Goal: Transaction & Acquisition: Book appointment/travel/reservation

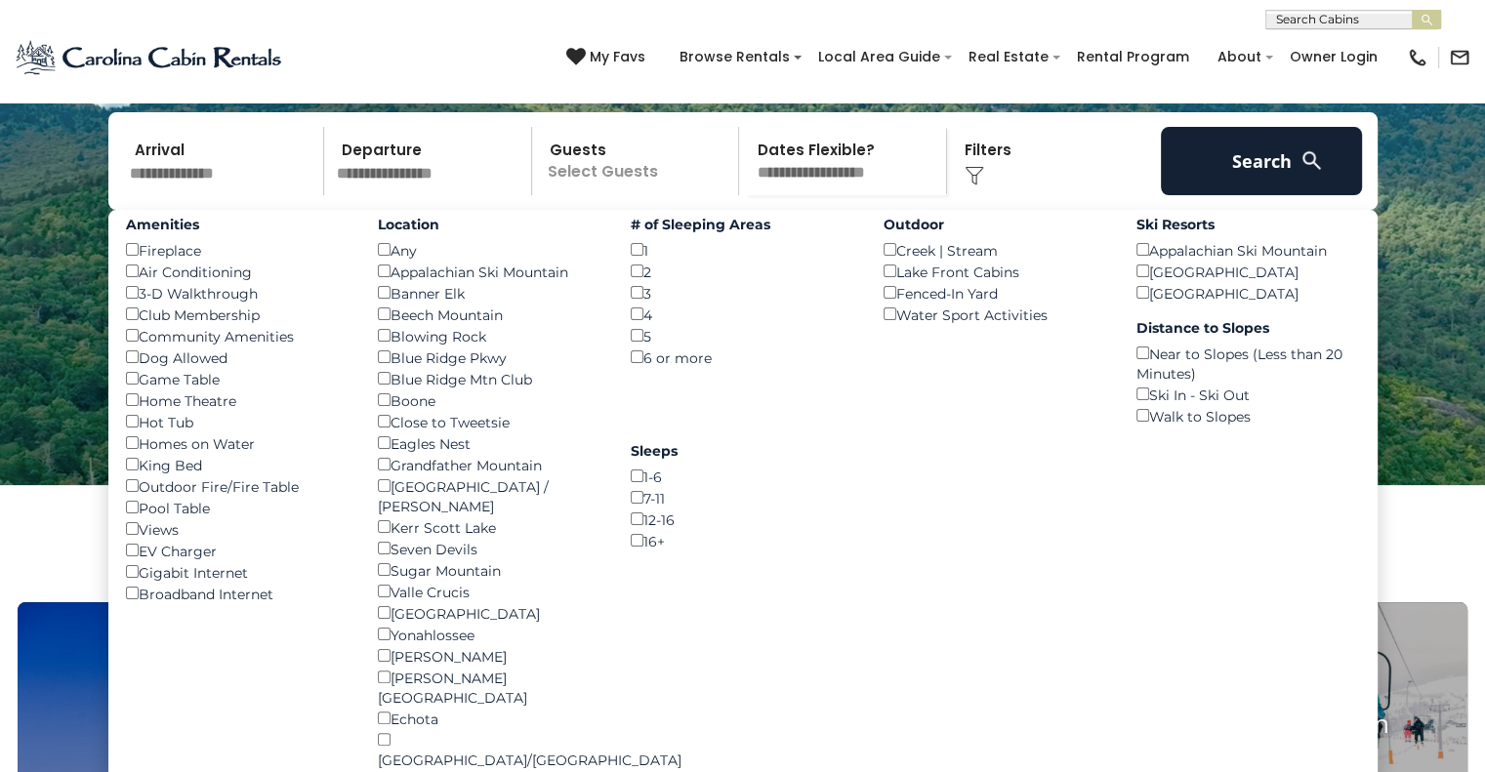
scroll to position [258, 0]
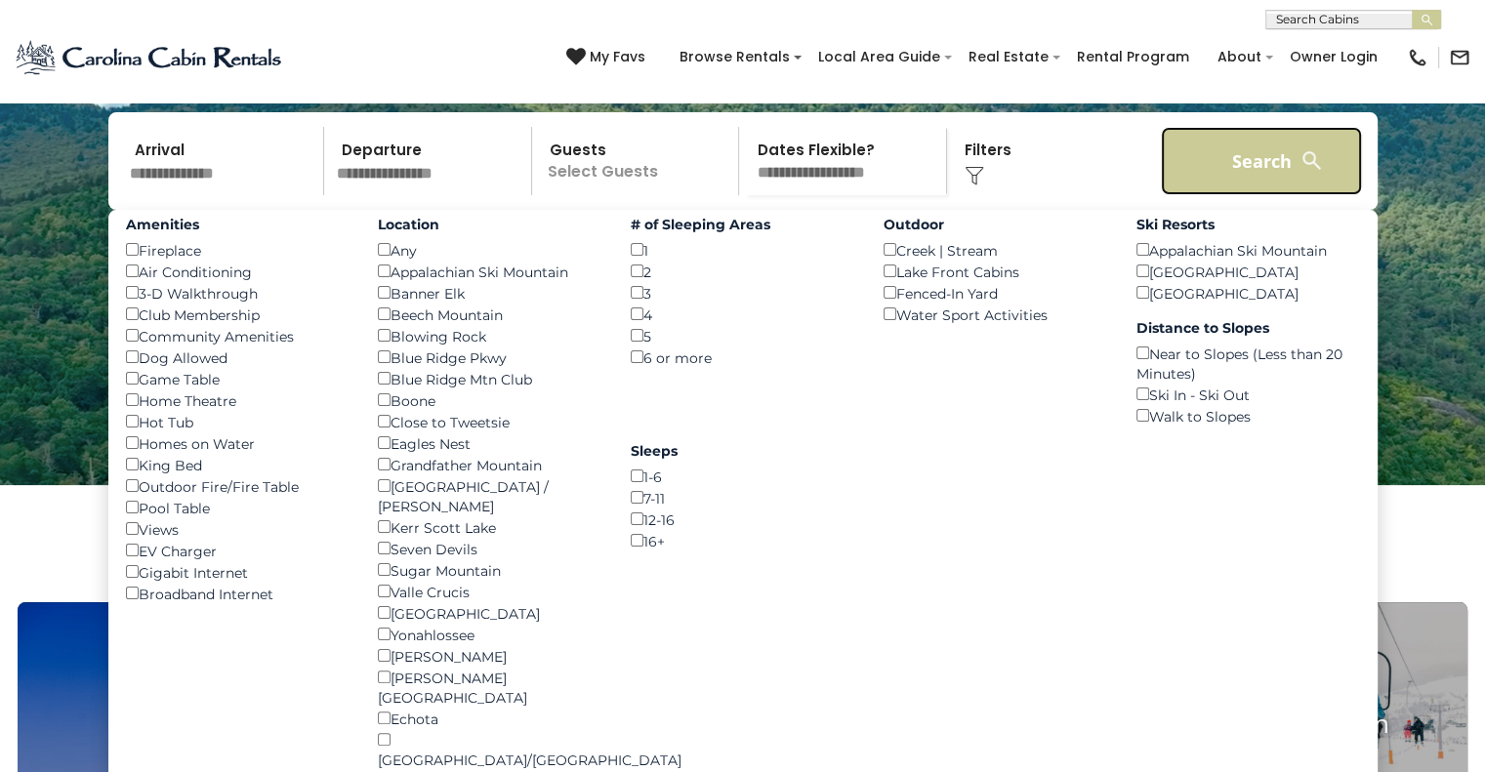
click at [1231, 195] on button "Search" at bounding box center [1262, 161] width 202 height 68
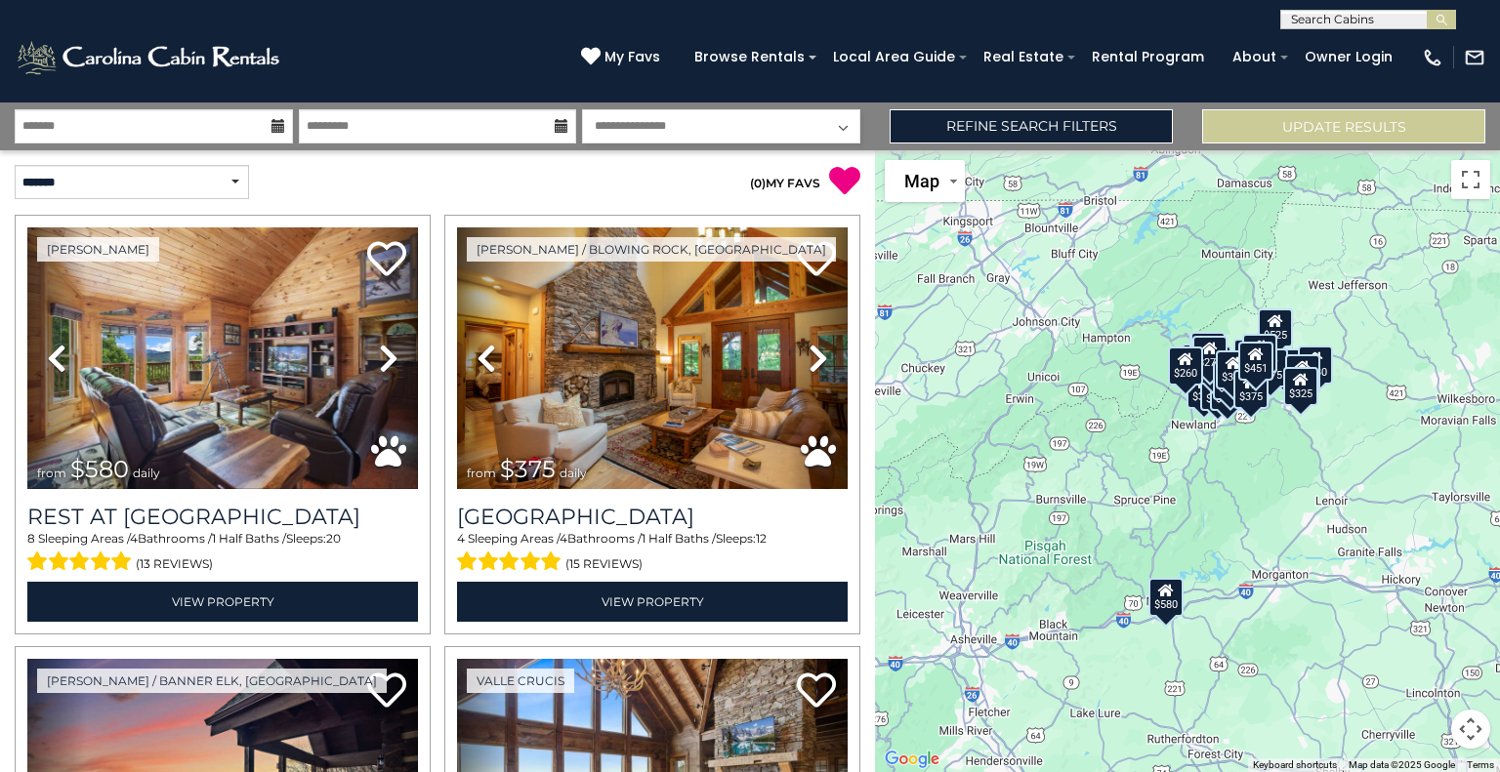
click at [1165, 598] on div "$580" at bounding box center [1165, 596] width 35 height 39
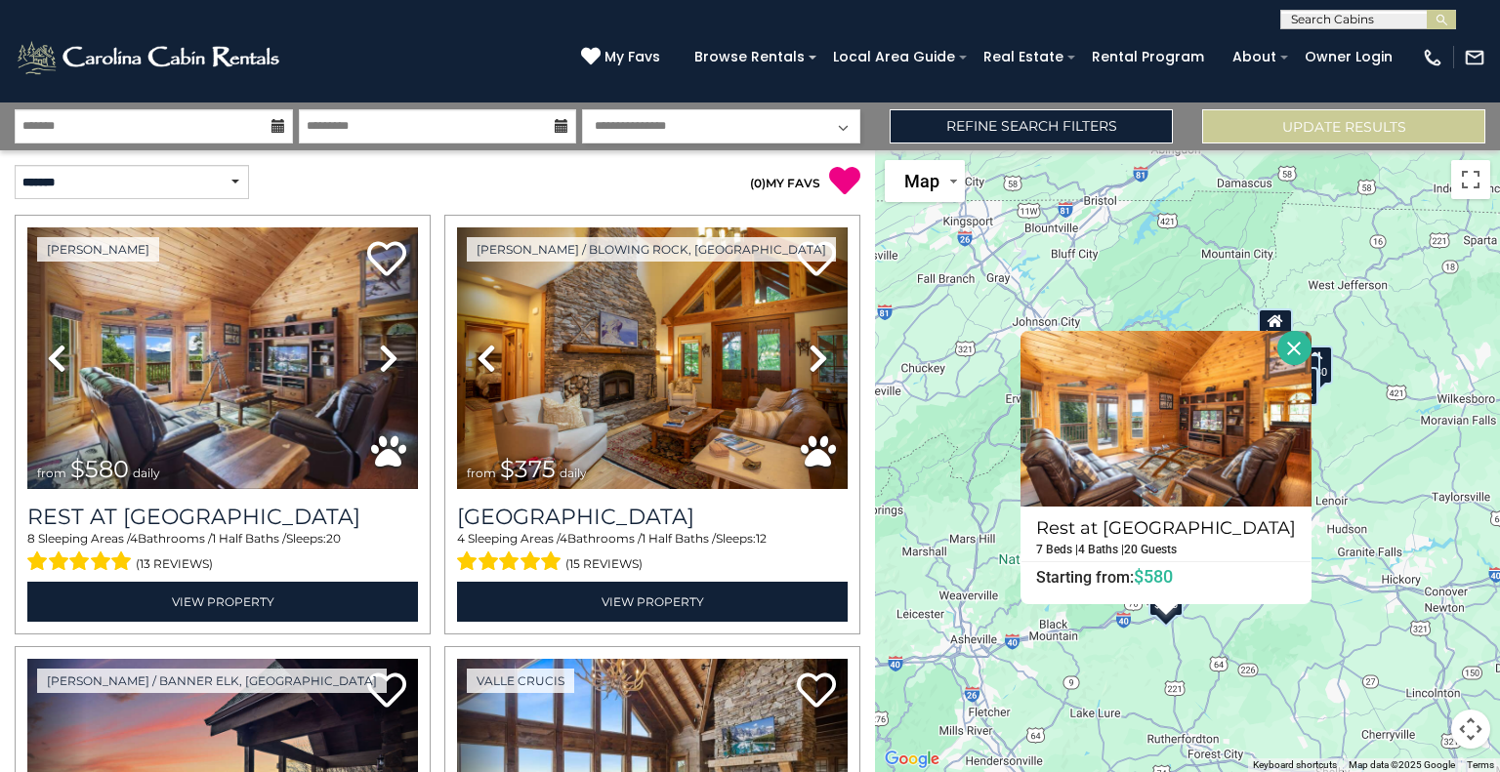
click at [1280, 342] on button "Close" at bounding box center [1294, 348] width 34 height 34
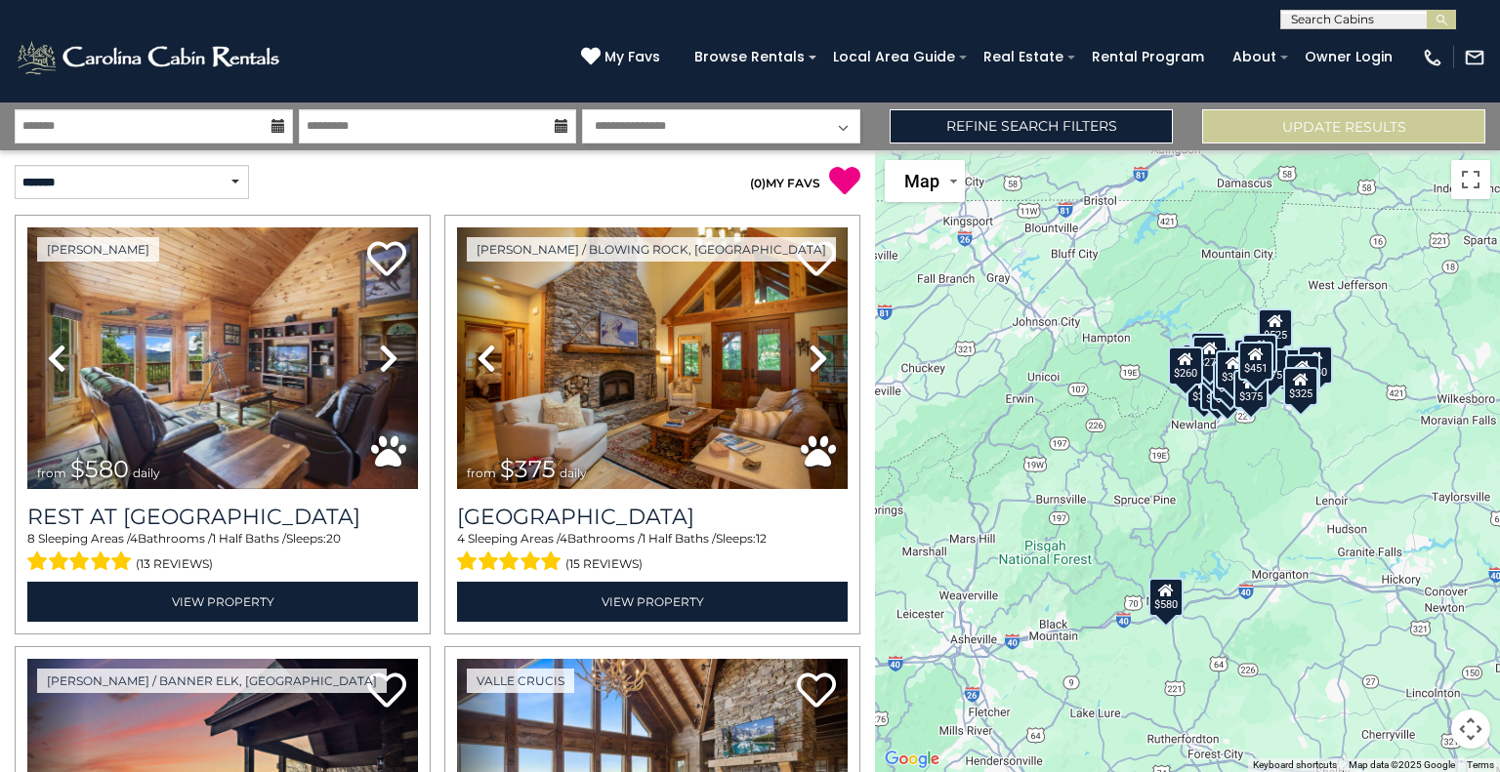
click at [1279, 447] on div "$580 $375 $400 $451 $460 $525 $310 $650 $380 $675 $410 $210 $930 $330 $395 $355…" at bounding box center [1187, 461] width 625 height 622
click at [1472, 177] on button "Toggle fullscreen view" at bounding box center [1470, 179] width 39 height 39
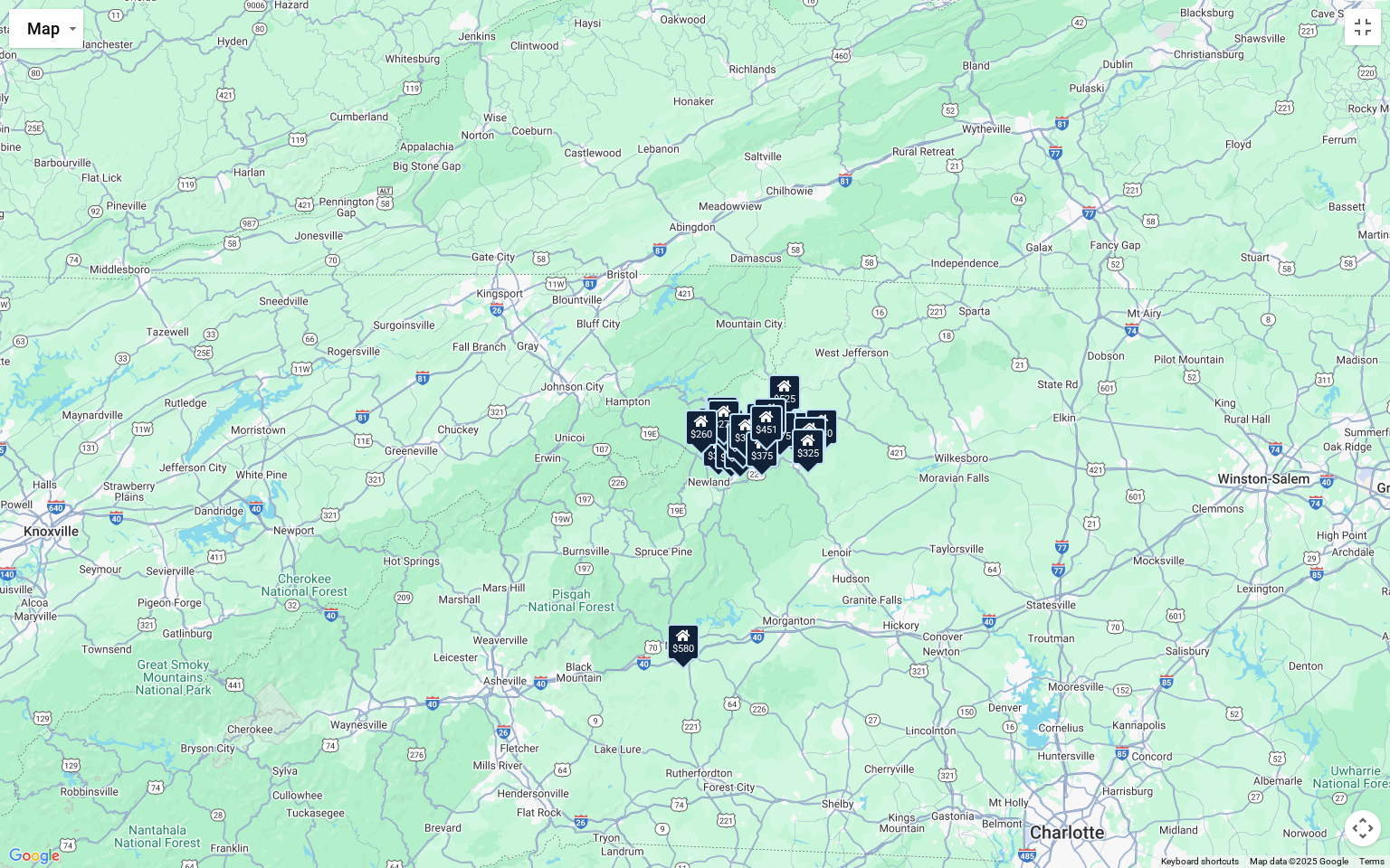
drag, startPoint x: 774, startPoint y: 355, endPoint x: 782, endPoint y: 442, distance: 87.4
click at [1367, 38] on button "Toggle fullscreen view" at bounding box center [1362, 27] width 36 height 36
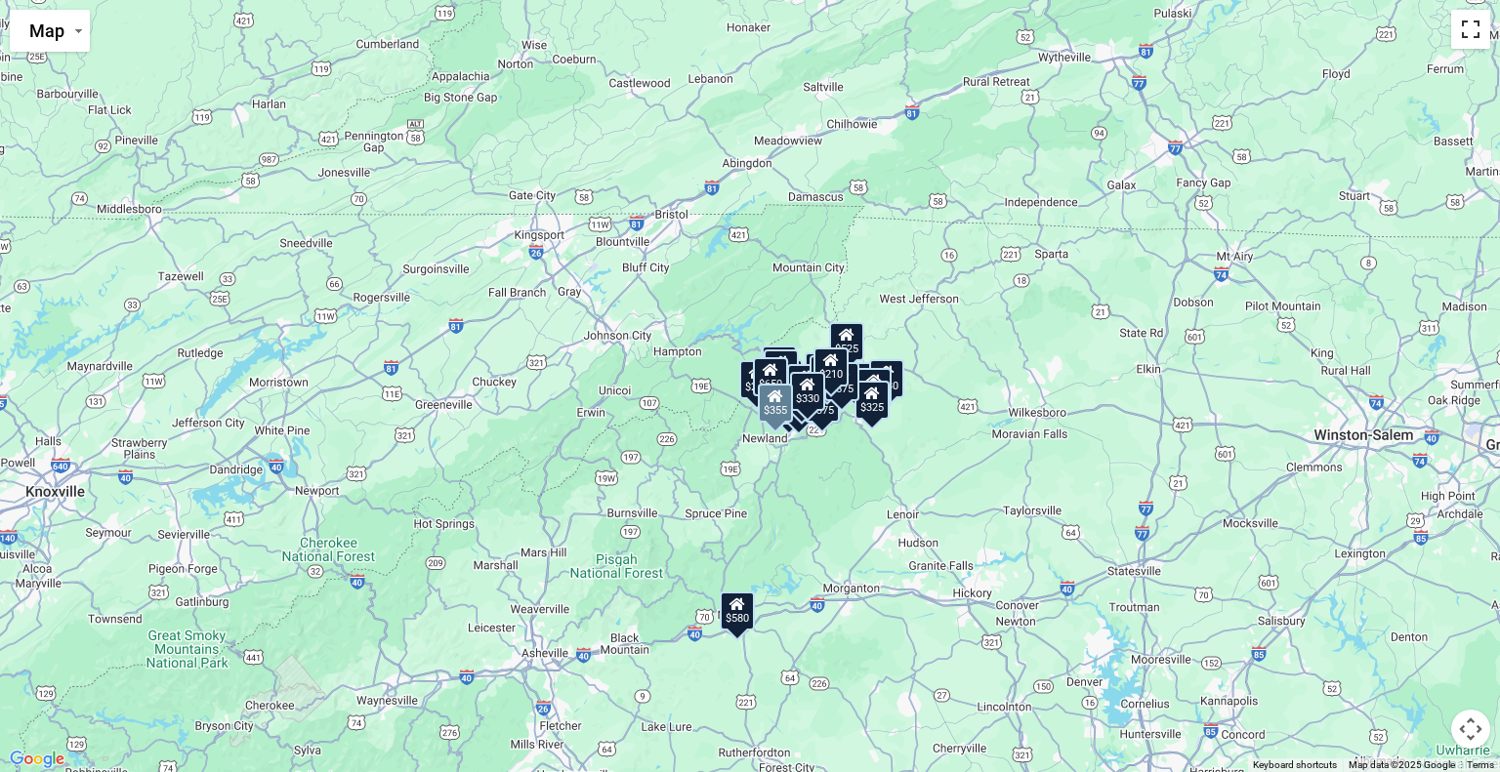
scroll to position [3023, 0]
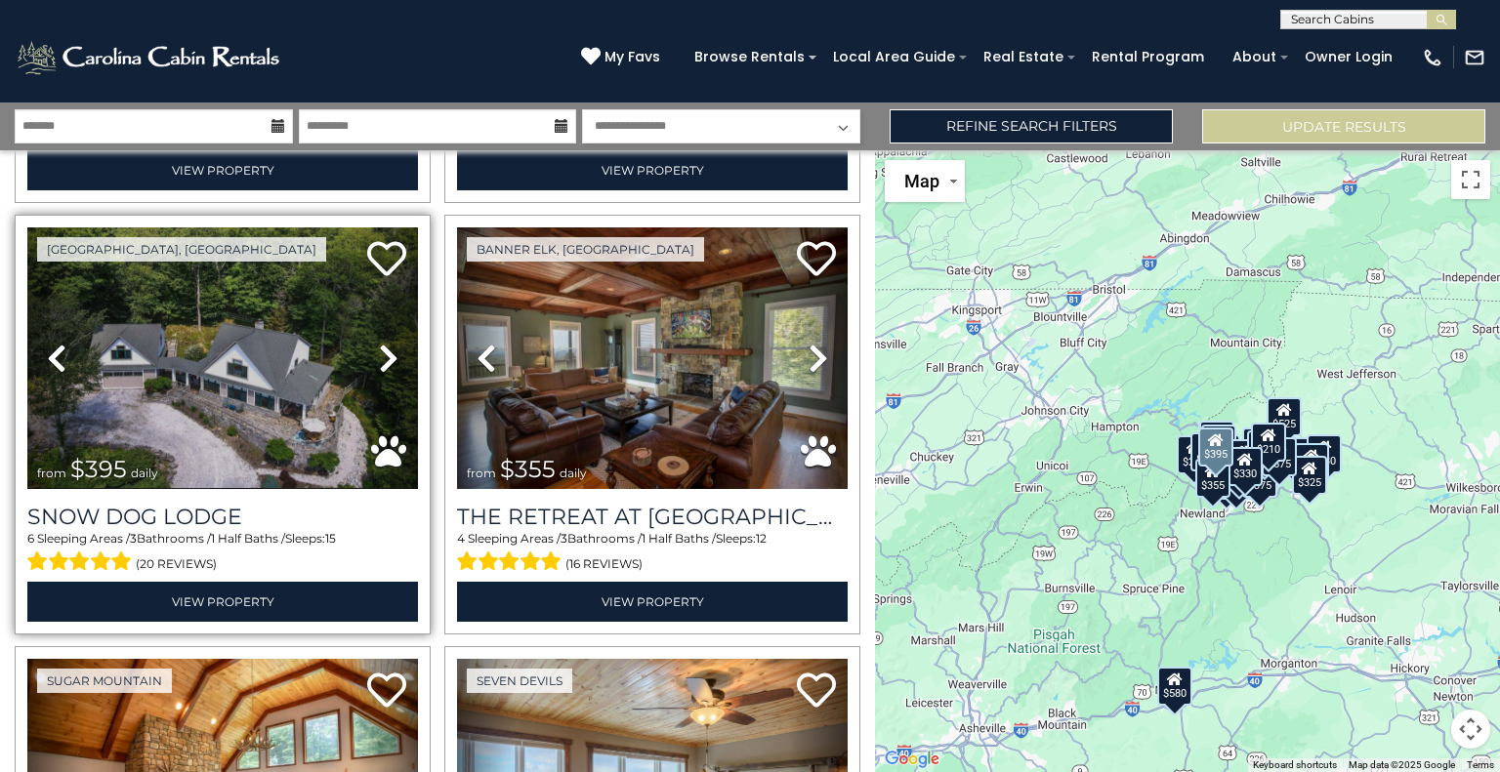
click at [391, 343] on icon at bounding box center [389, 358] width 20 height 31
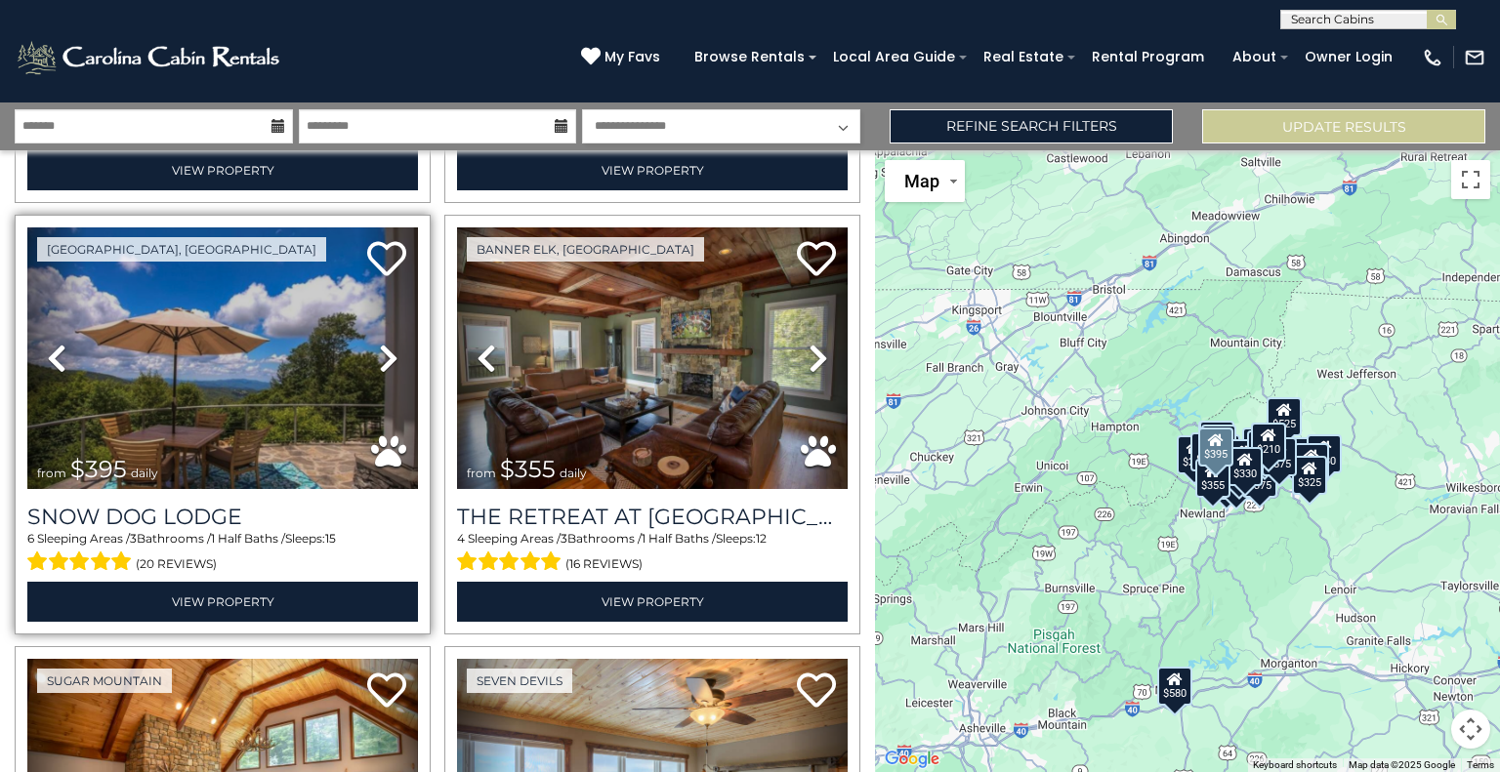
click at [391, 343] on icon at bounding box center [389, 358] width 20 height 31
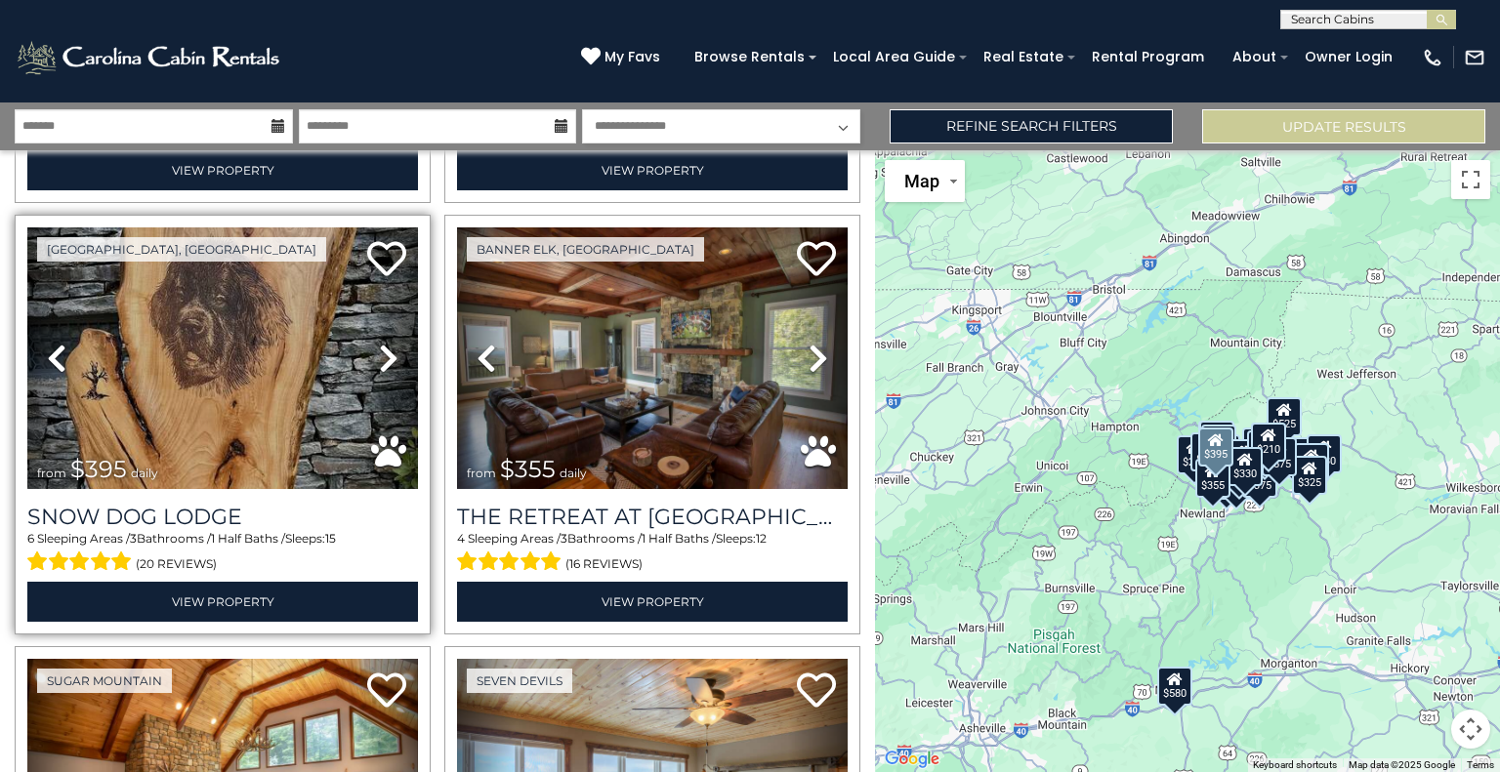
click at [391, 343] on icon at bounding box center [389, 358] width 20 height 31
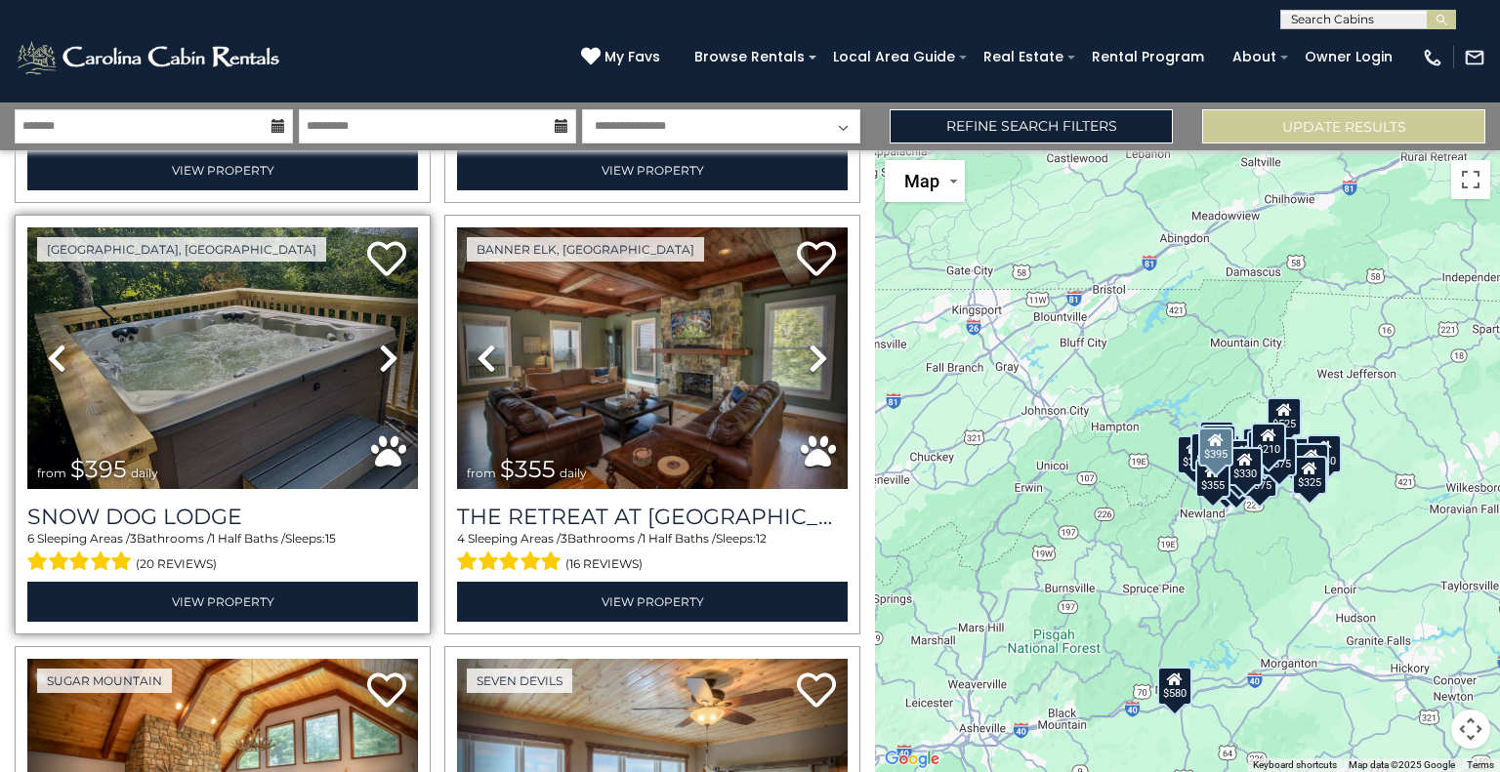
click at [391, 343] on icon at bounding box center [389, 358] width 20 height 31
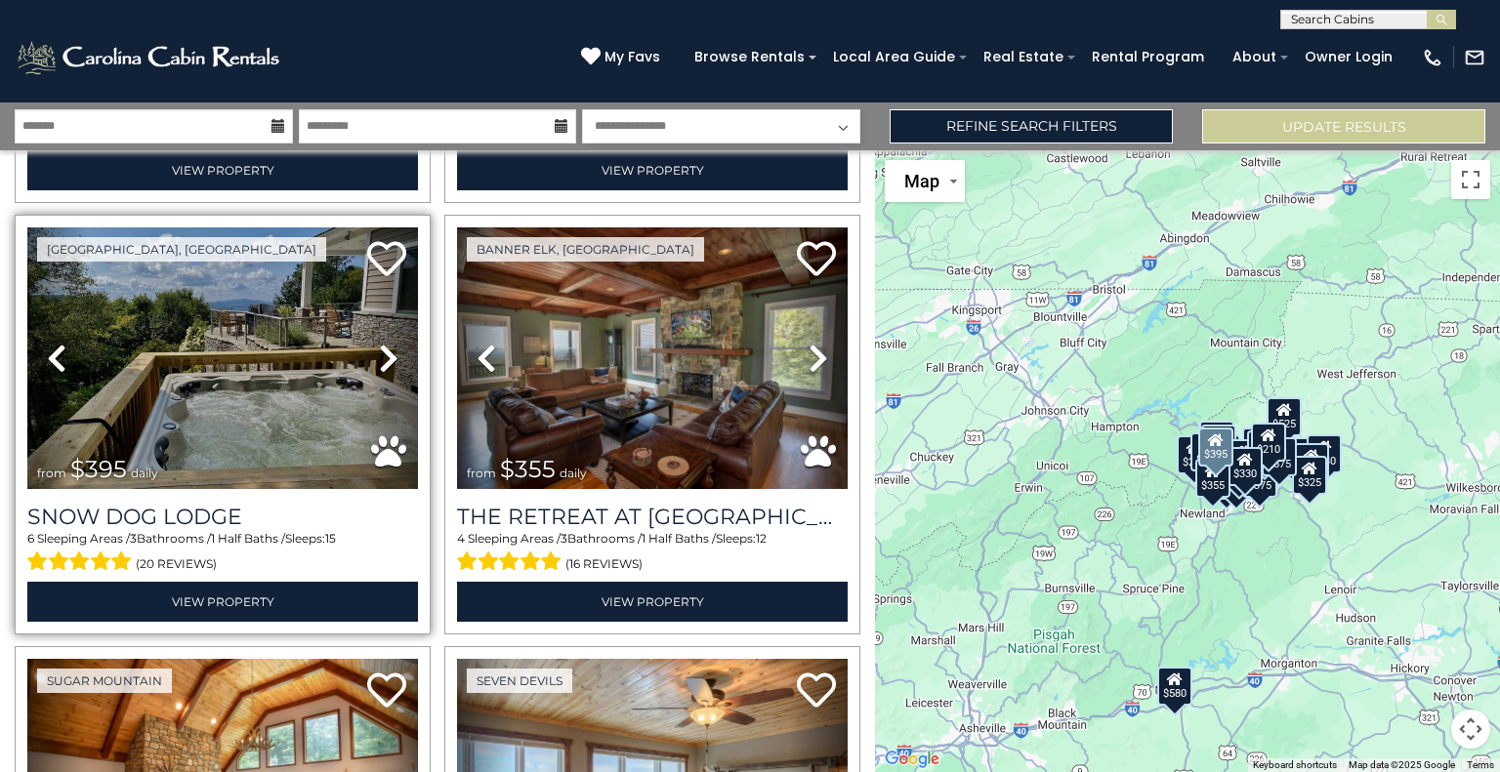
click at [391, 343] on icon at bounding box center [389, 358] width 20 height 31
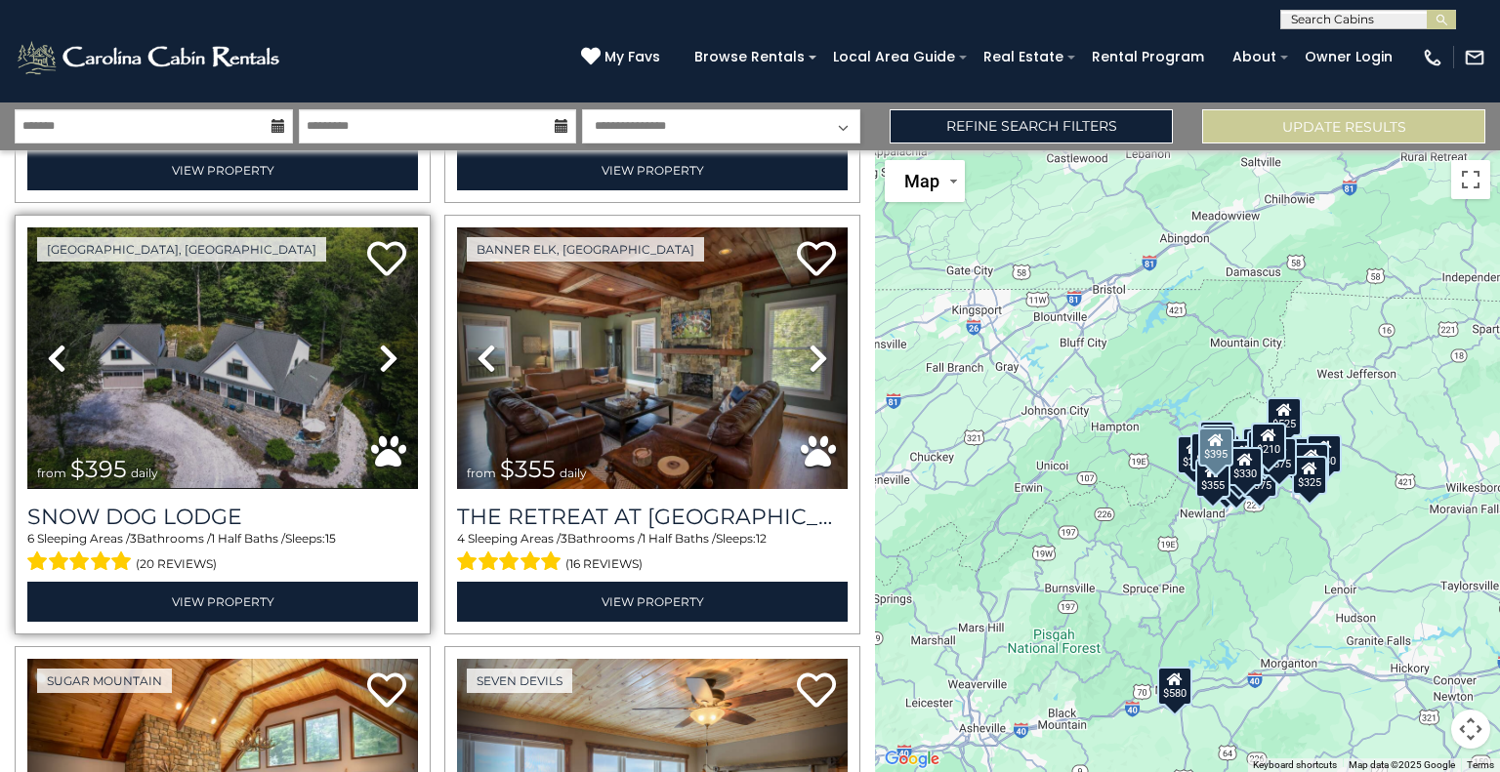
click at [391, 343] on icon at bounding box center [389, 358] width 20 height 31
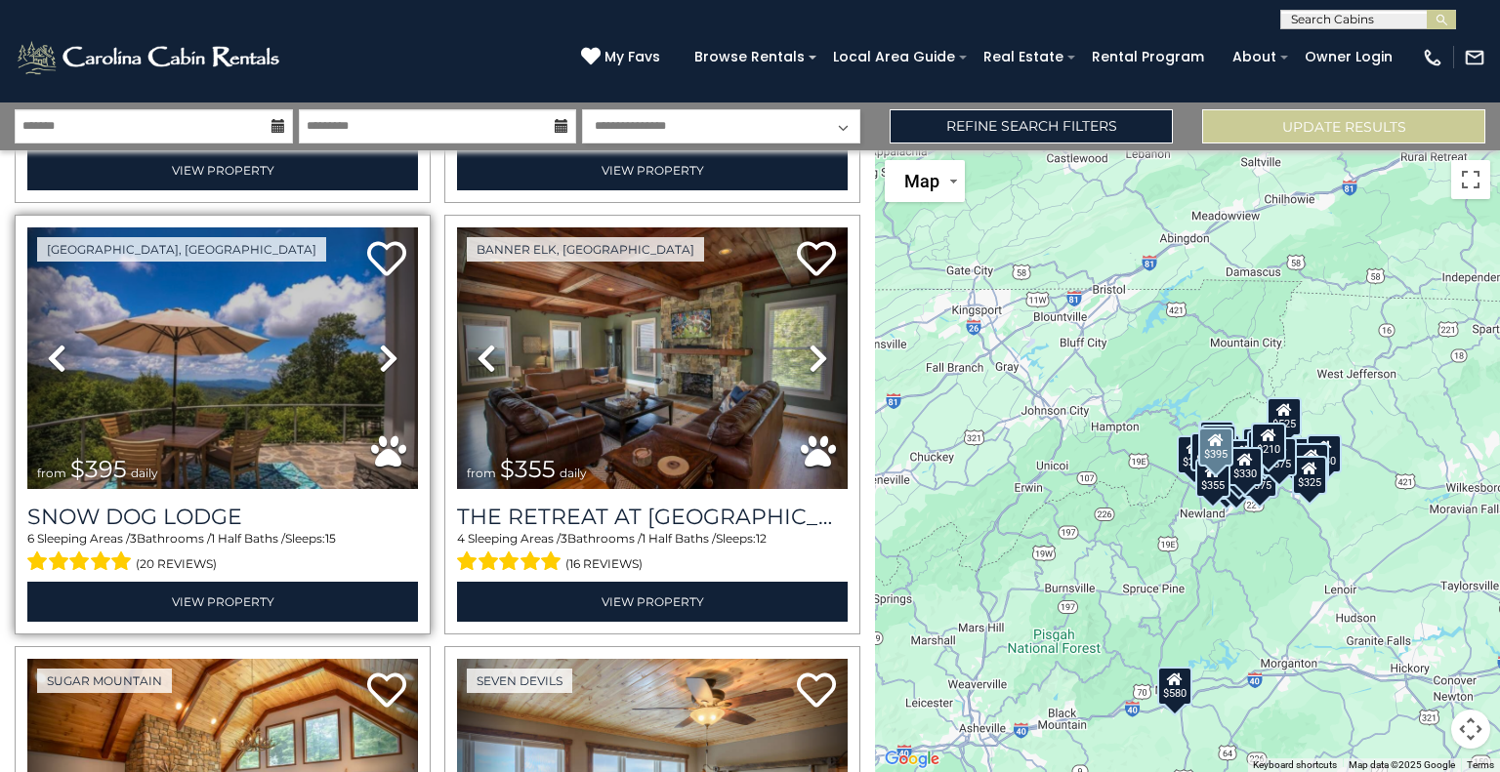
click at [391, 343] on icon at bounding box center [389, 358] width 20 height 31
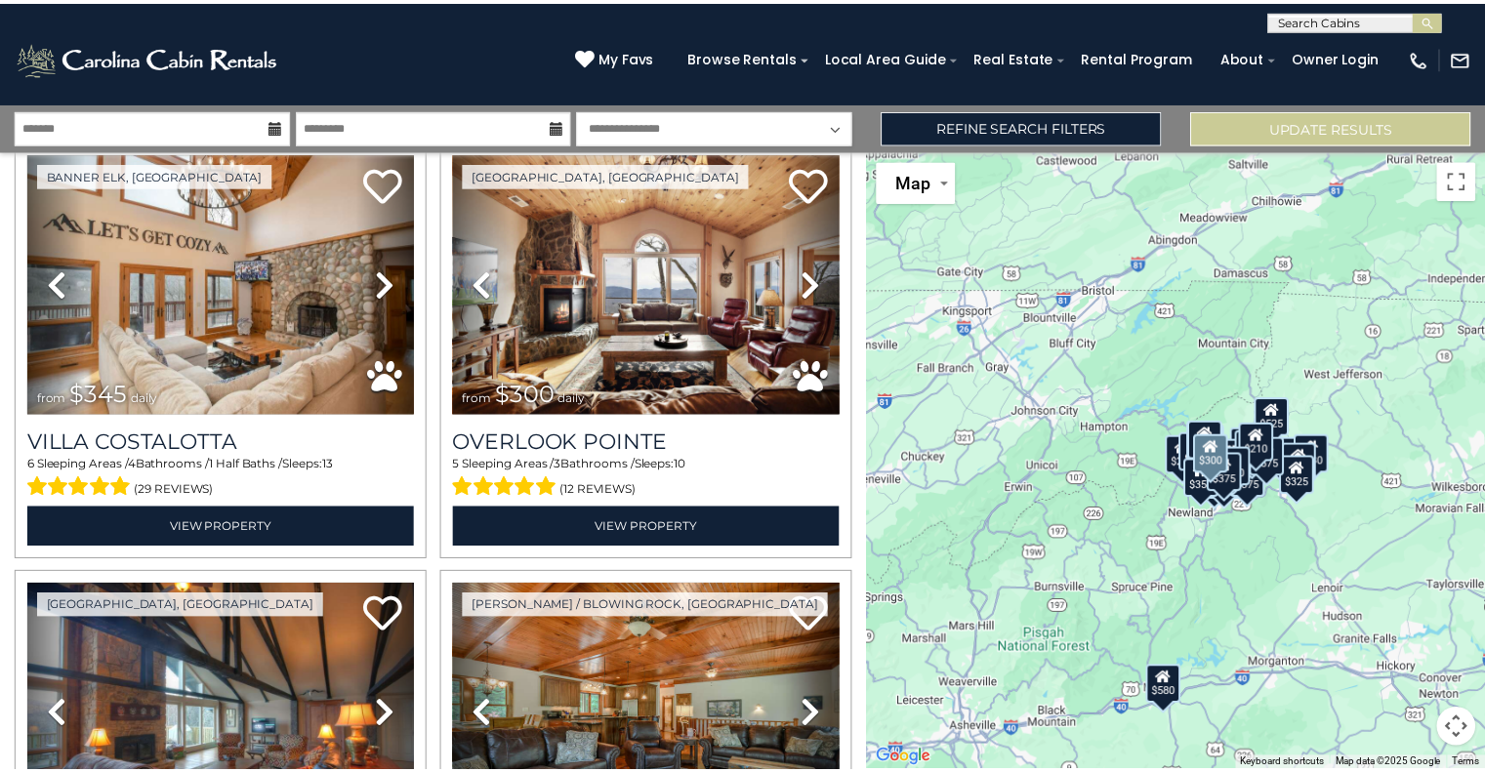
scroll to position [4394, 0]
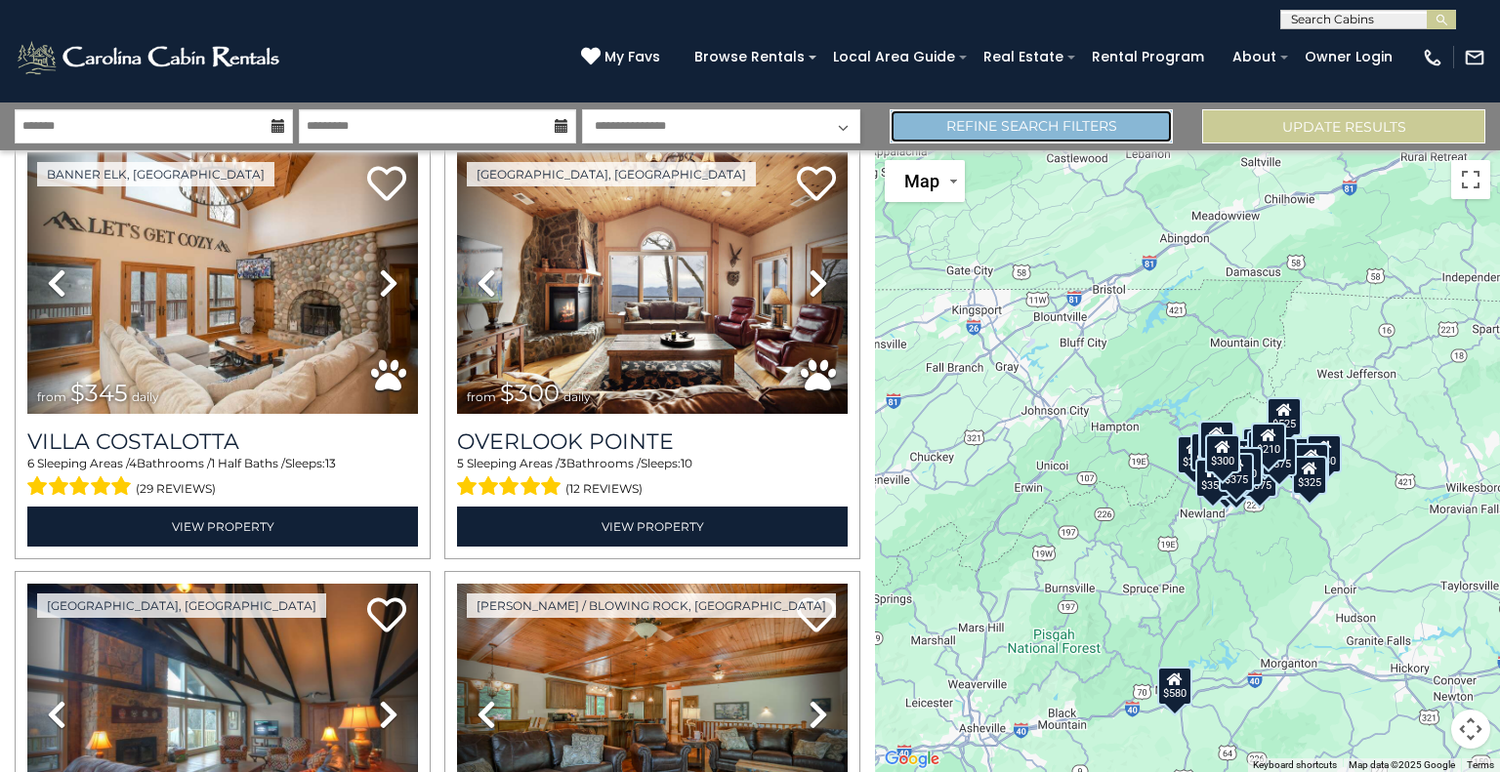
click at [1096, 137] on link "Refine Search Filters" at bounding box center [1031, 126] width 283 height 34
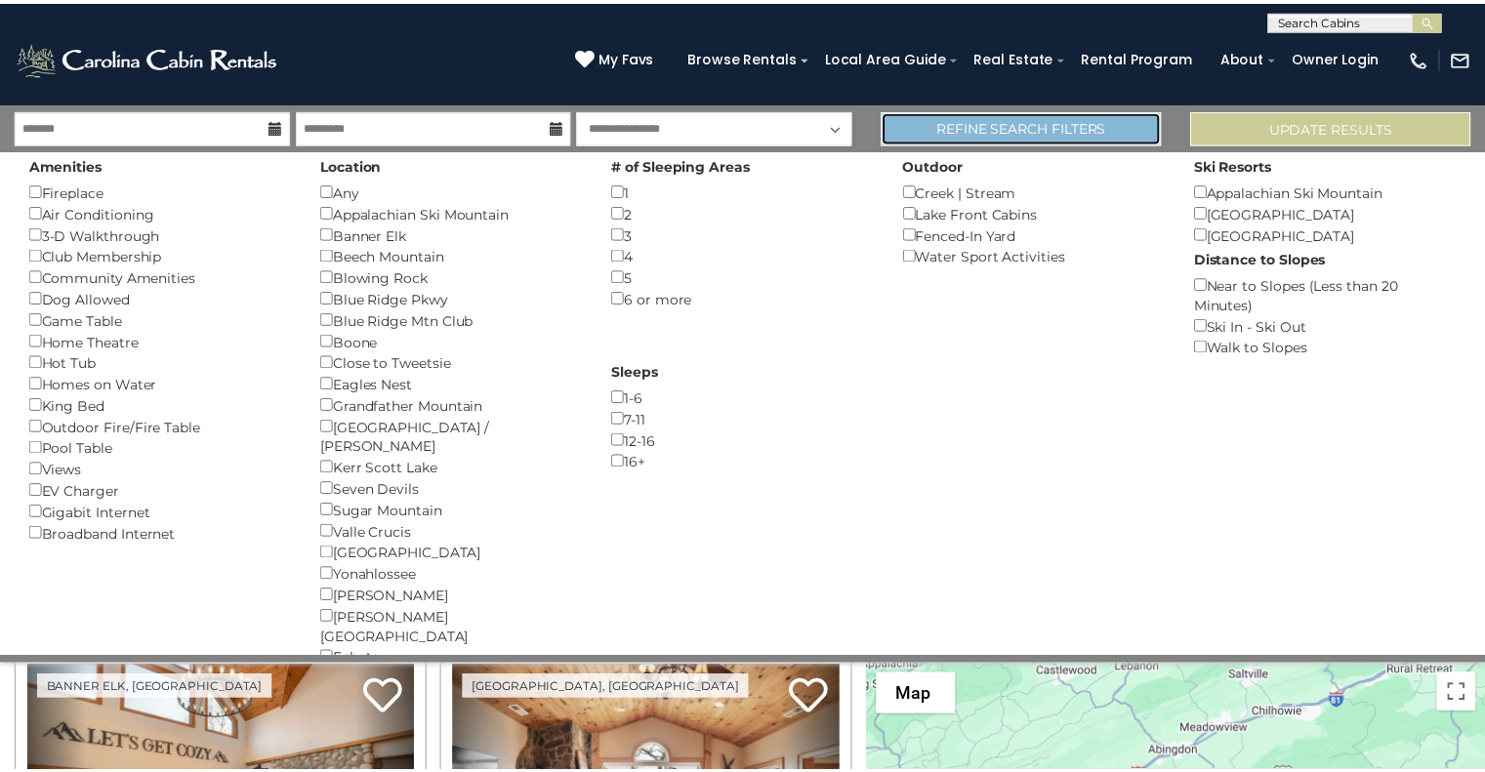
scroll to position [4365, 0]
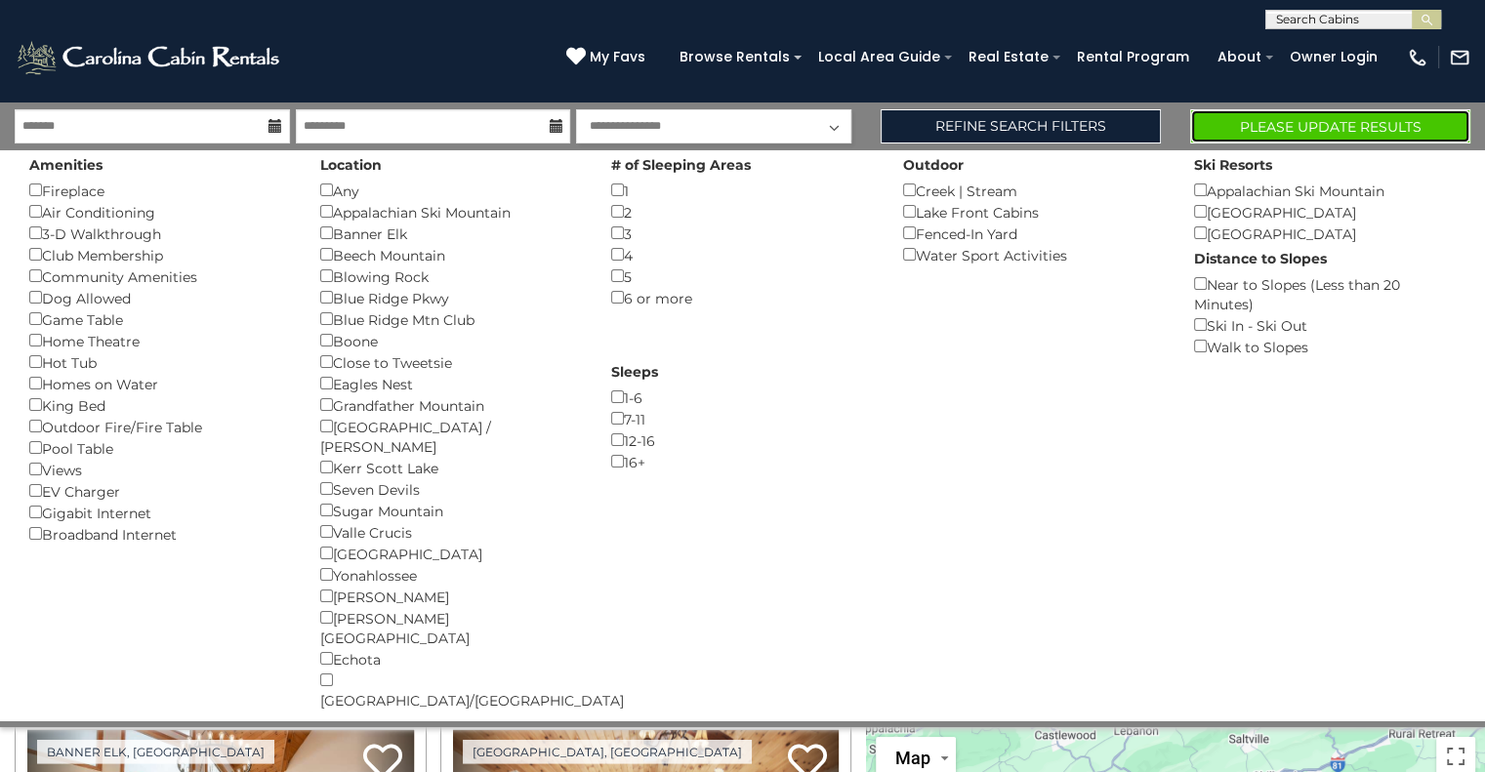
click at [1289, 130] on button "Please Update Results" at bounding box center [1330, 126] width 280 height 34
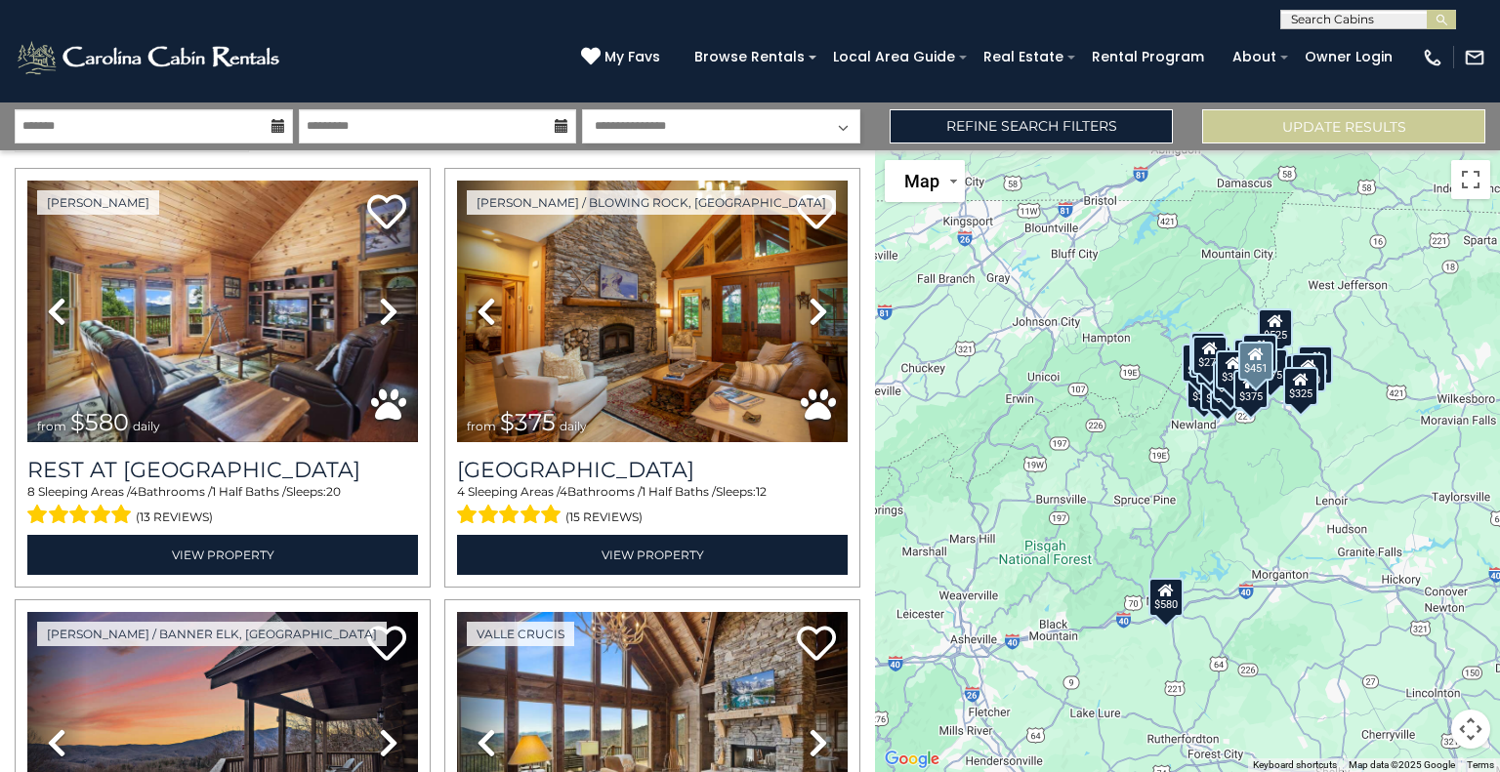
scroll to position [49, 0]
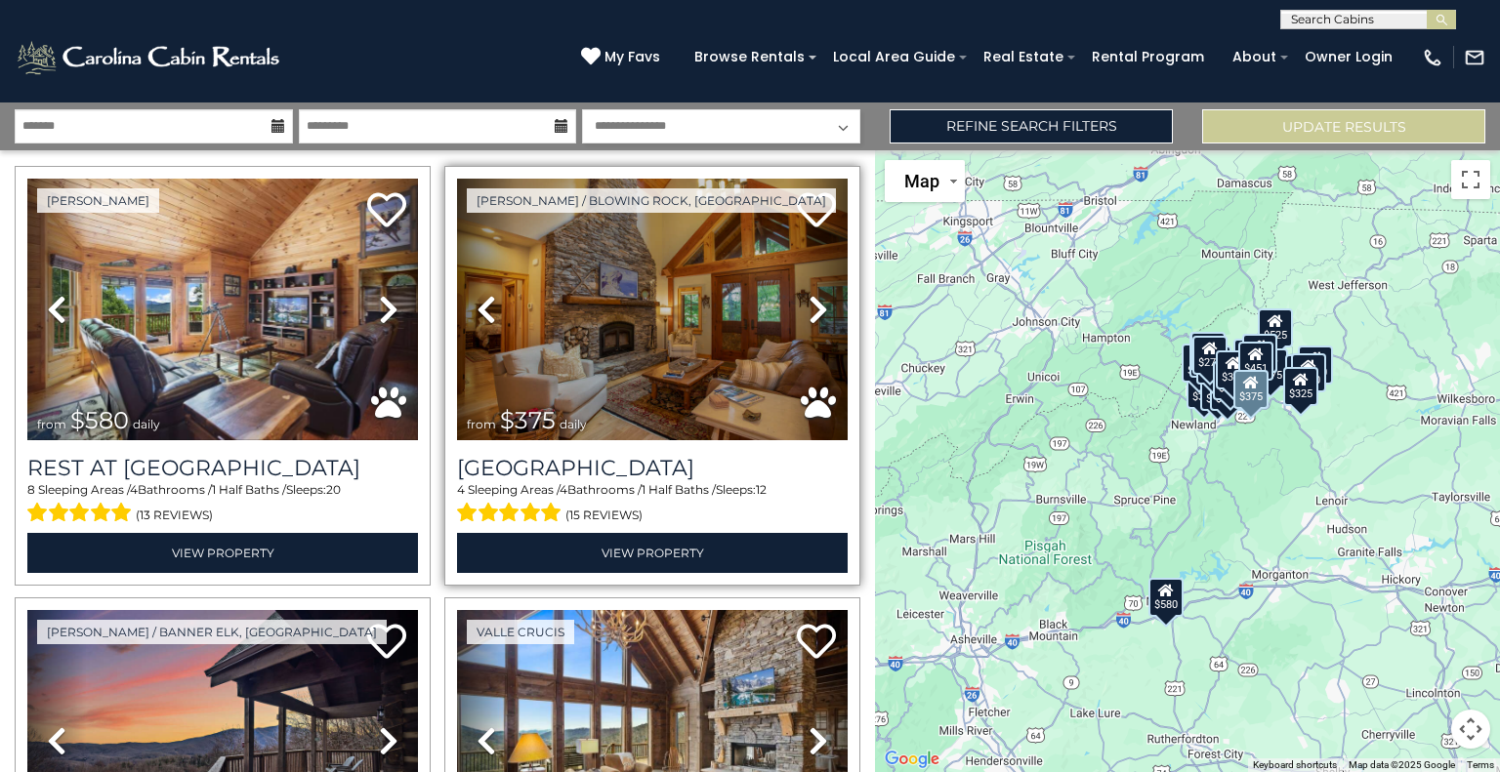
click at [809, 313] on icon at bounding box center [819, 309] width 20 height 31
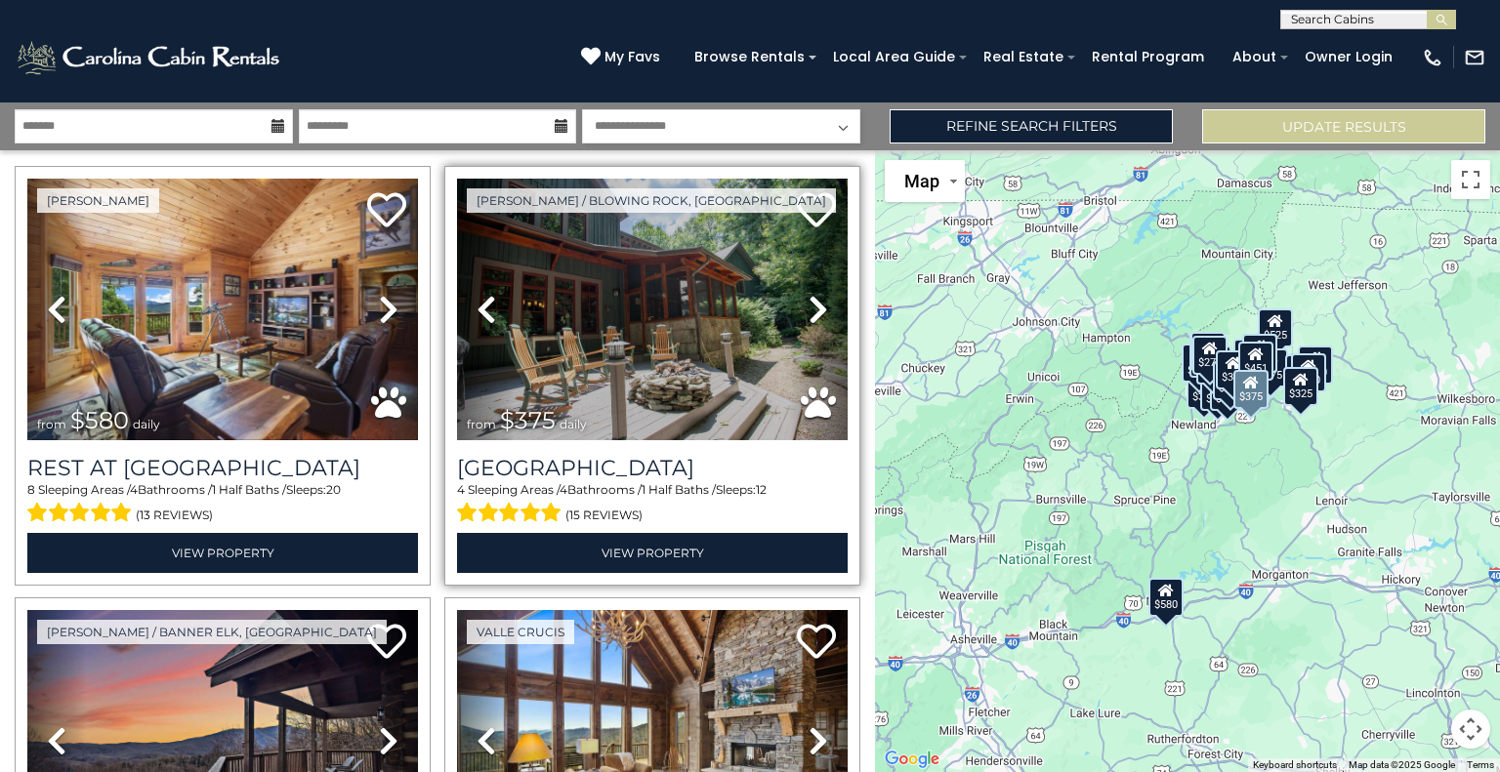
click at [809, 313] on icon at bounding box center [819, 309] width 20 height 31
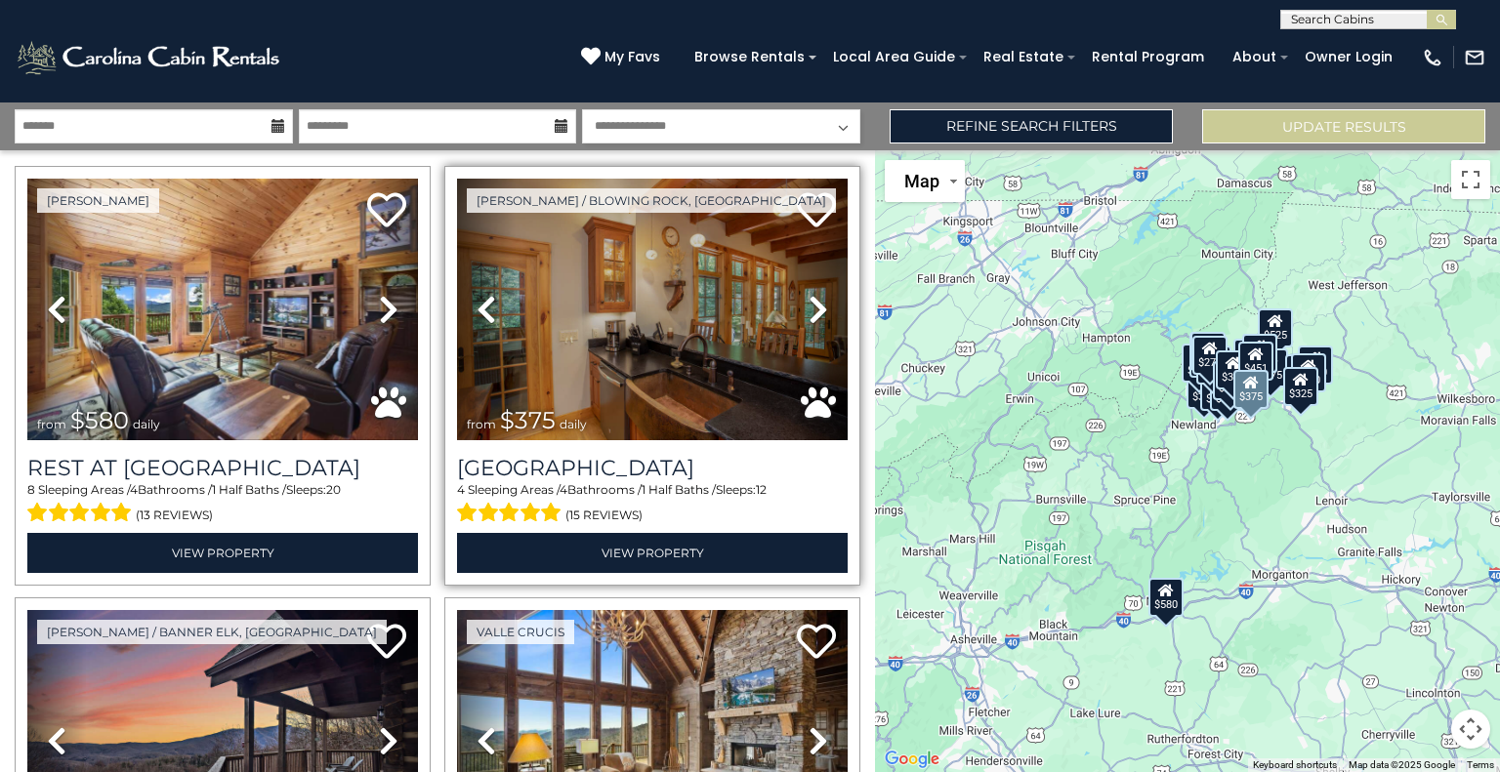
click at [809, 313] on icon at bounding box center [819, 309] width 20 height 31
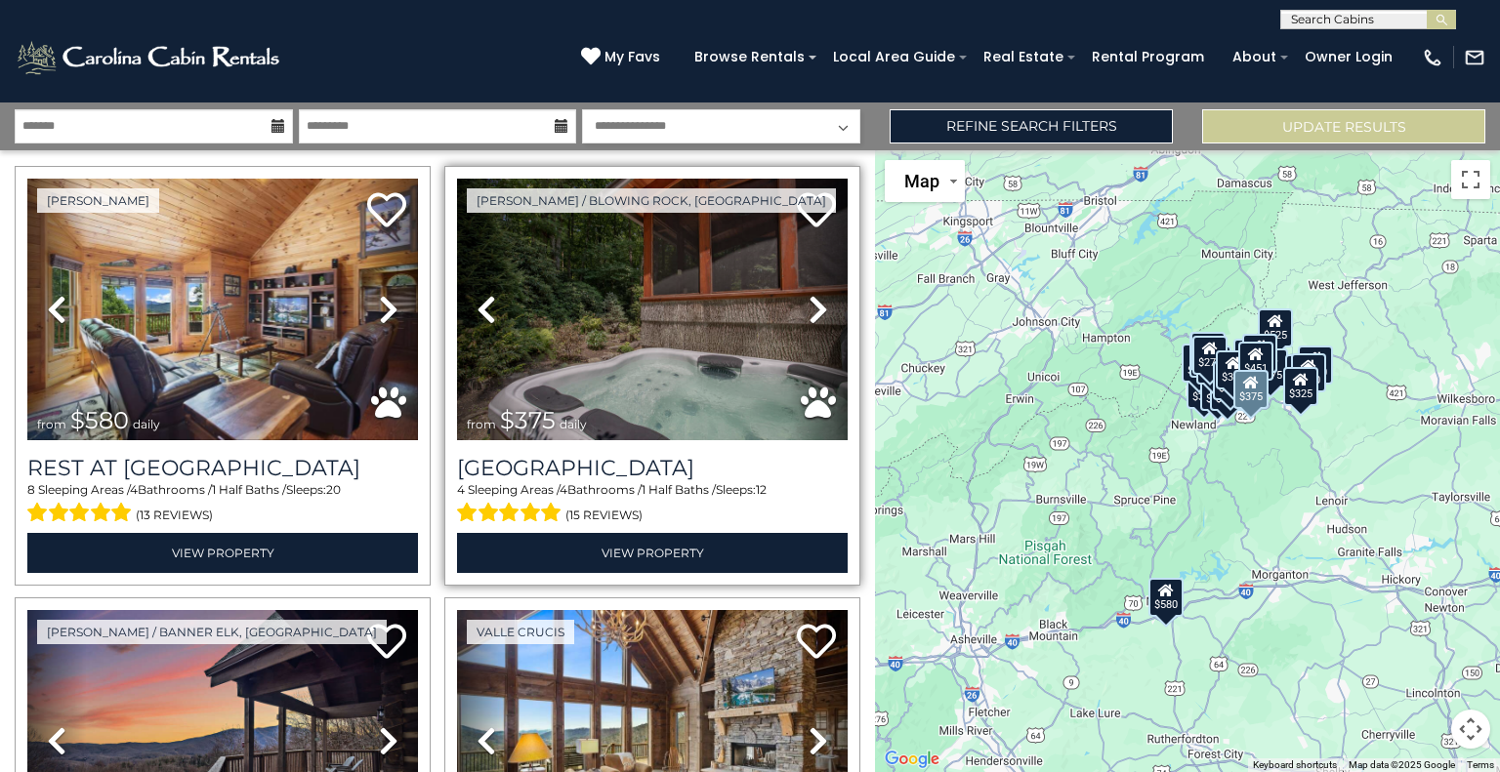
click at [809, 313] on icon at bounding box center [819, 309] width 20 height 31
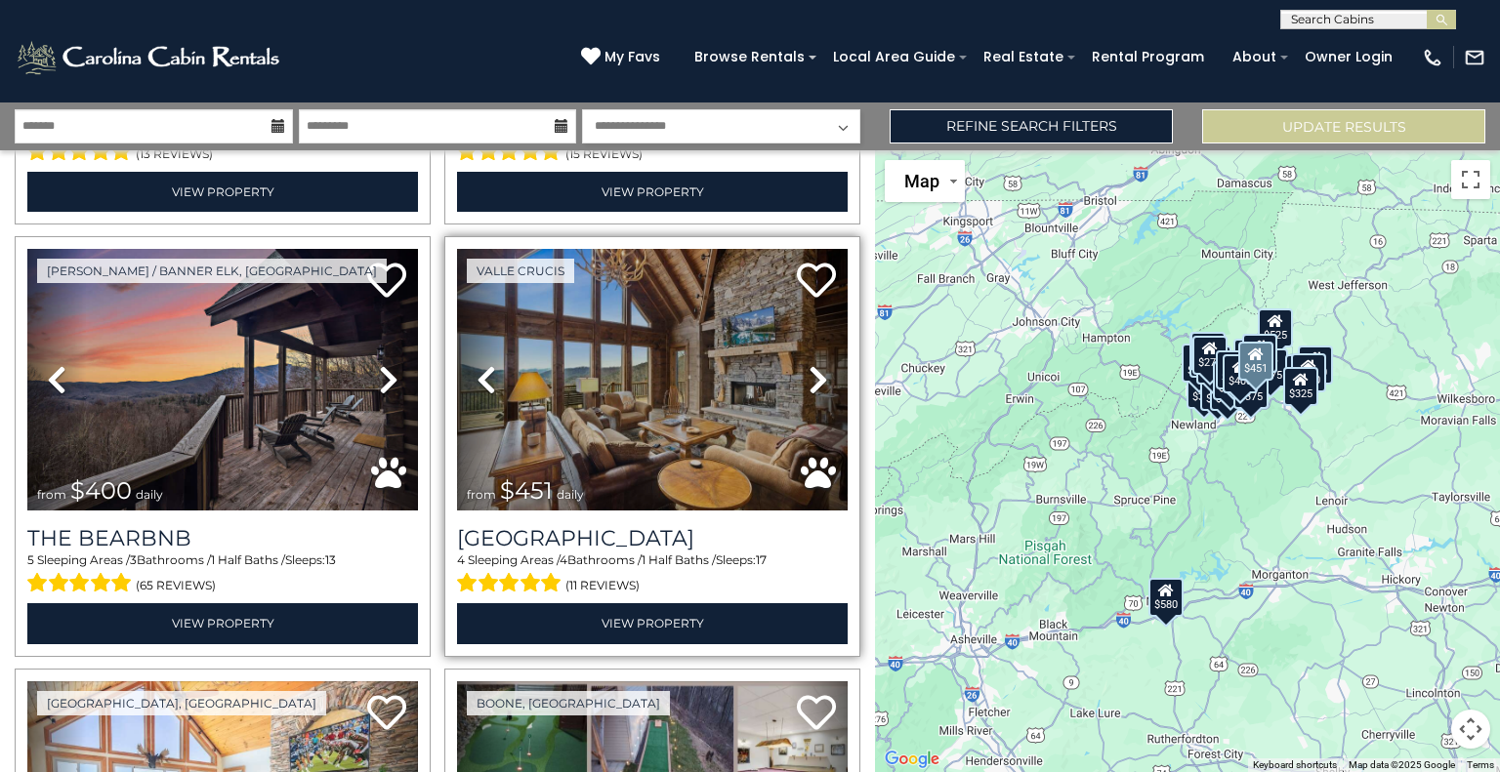
scroll to position [409, 0]
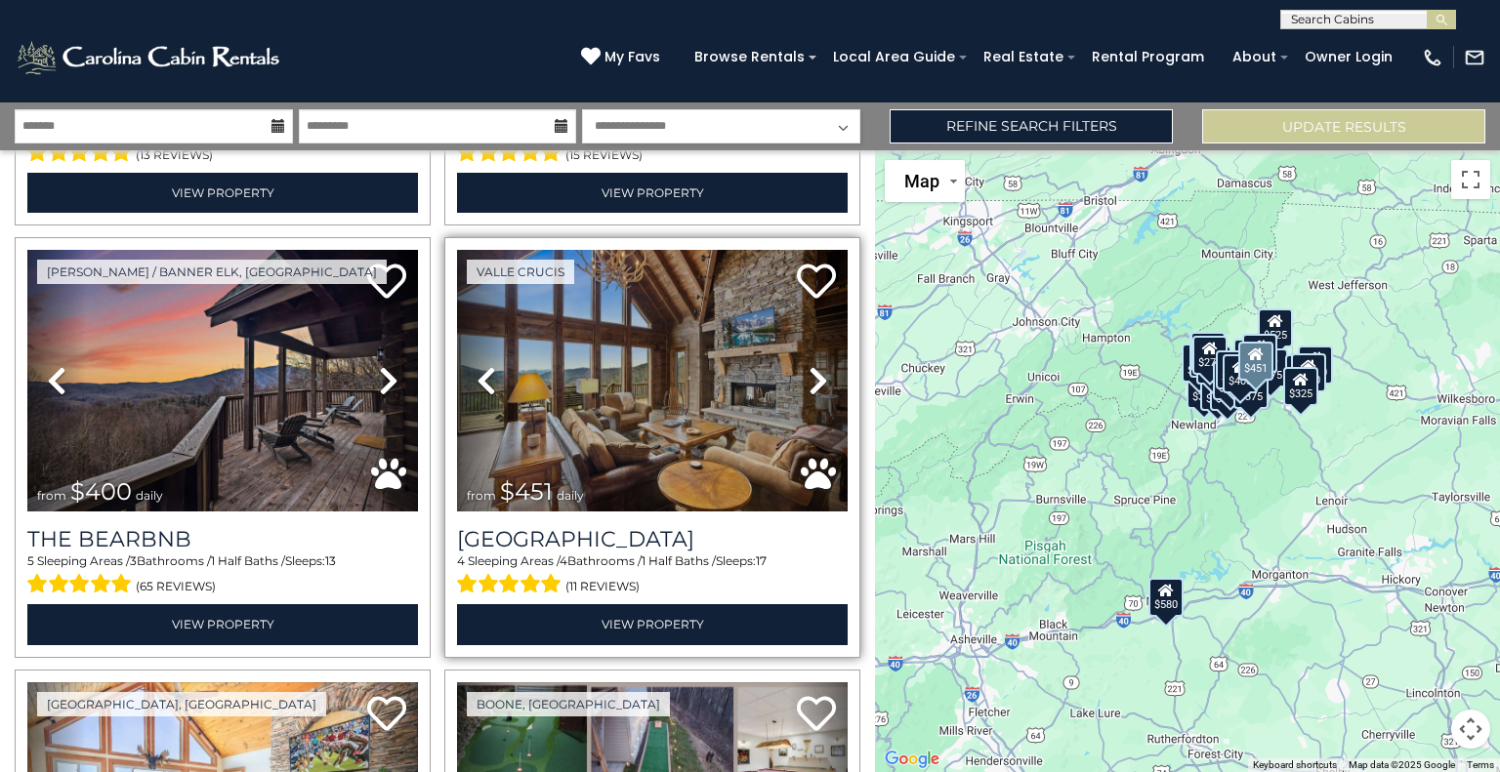
click at [809, 381] on icon at bounding box center [819, 380] width 20 height 31
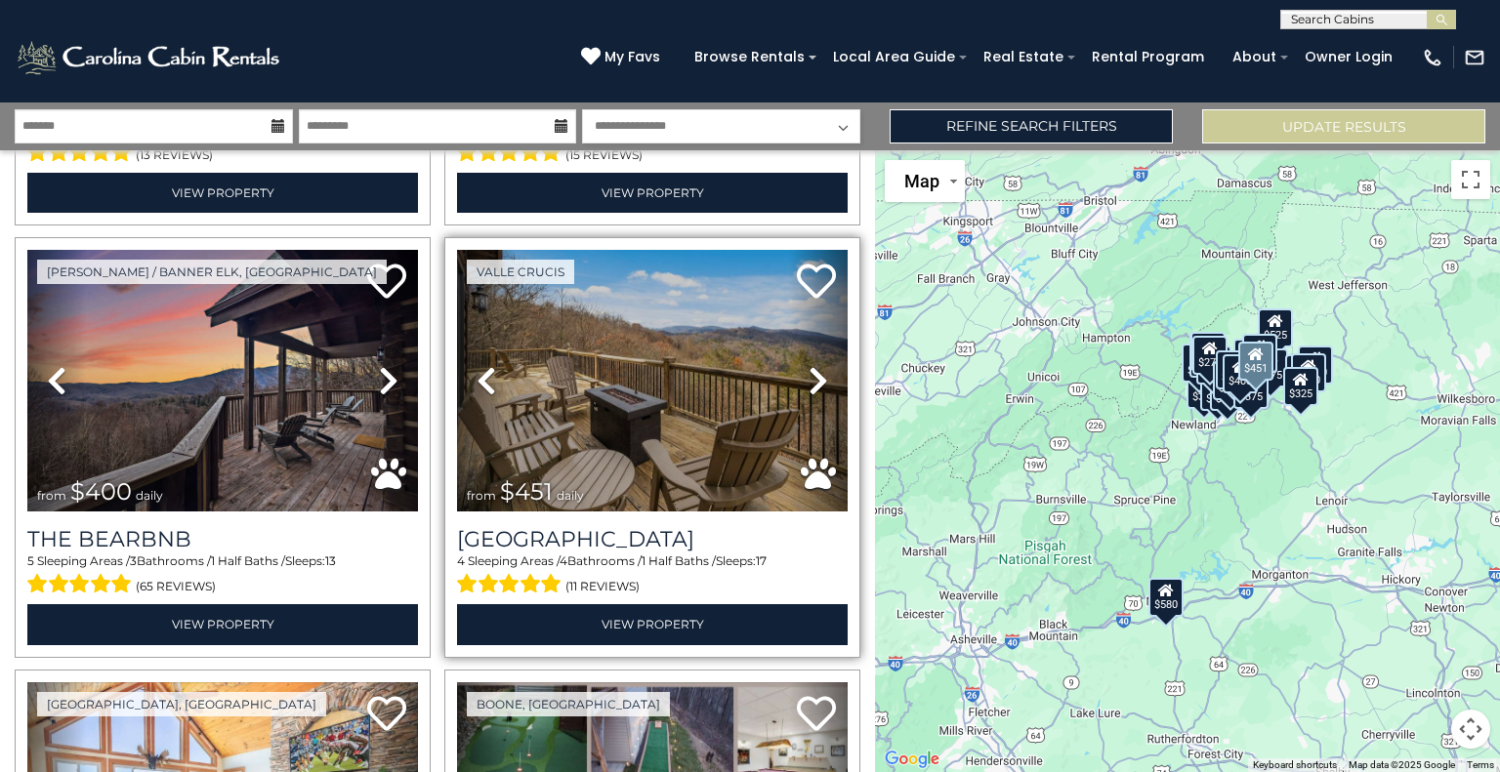
click at [809, 381] on icon at bounding box center [819, 380] width 20 height 31
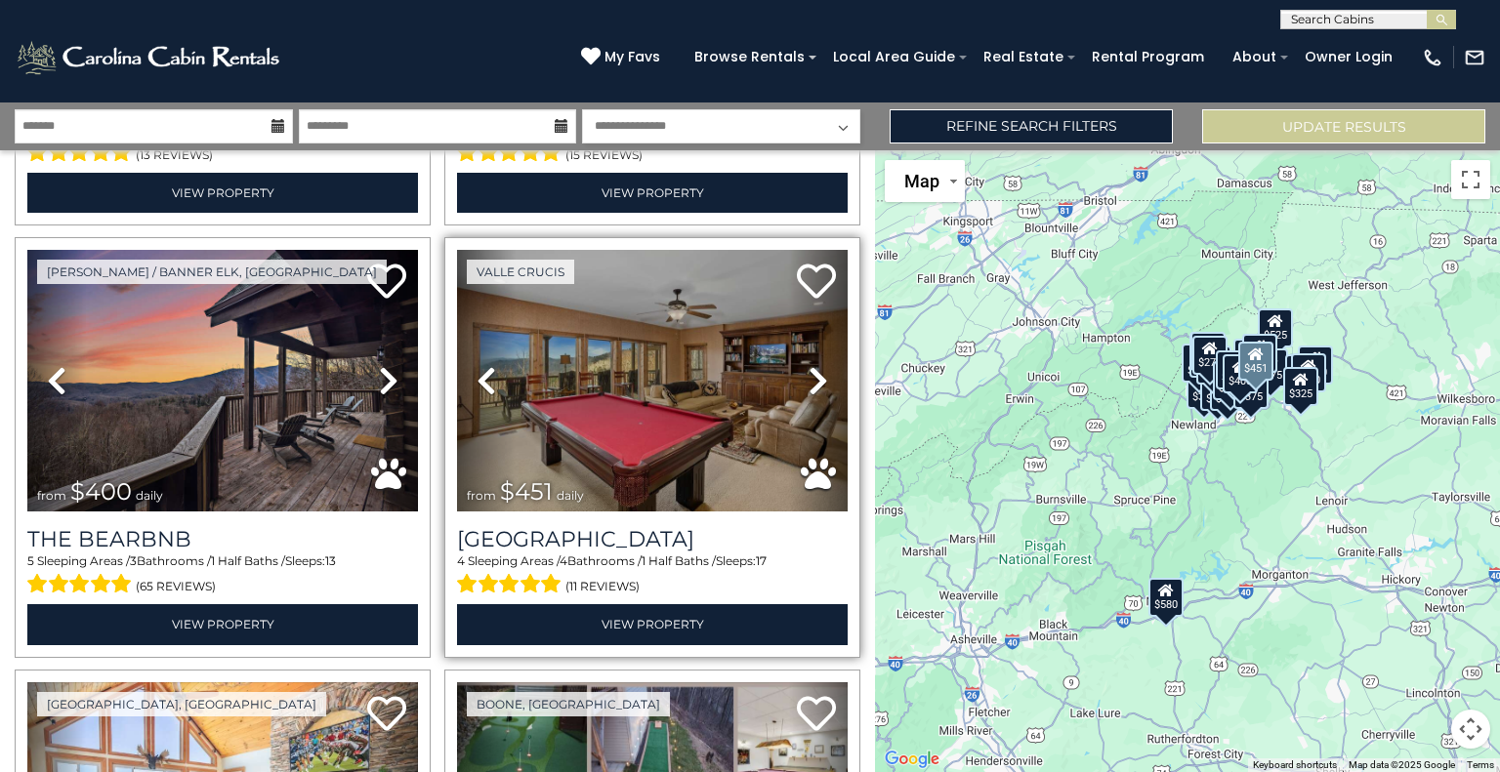
click at [809, 381] on icon at bounding box center [819, 380] width 20 height 31
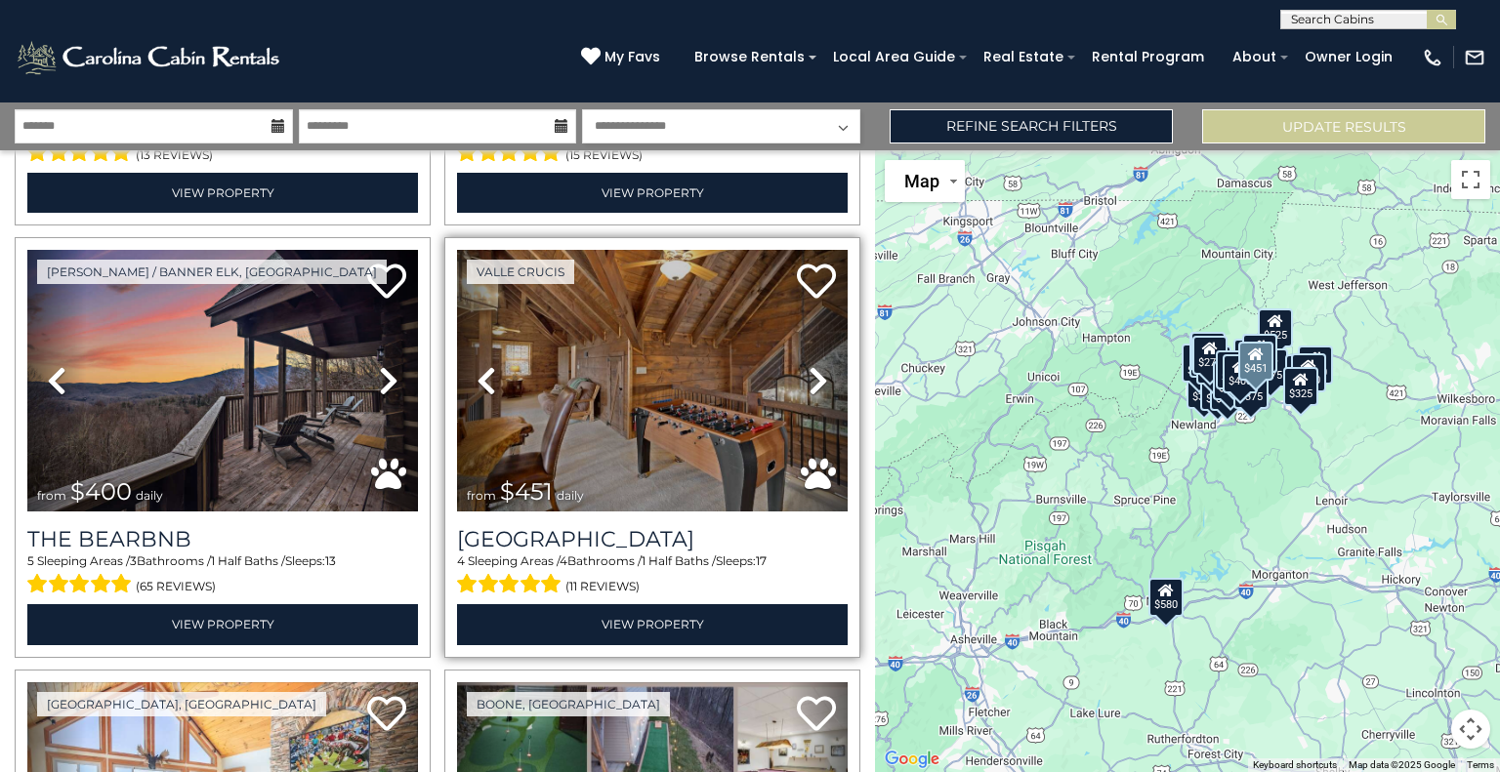
click at [809, 381] on icon at bounding box center [819, 380] width 20 height 31
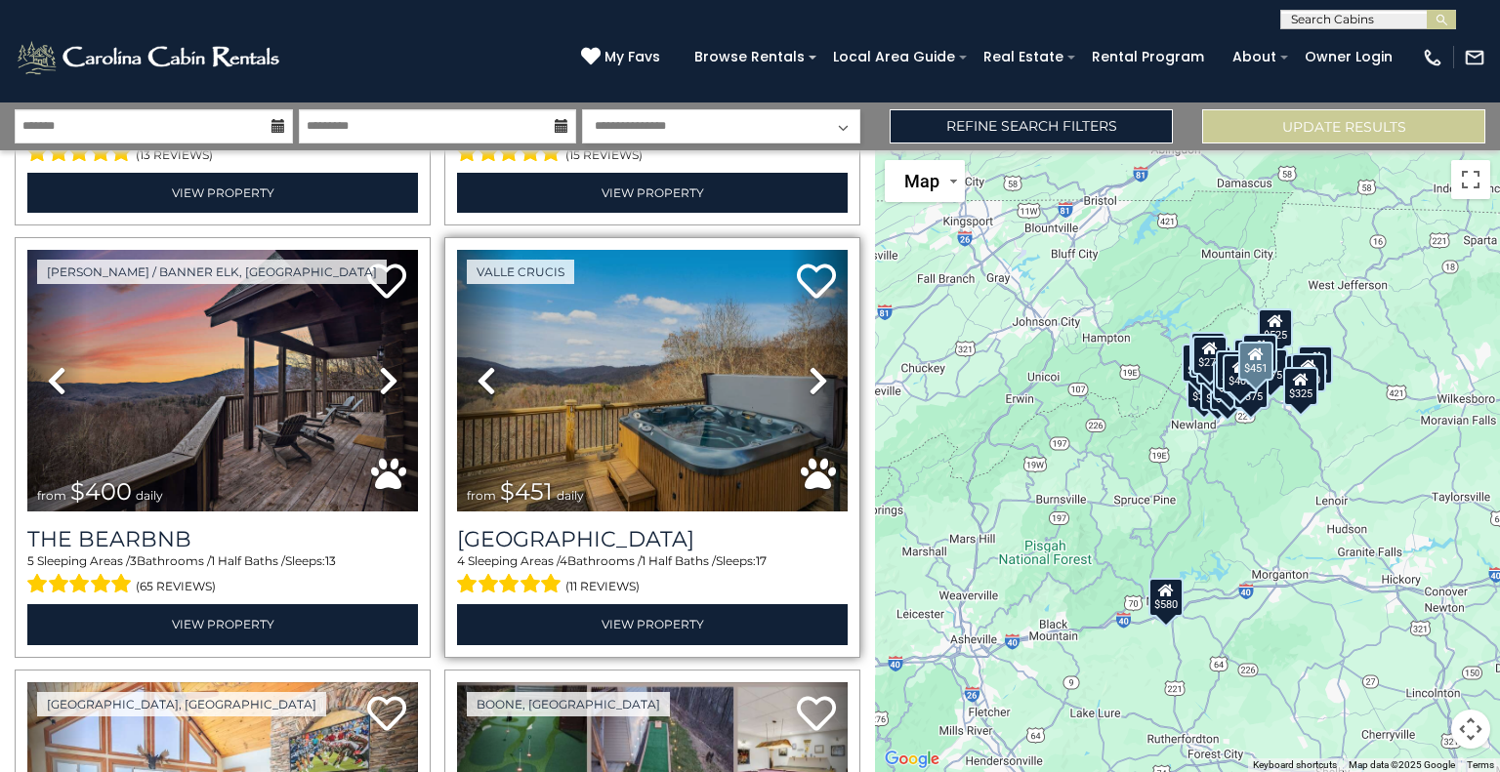
click at [809, 381] on icon at bounding box center [819, 380] width 20 height 31
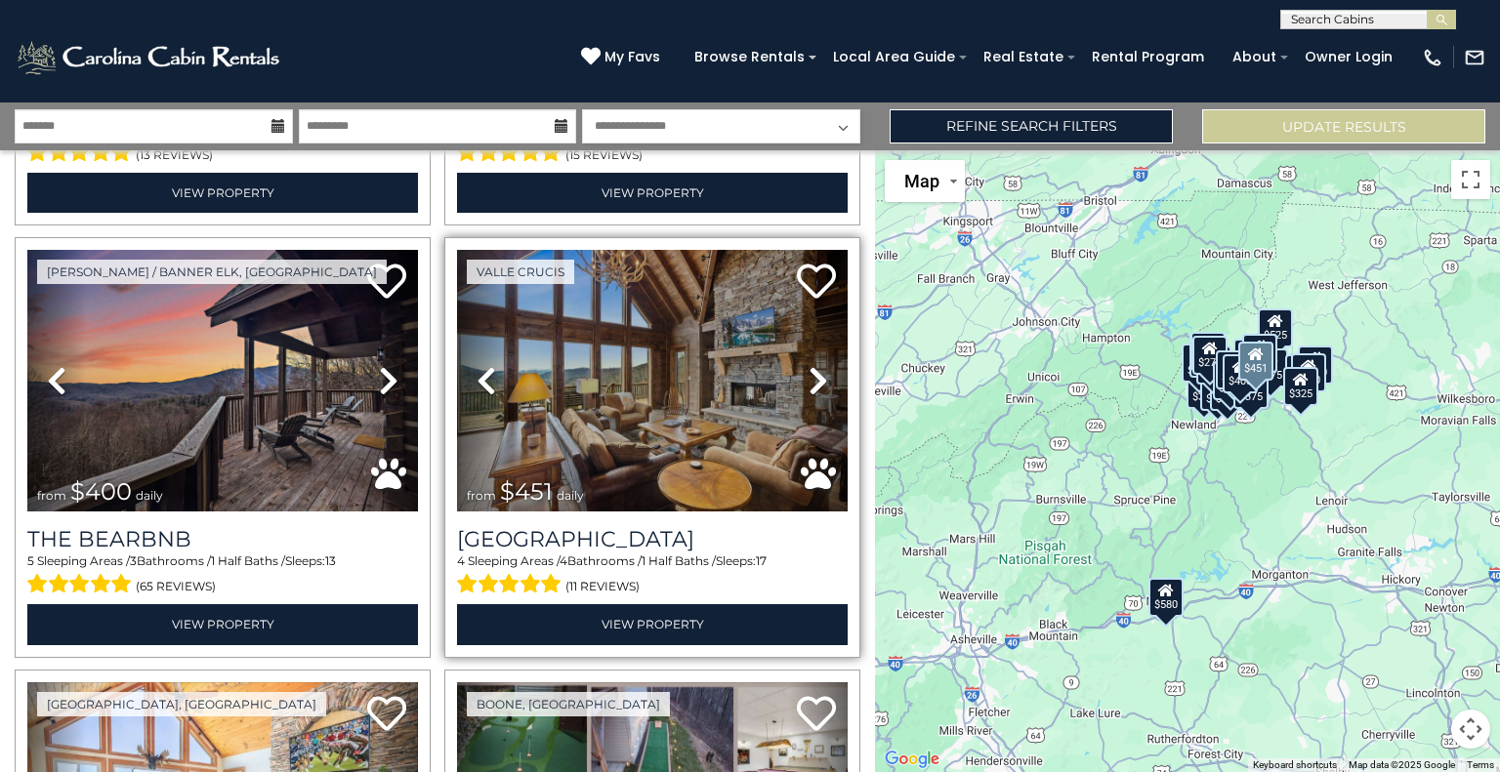
click at [809, 381] on icon at bounding box center [819, 380] width 20 height 31
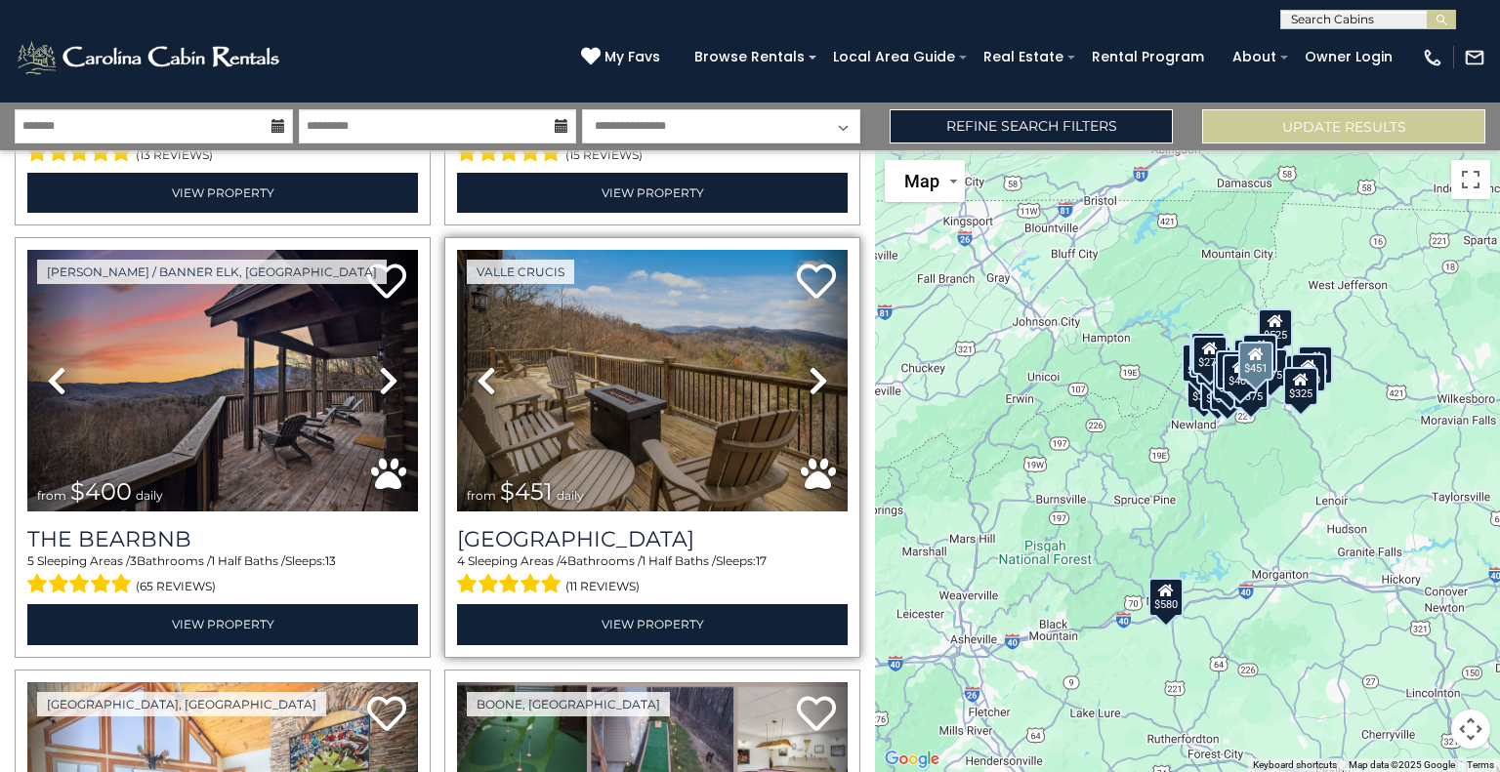
click at [809, 381] on icon at bounding box center [819, 380] width 20 height 31
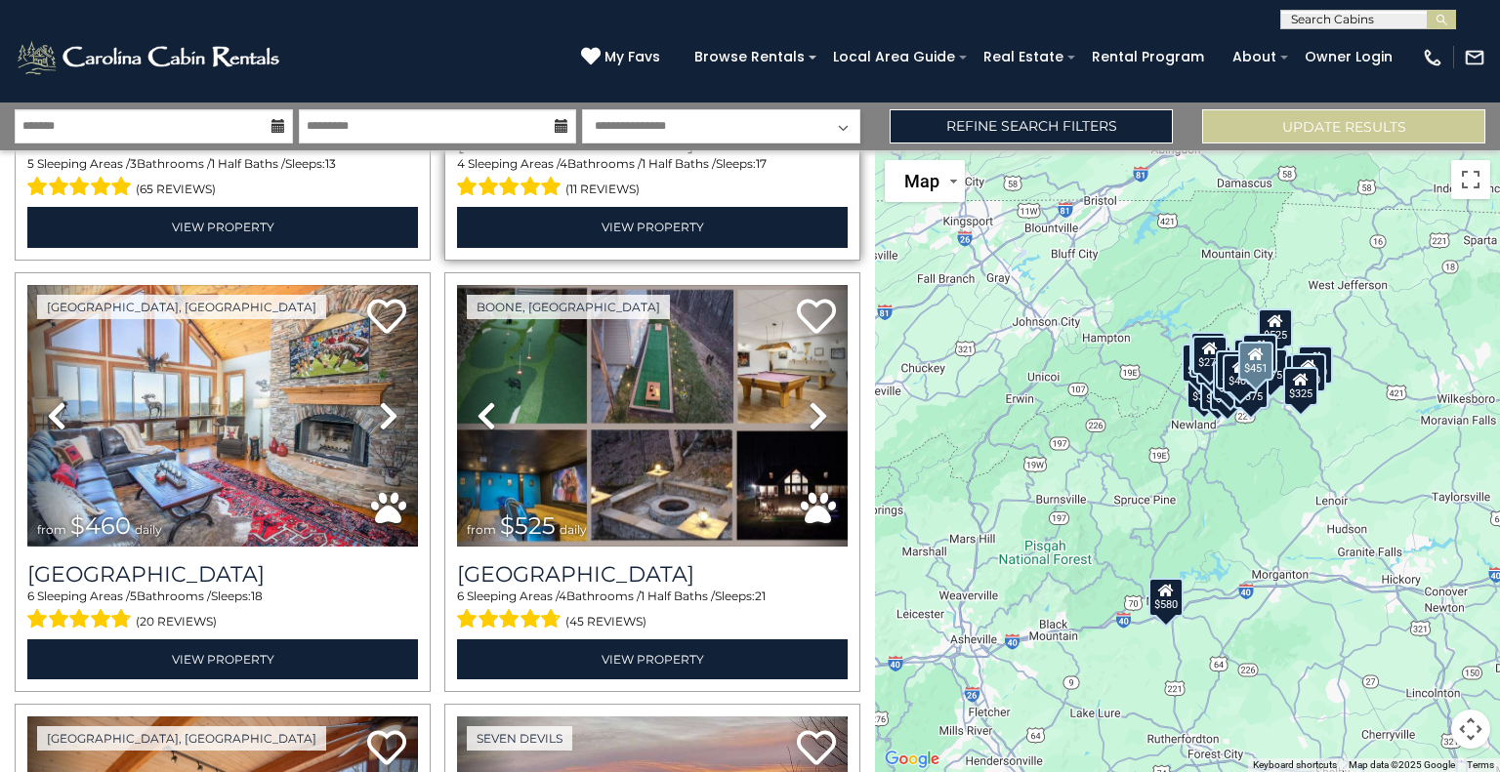
scroll to position [808, 0]
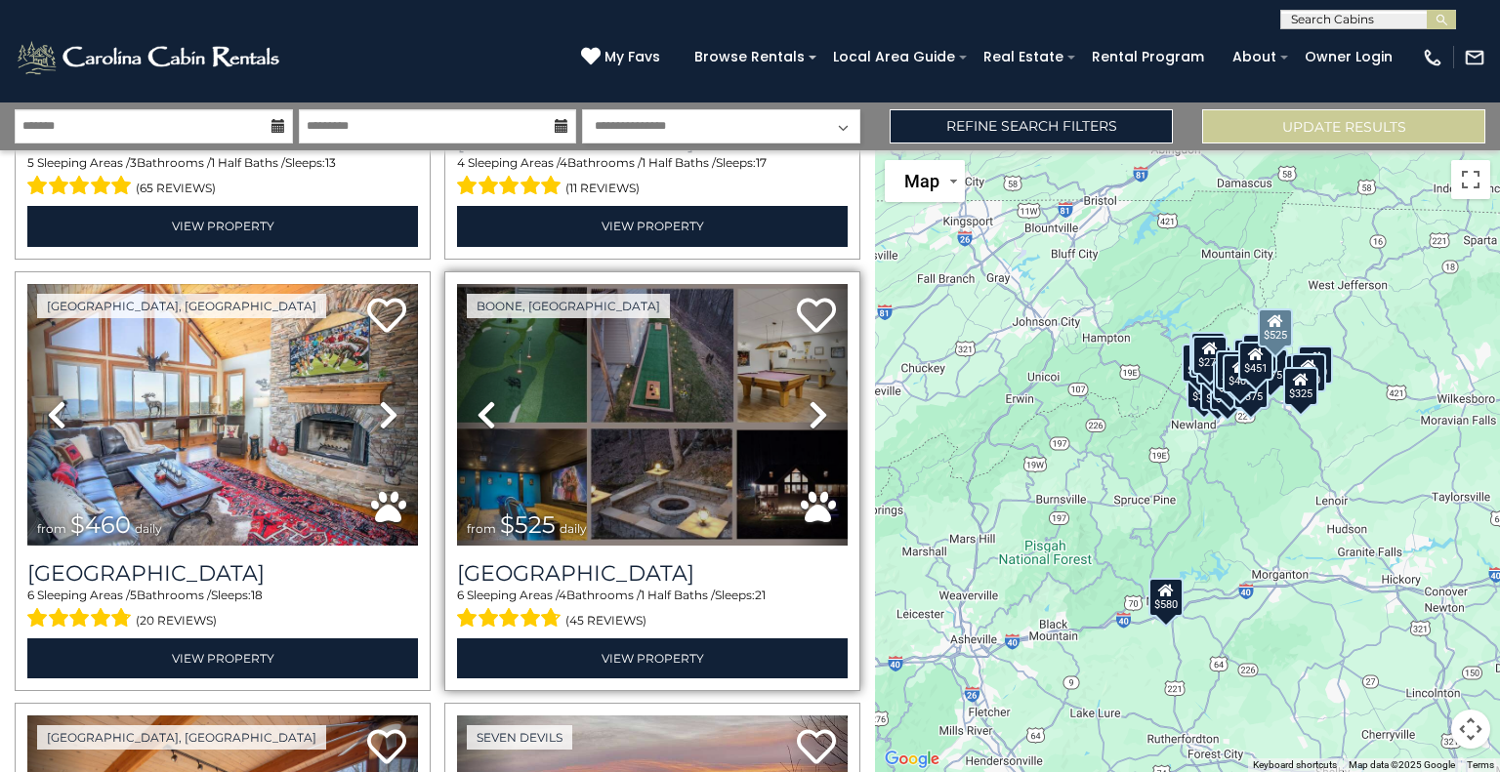
click at [818, 409] on link "Next" at bounding box center [818, 415] width 59 height 262
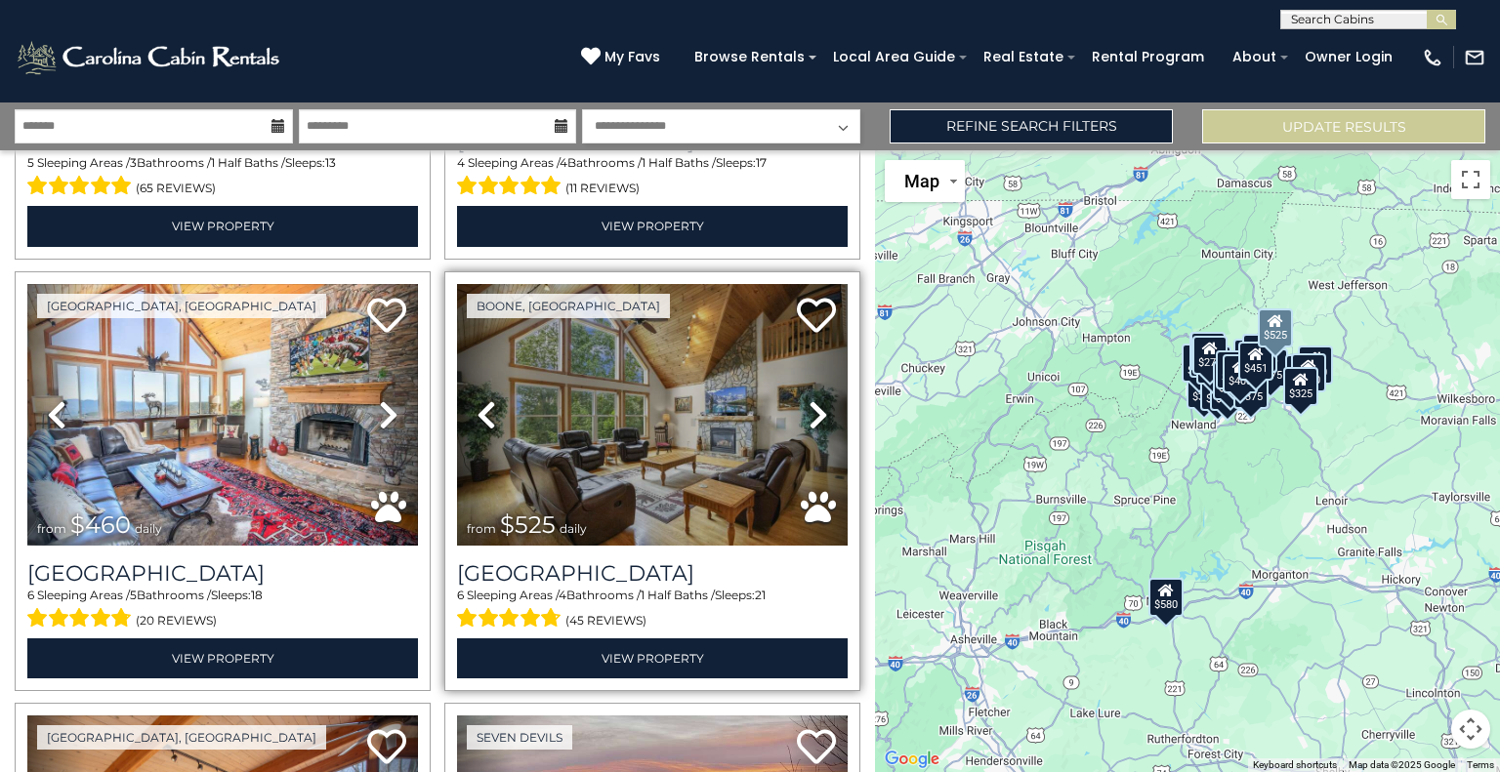
click at [818, 409] on link "Next" at bounding box center [818, 415] width 59 height 262
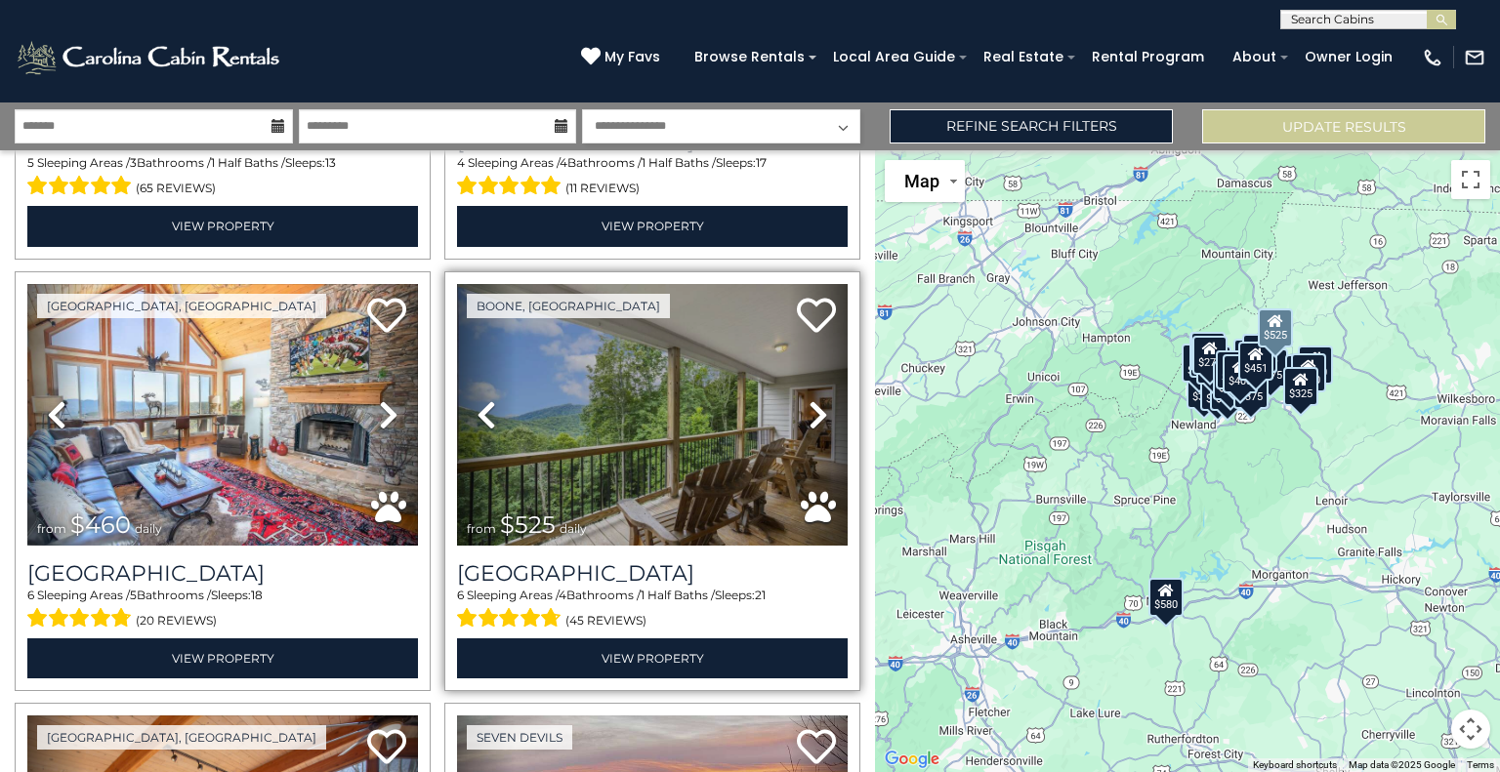
click at [818, 409] on link "Next" at bounding box center [818, 415] width 59 height 262
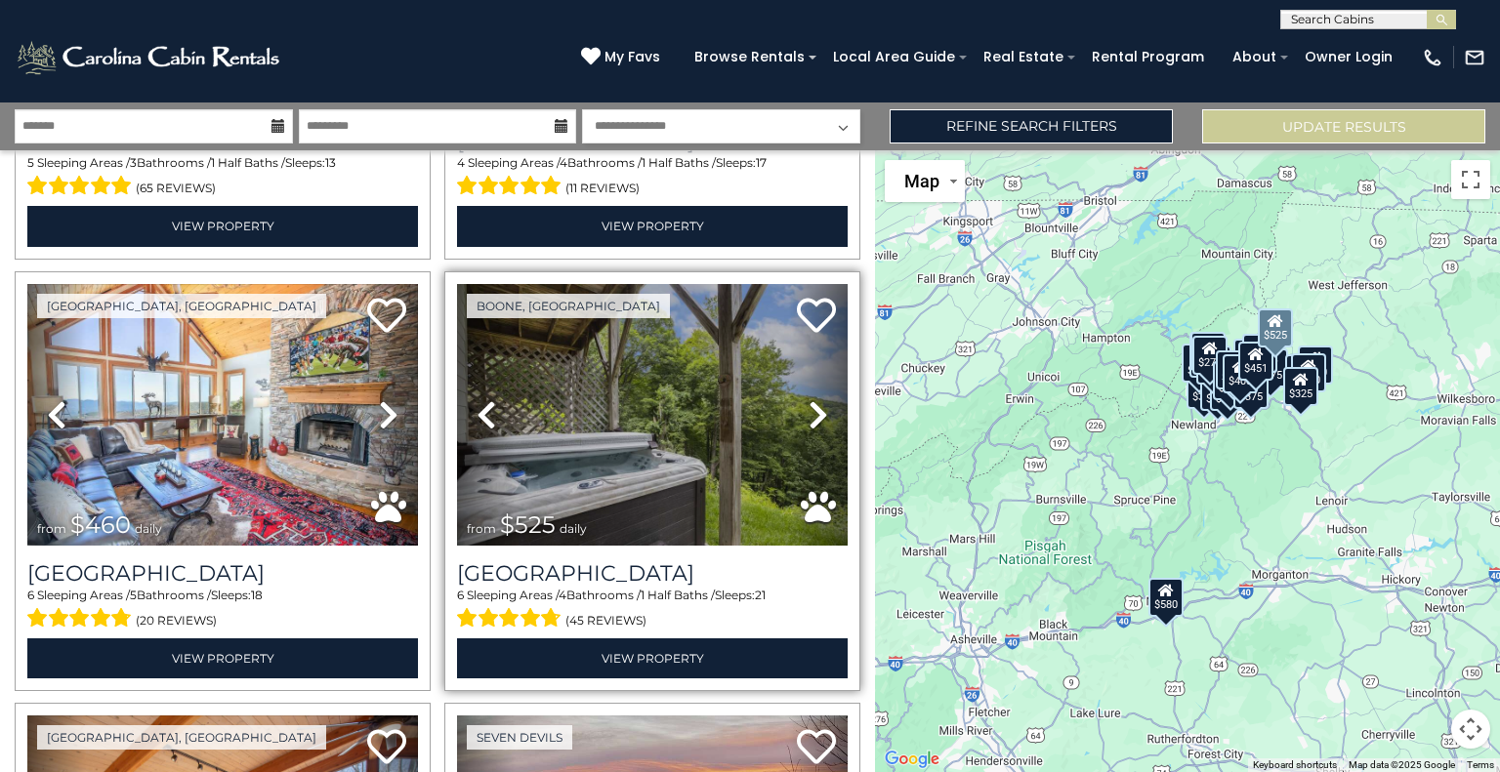
click at [818, 409] on link "Next" at bounding box center [818, 415] width 59 height 262
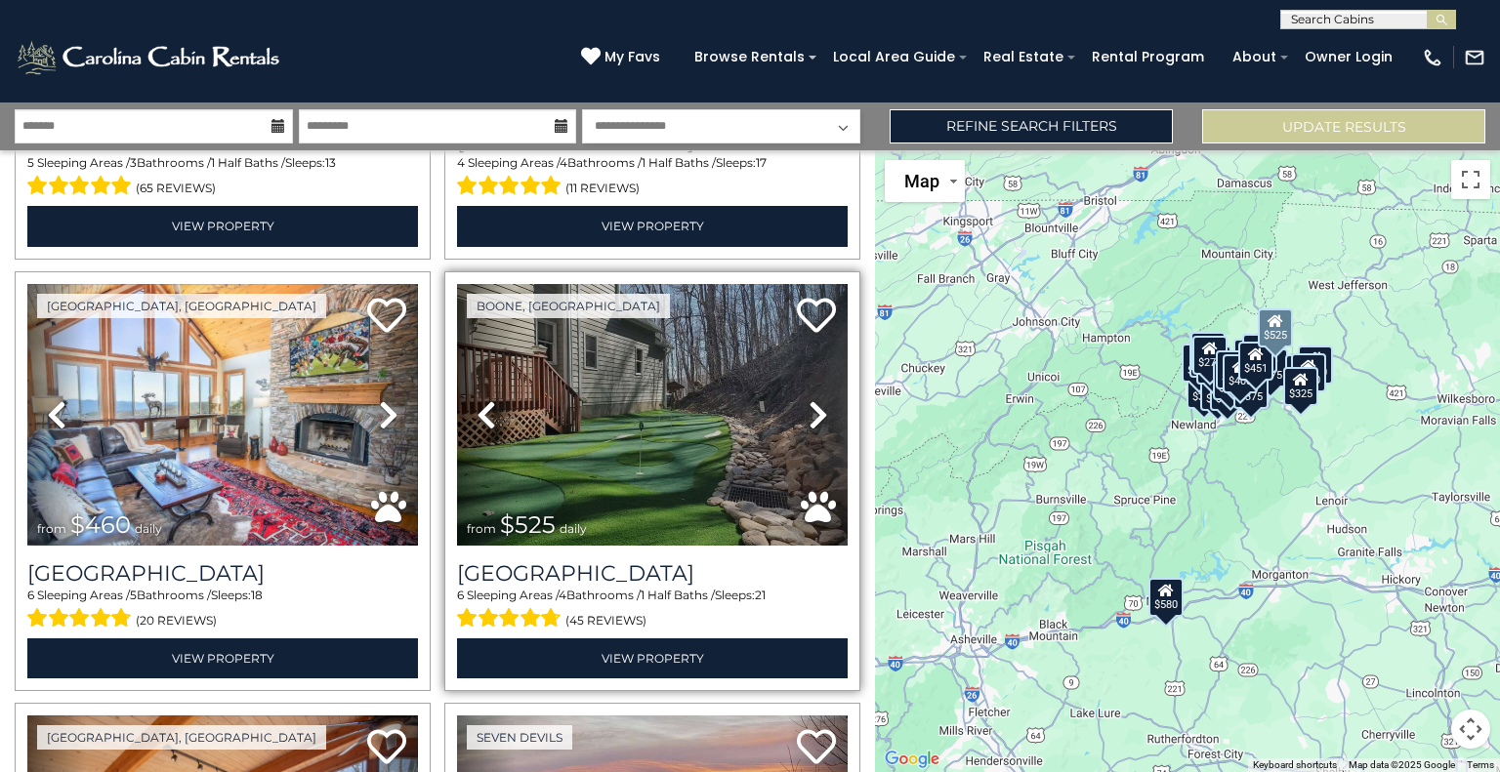
click at [818, 409] on link "Next" at bounding box center [818, 415] width 59 height 262
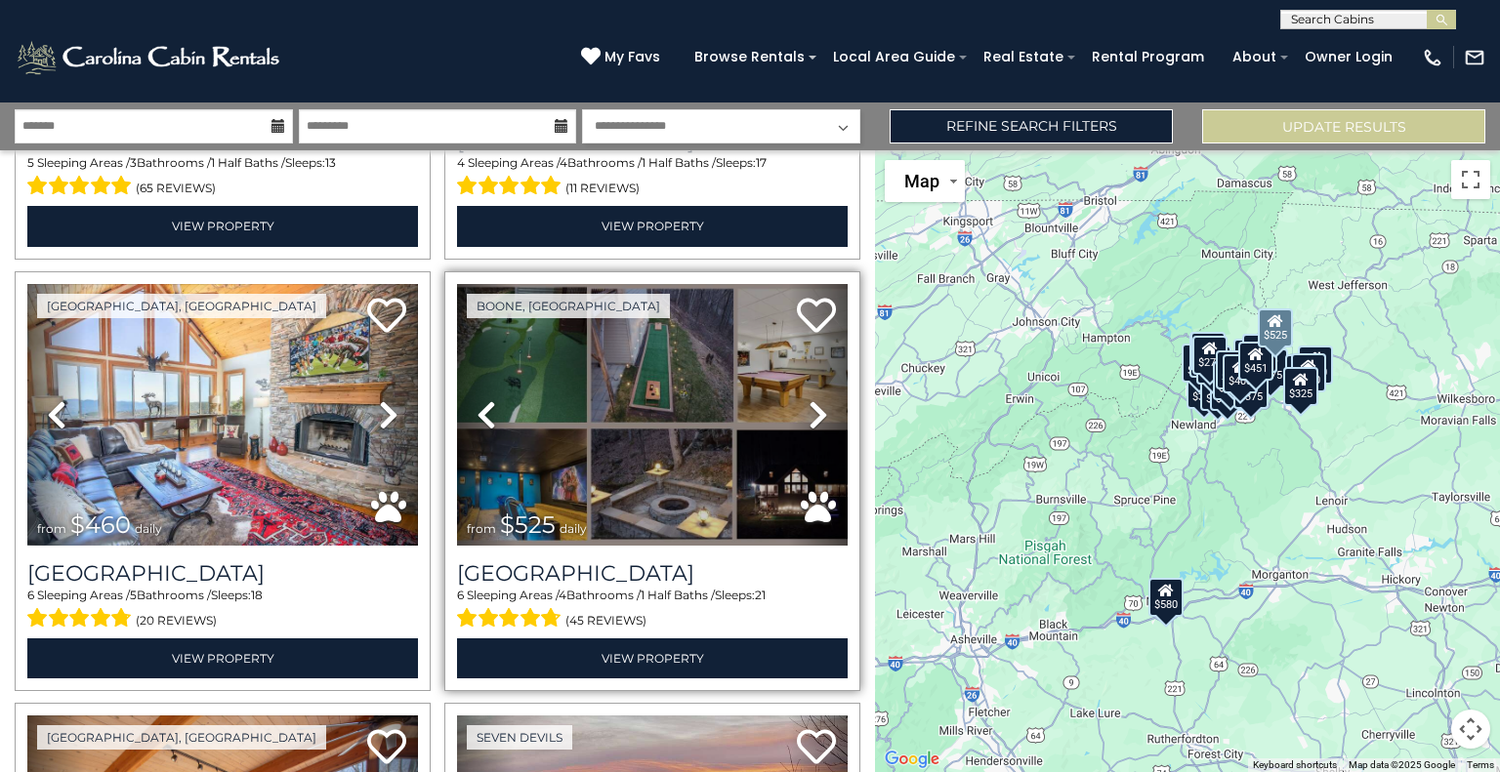
click at [812, 417] on icon at bounding box center [819, 414] width 20 height 31
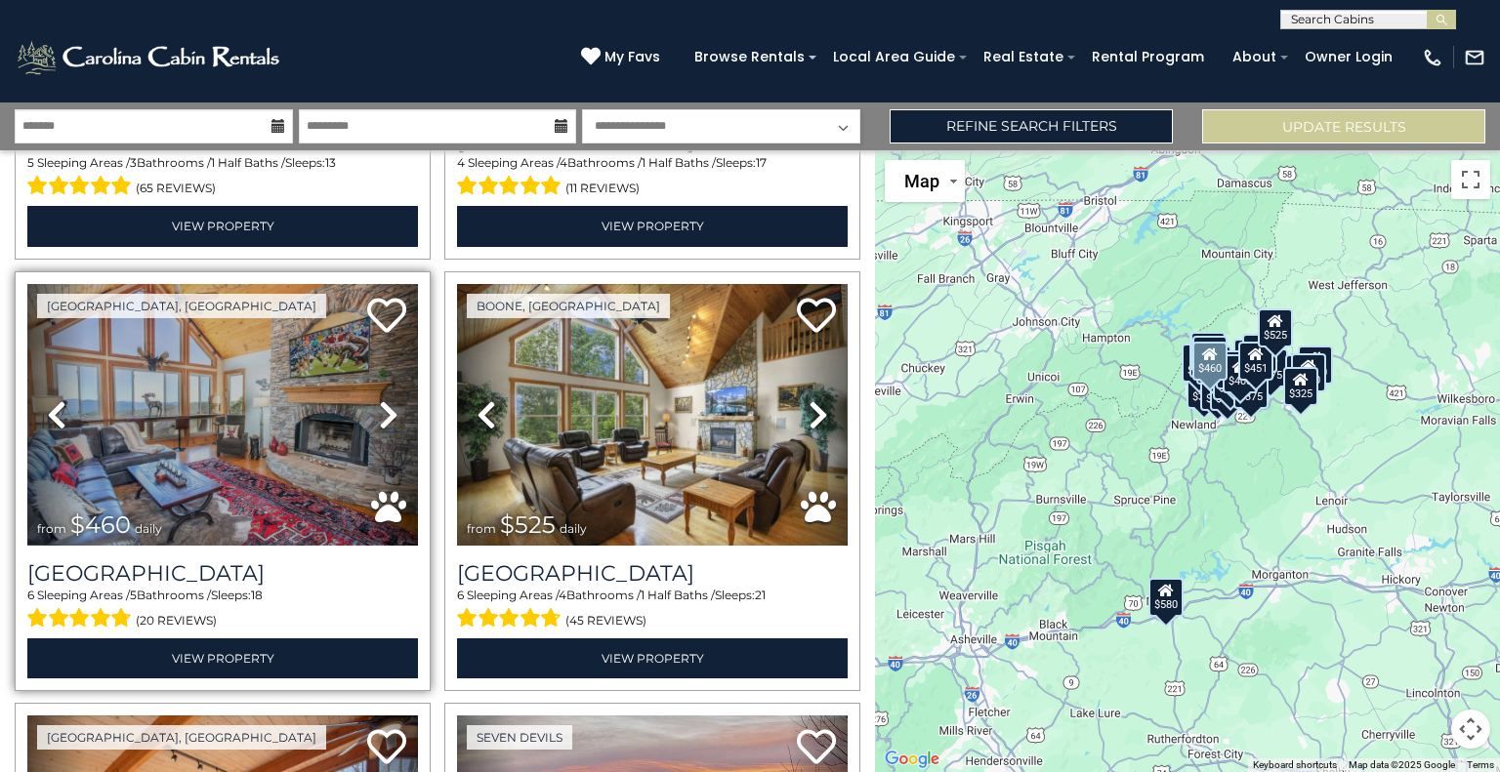
click at [379, 404] on icon at bounding box center [389, 414] width 20 height 31
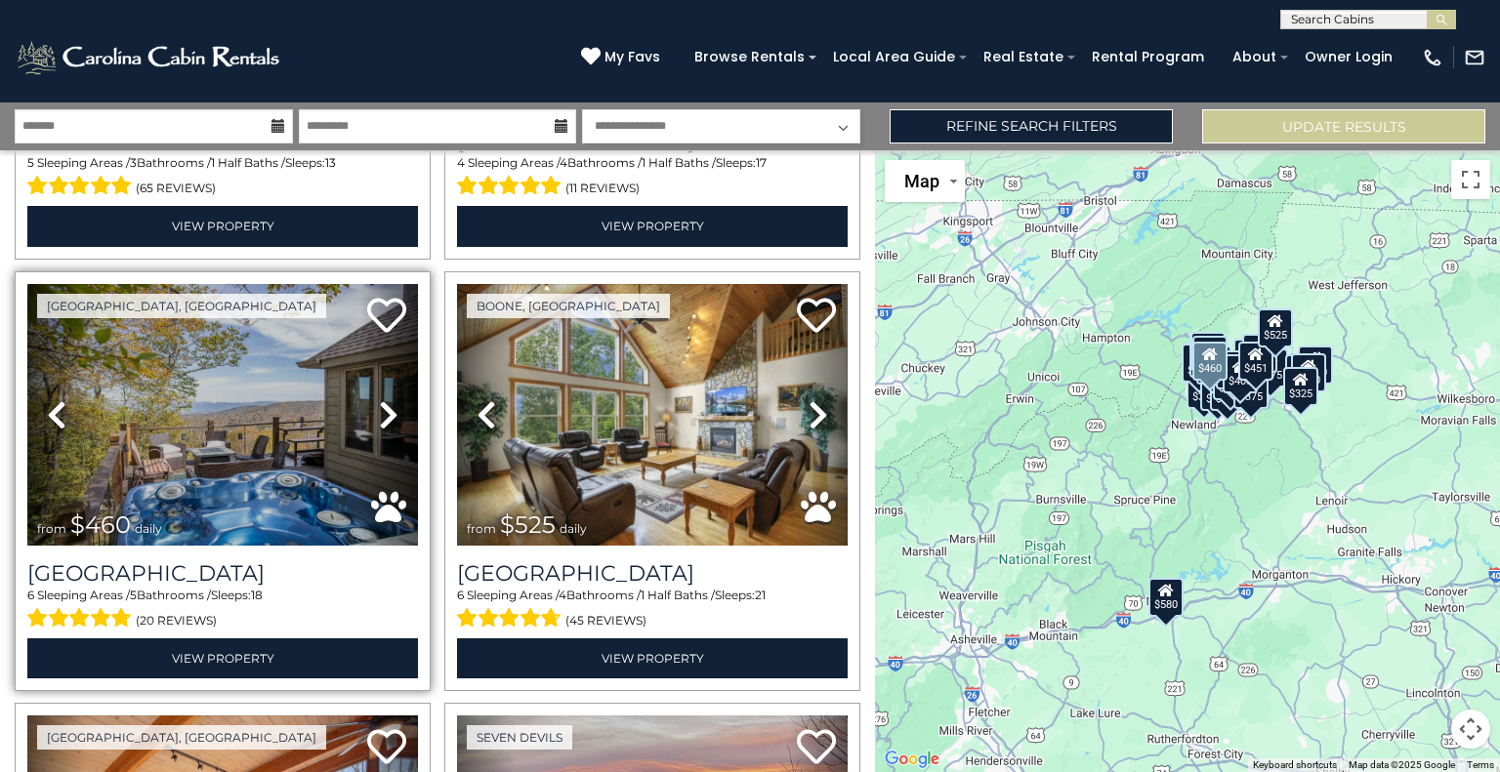
click at [379, 404] on icon at bounding box center [389, 414] width 20 height 31
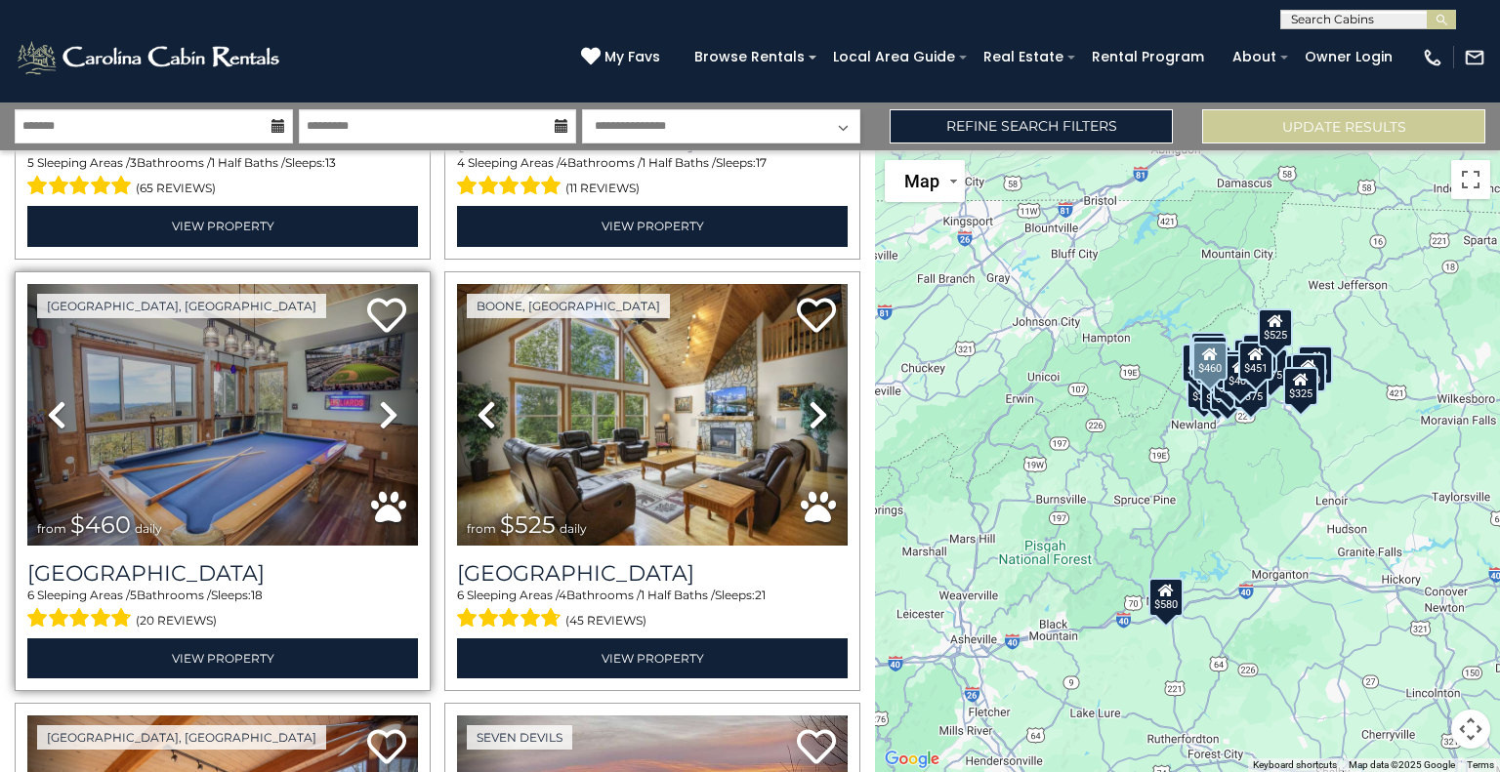
click at [379, 404] on icon at bounding box center [389, 414] width 20 height 31
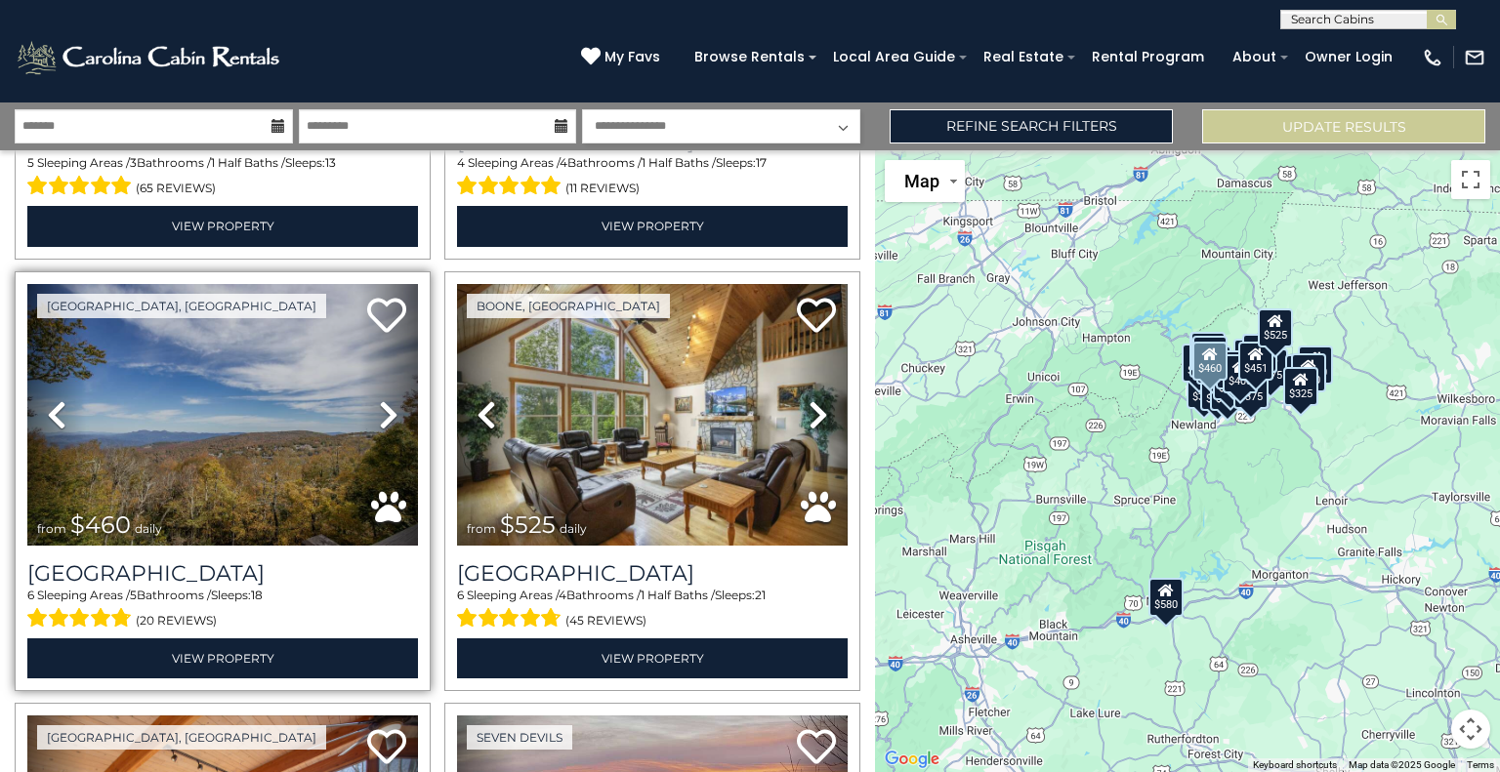
click at [379, 404] on icon at bounding box center [389, 414] width 20 height 31
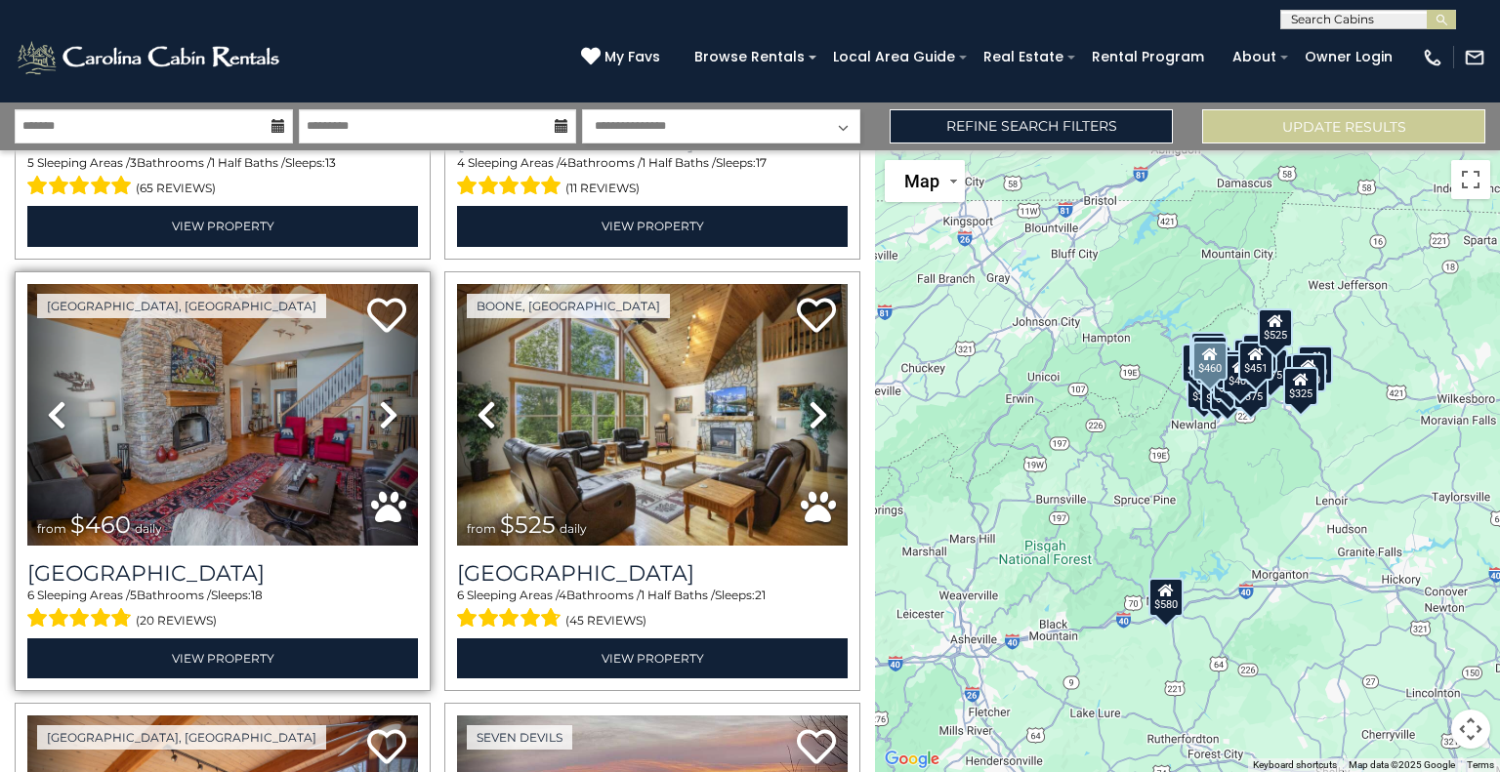
click at [379, 404] on icon at bounding box center [389, 414] width 20 height 31
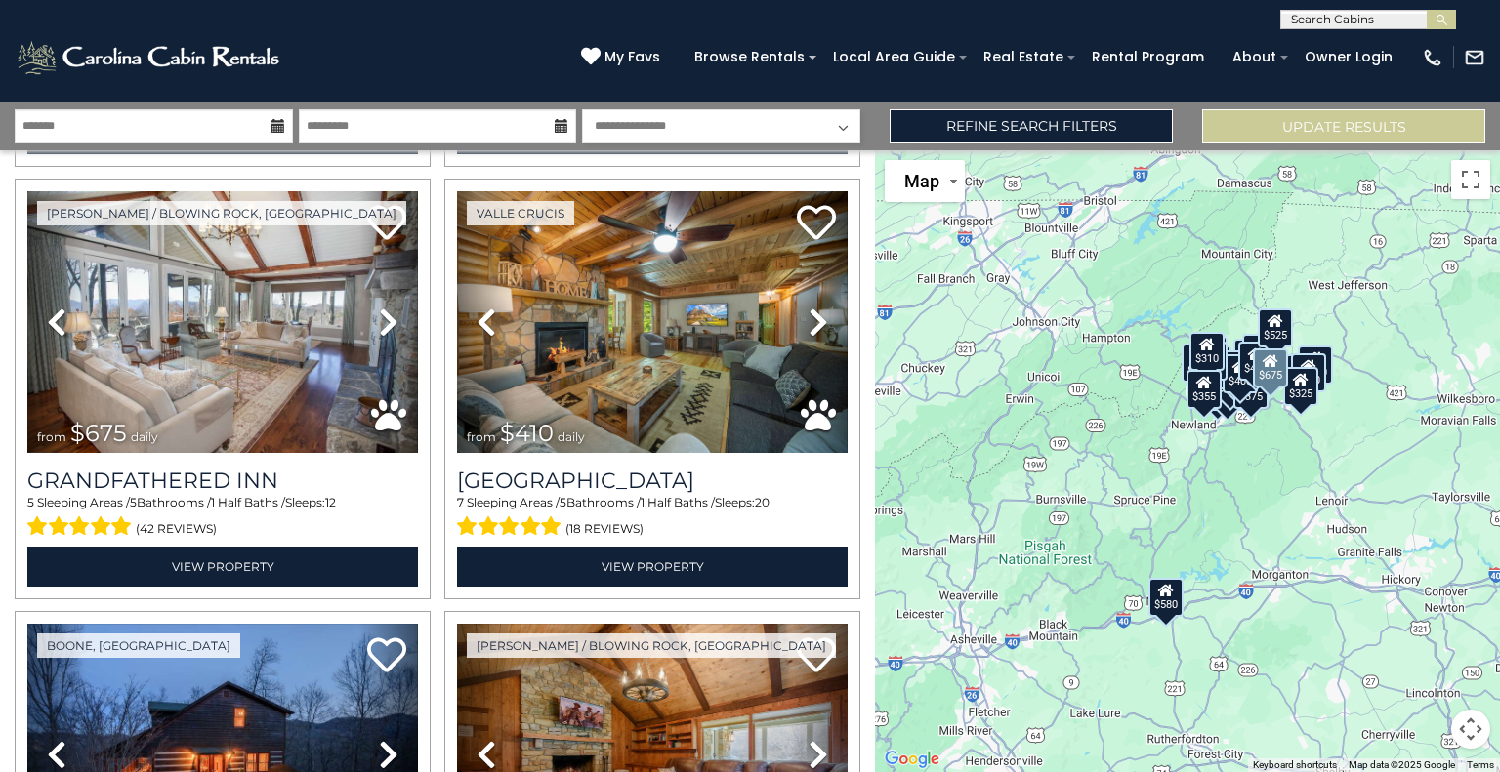
scroll to position [2170, 0]
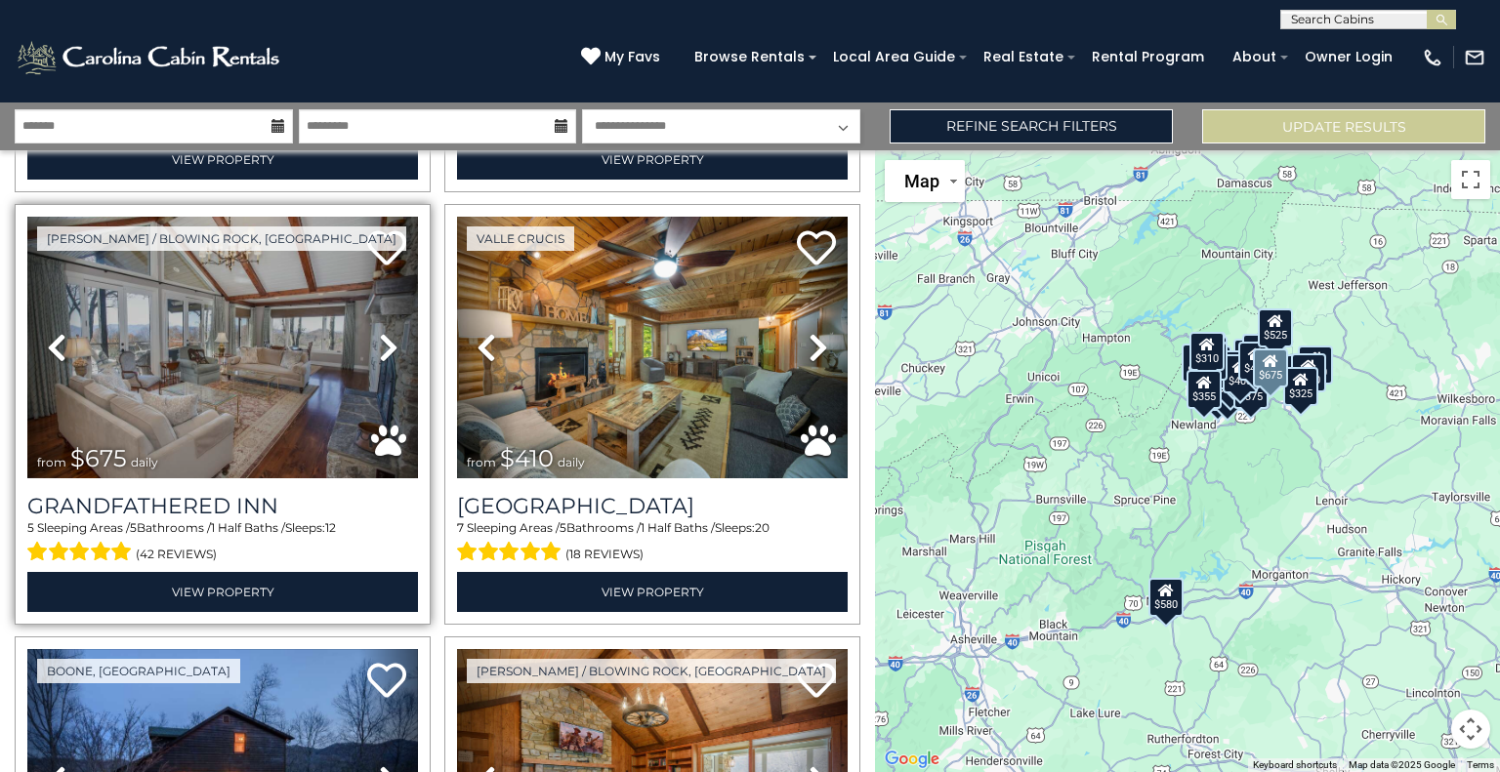
click at [382, 332] on icon at bounding box center [389, 347] width 20 height 31
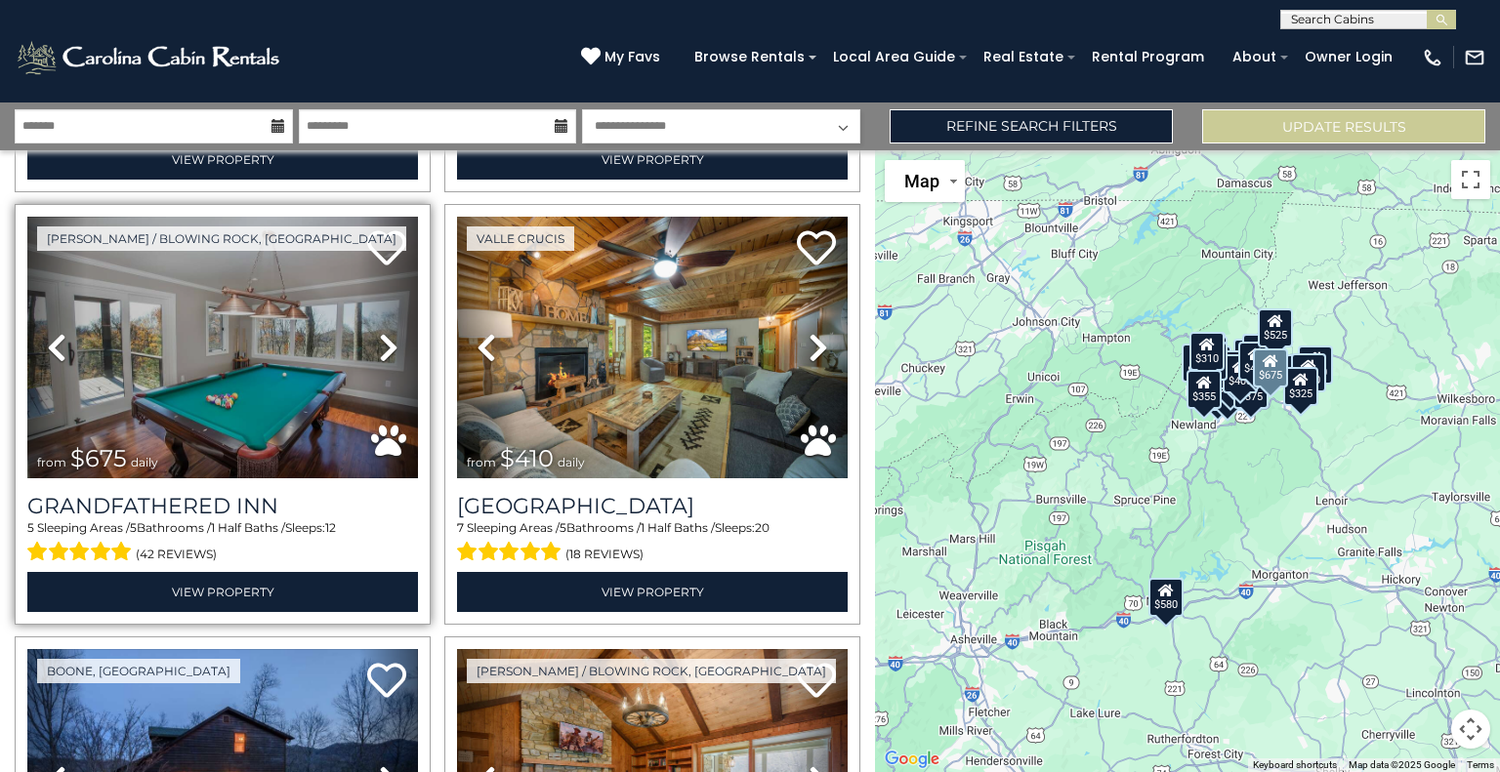
click at [382, 332] on icon at bounding box center [389, 347] width 20 height 31
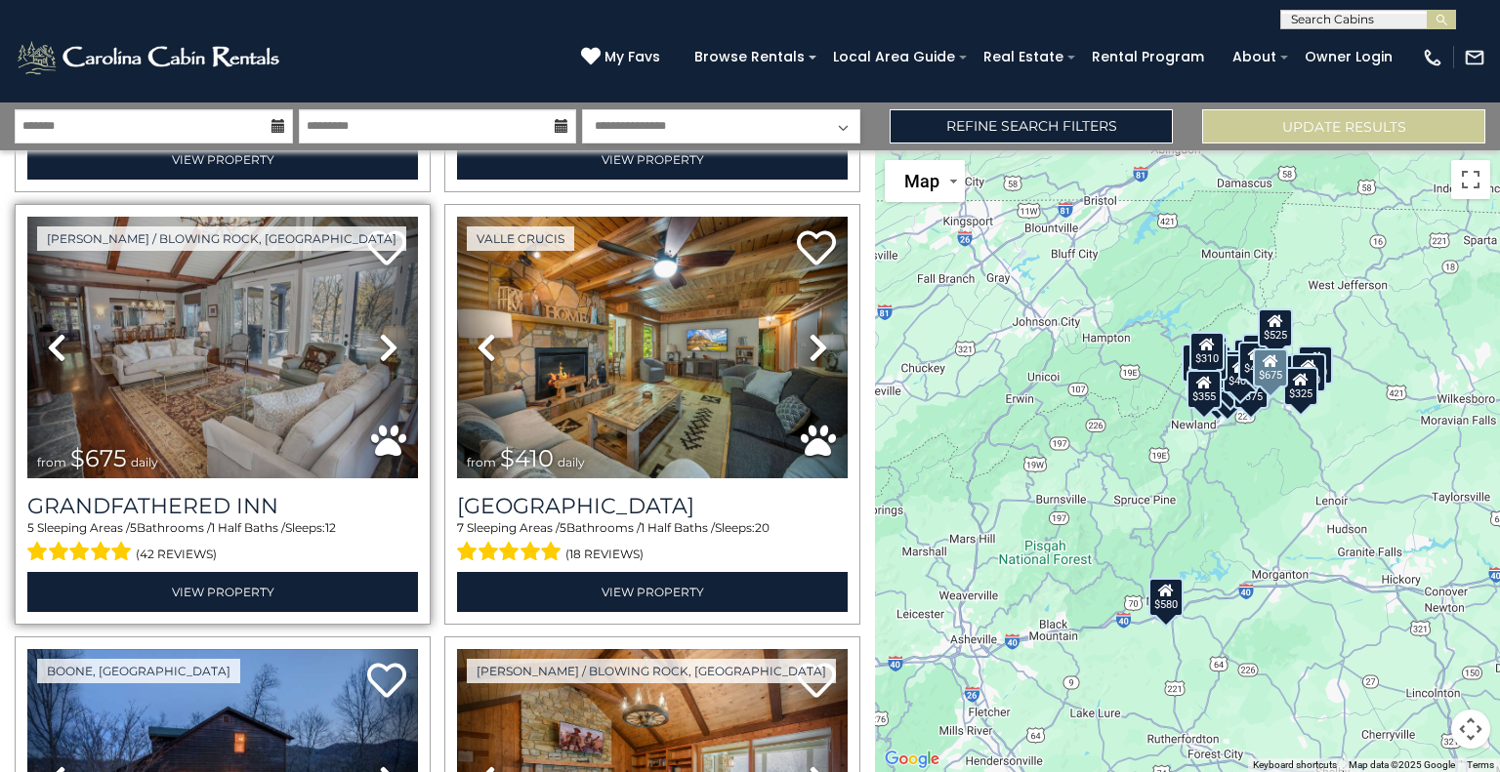
click at [382, 332] on icon at bounding box center [389, 347] width 20 height 31
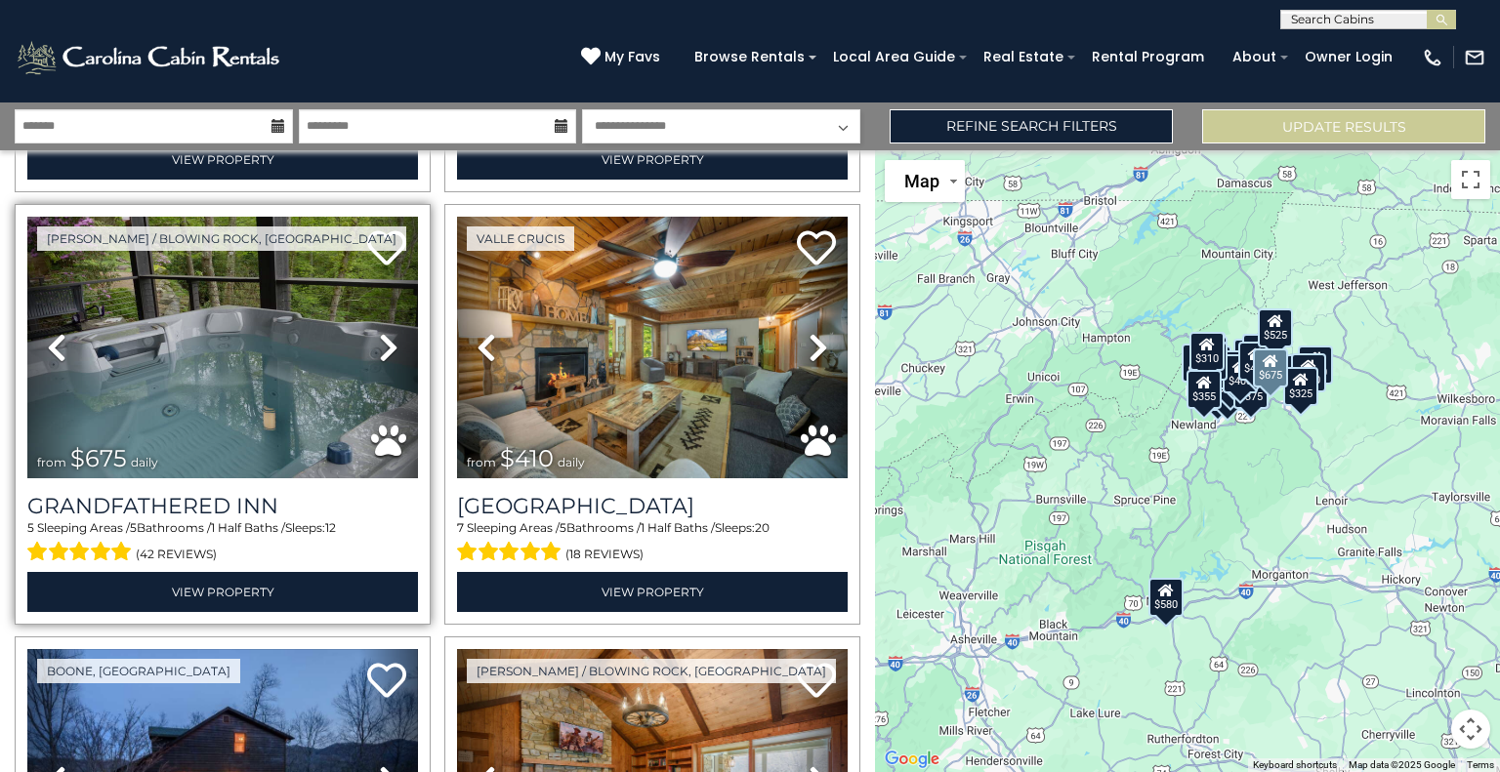
click at [382, 332] on icon at bounding box center [389, 347] width 20 height 31
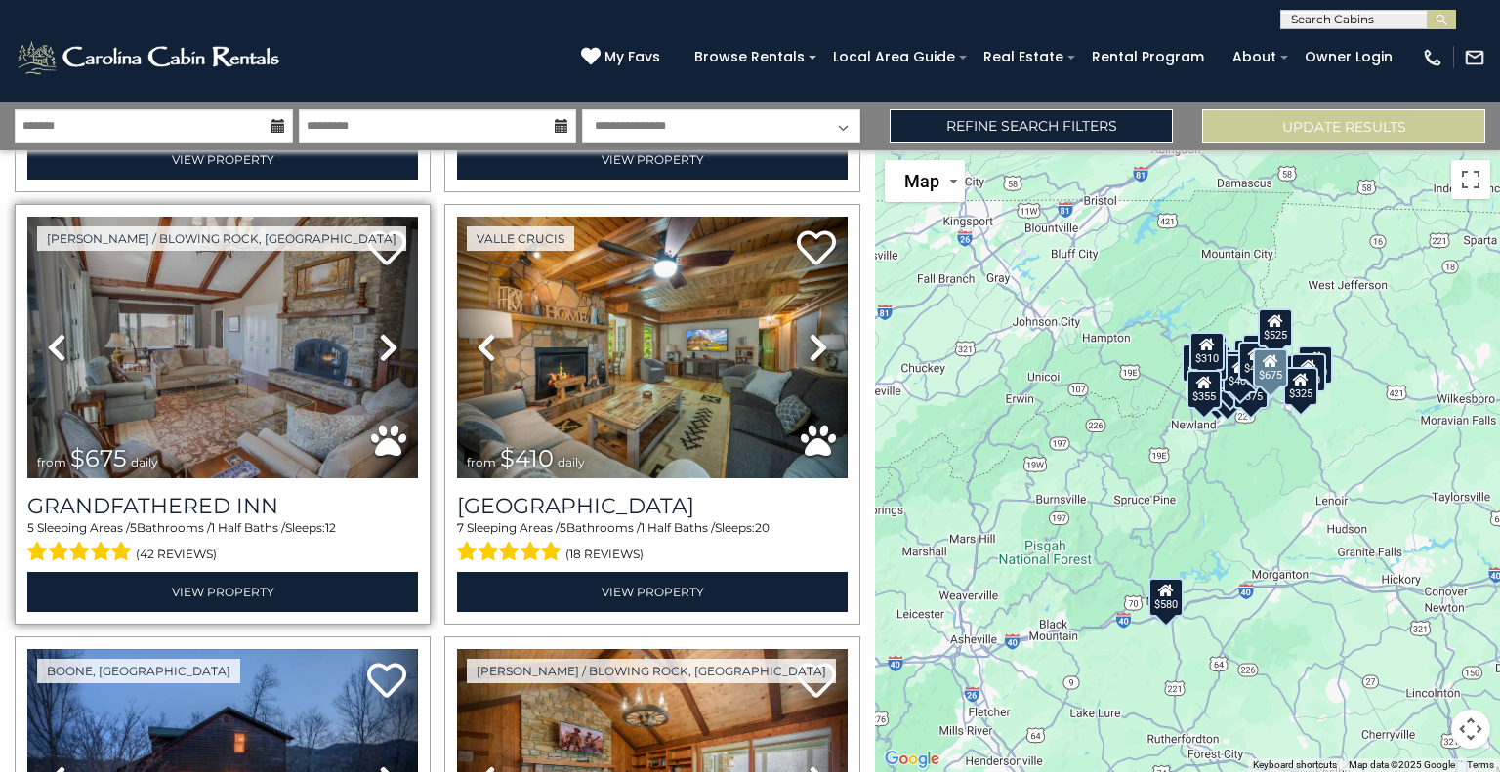
click at [382, 332] on icon at bounding box center [389, 347] width 20 height 31
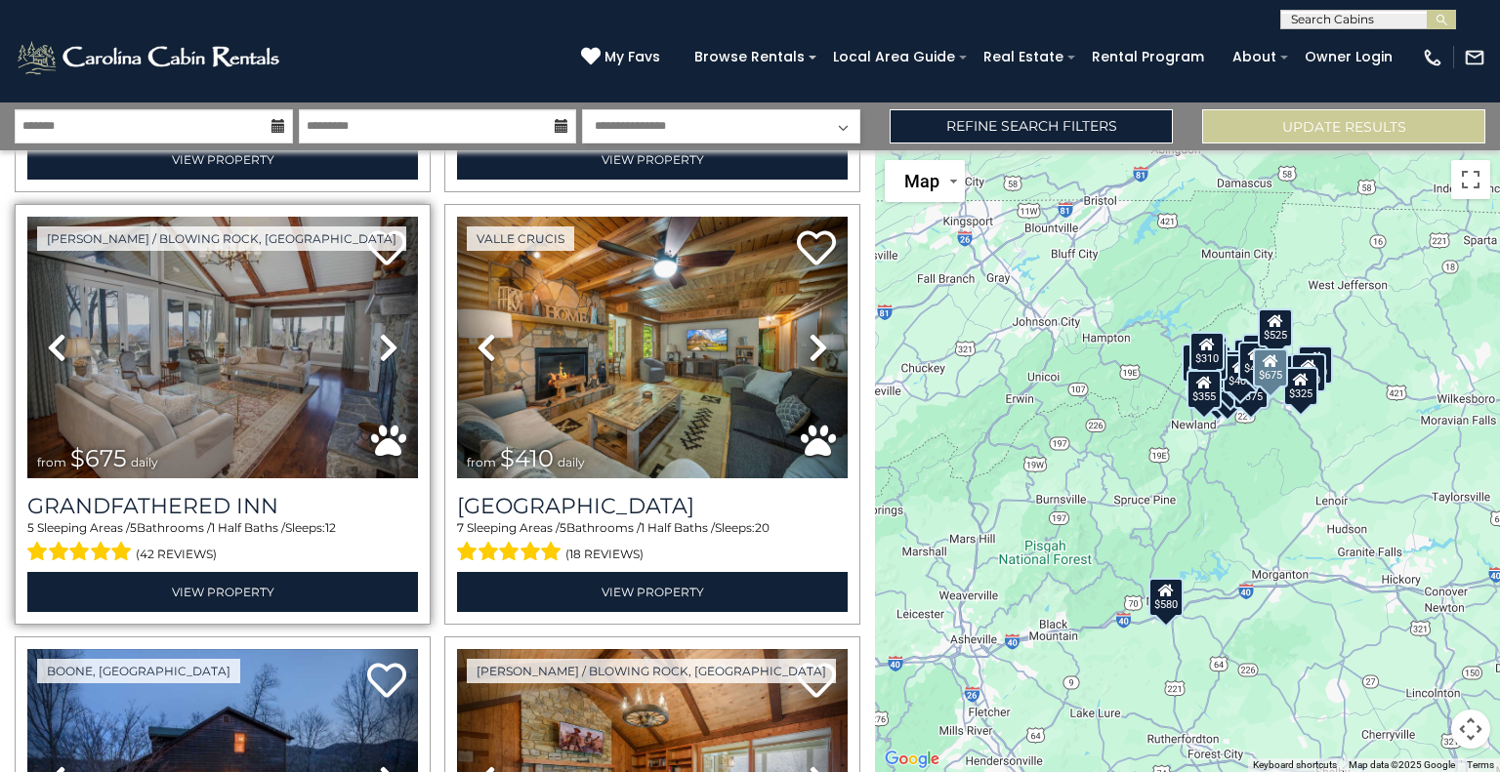
click at [382, 332] on icon at bounding box center [389, 347] width 20 height 31
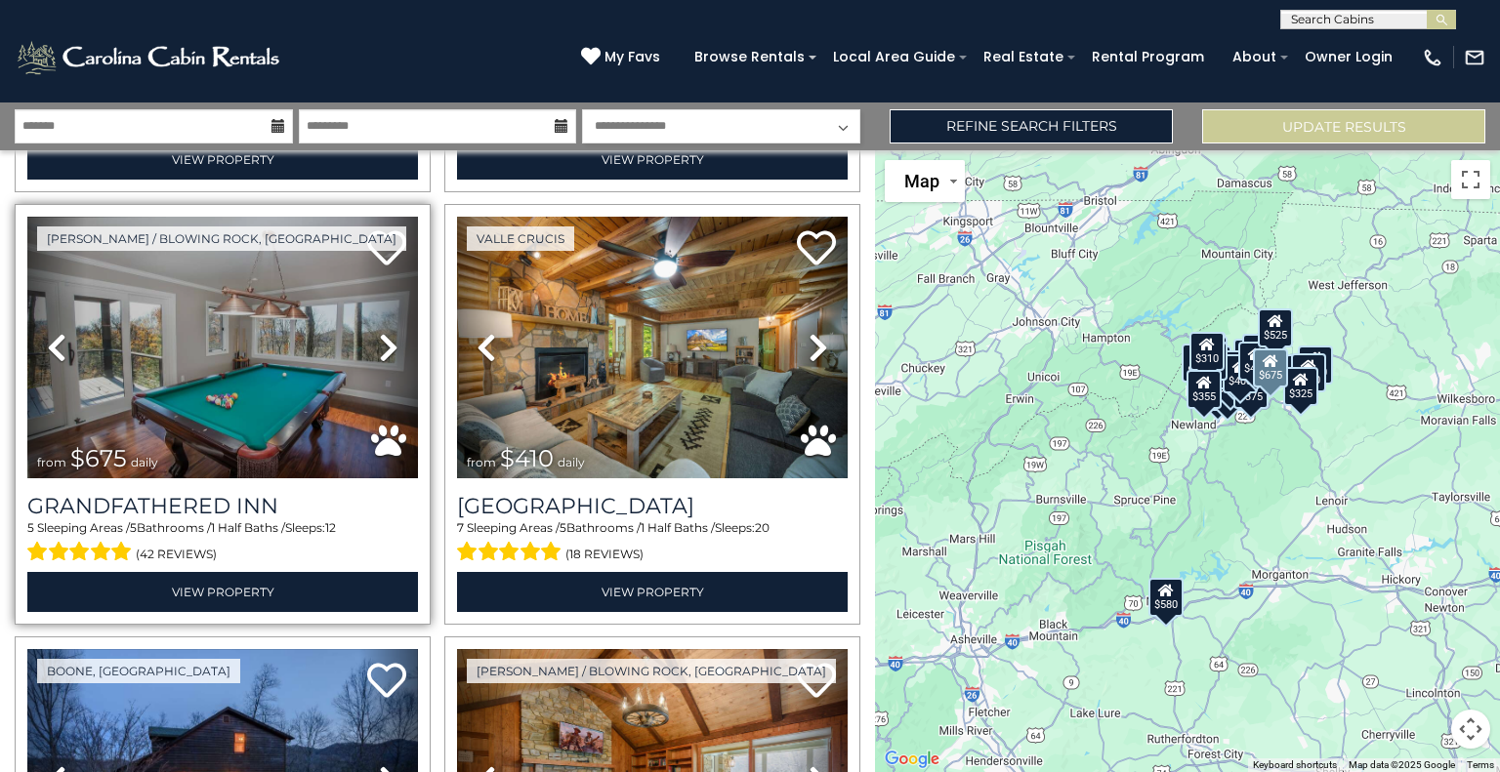
click at [382, 332] on icon at bounding box center [389, 347] width 20 height 31
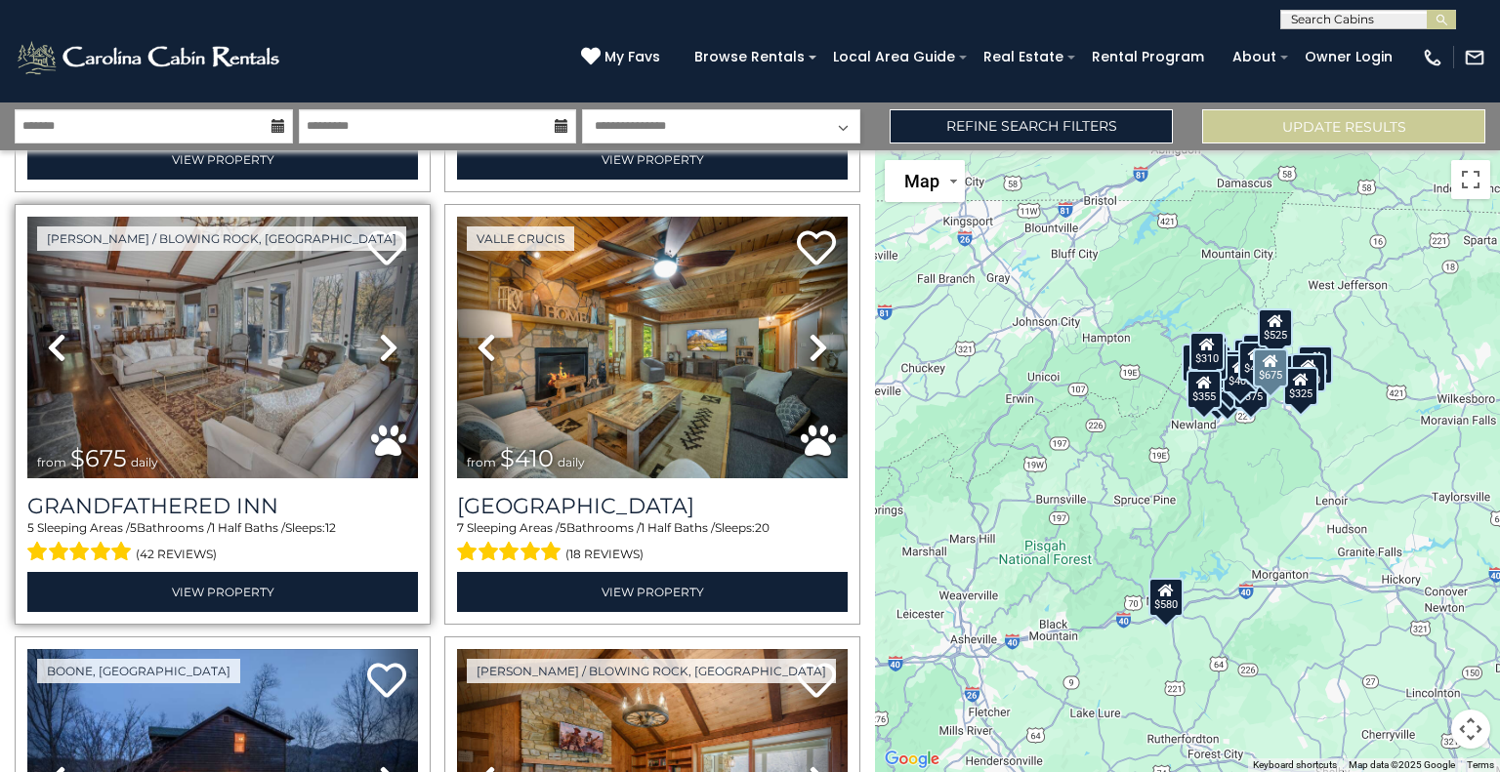
click at [382, 332] on icon at bounding box center [389, 347] width 20 height 31
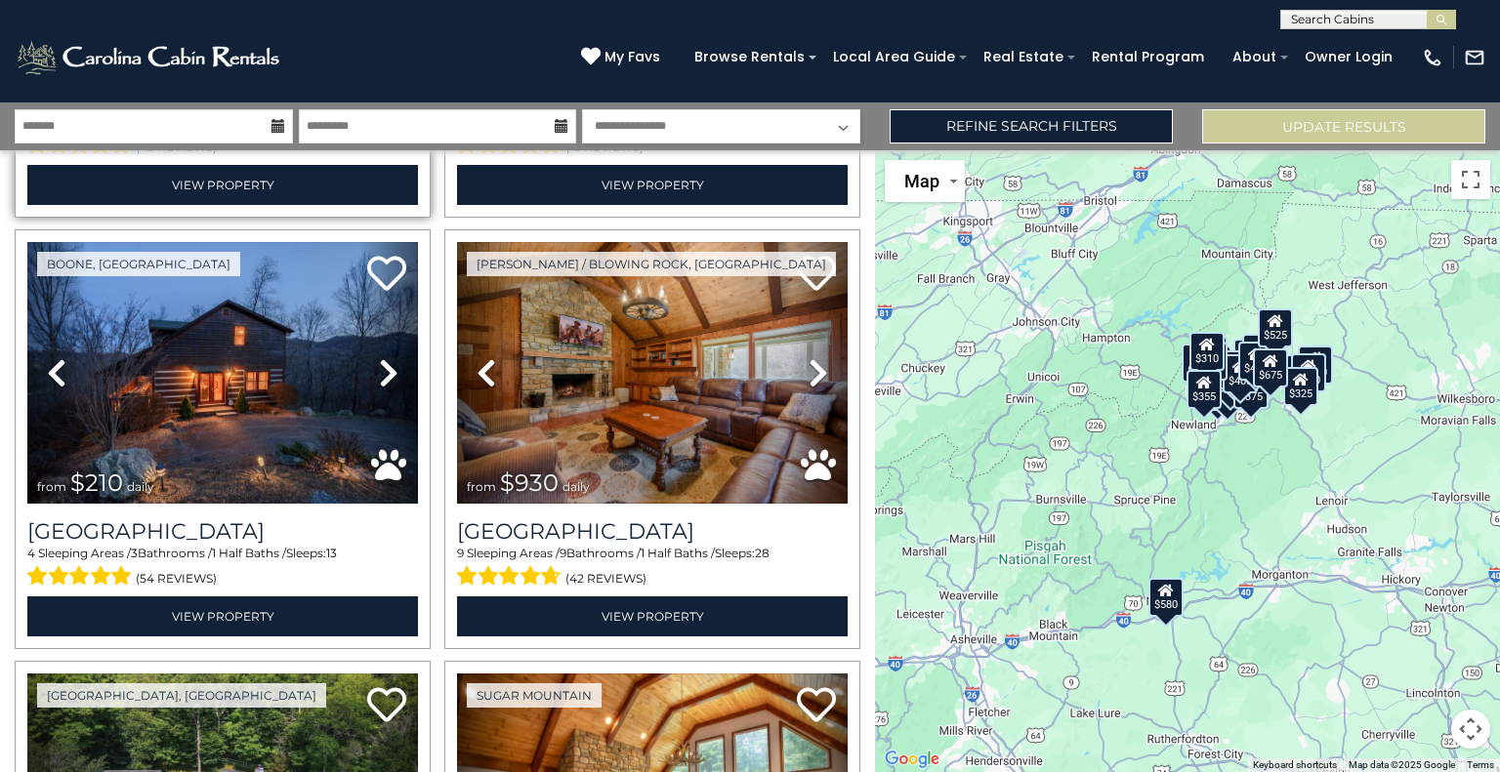
scroll to position [2604, 0]
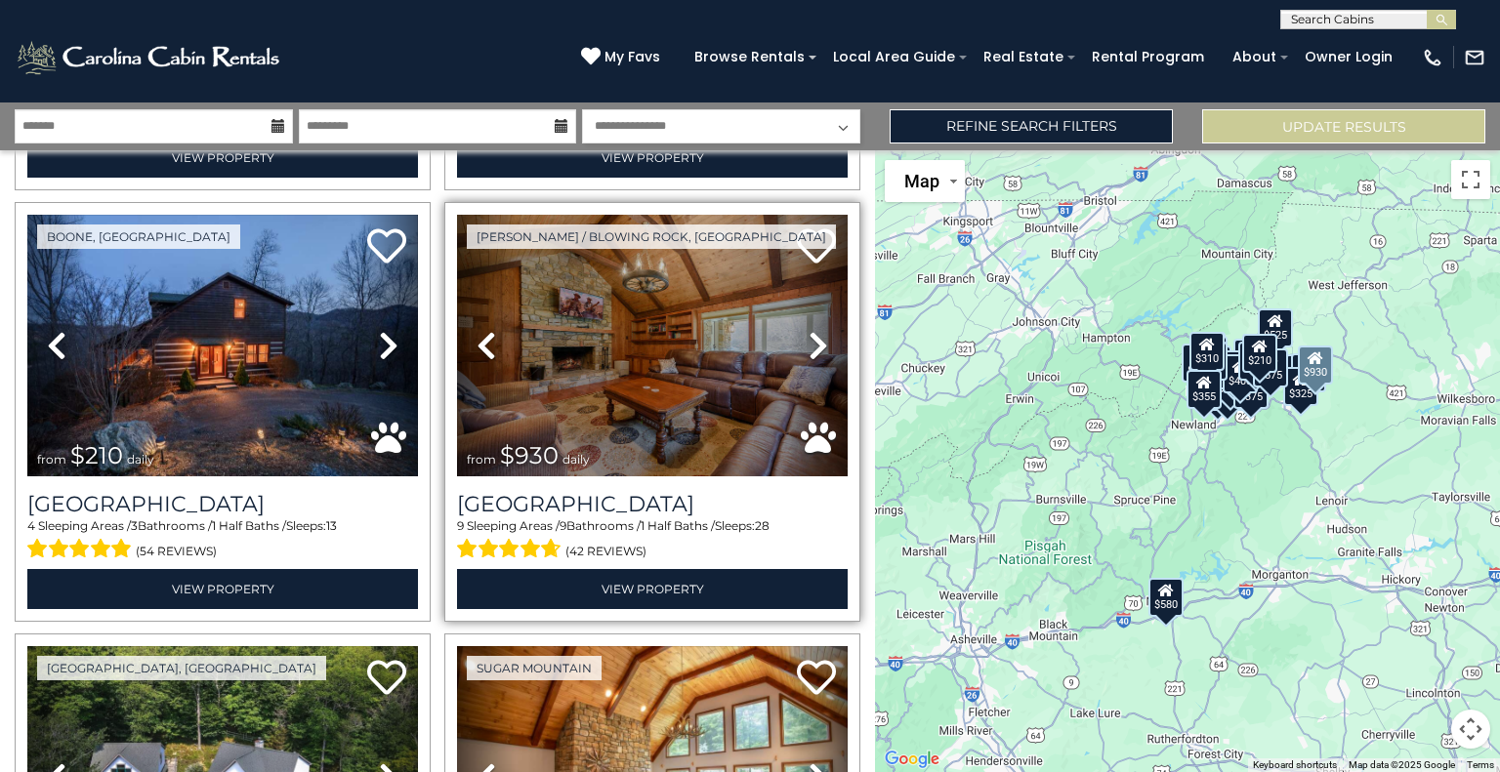
click at [809, 330] on icon at bounding box center [819, 345] width 20 height 31
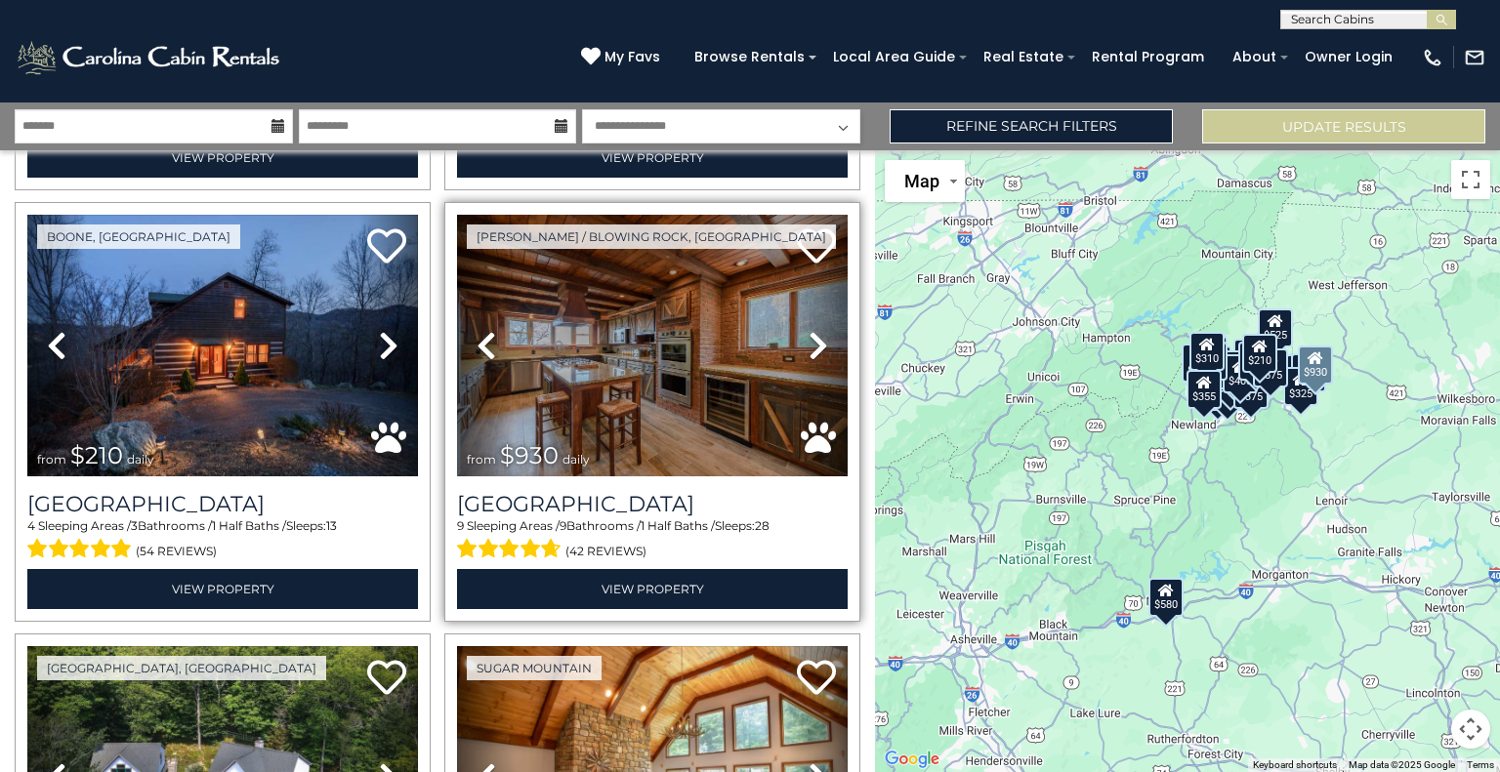
click at [809, 330] on icon at bounding box center [819, 345] width 20 height 31
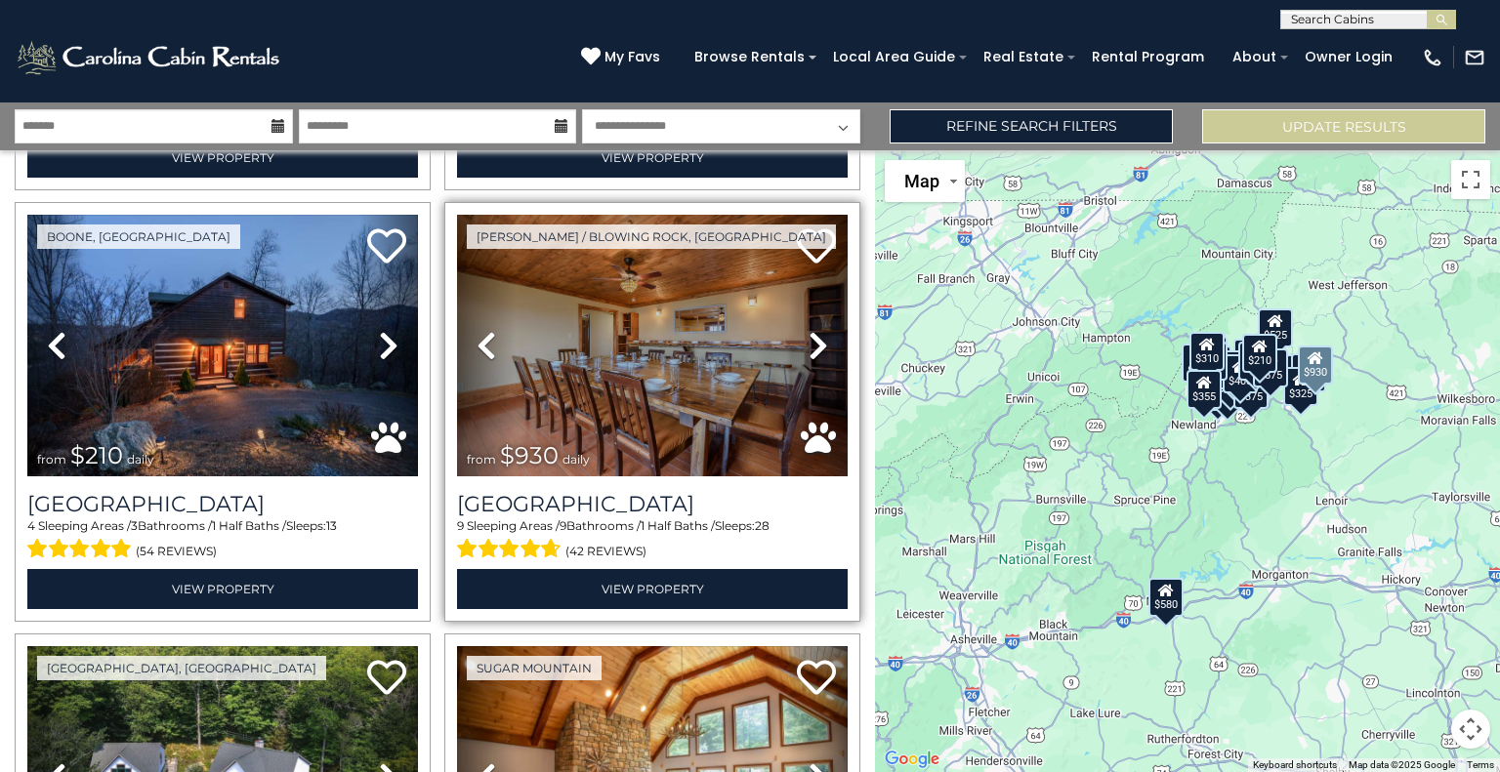
click at [809, 330] on icon at bounding box center [819, 345] width 20 height 31
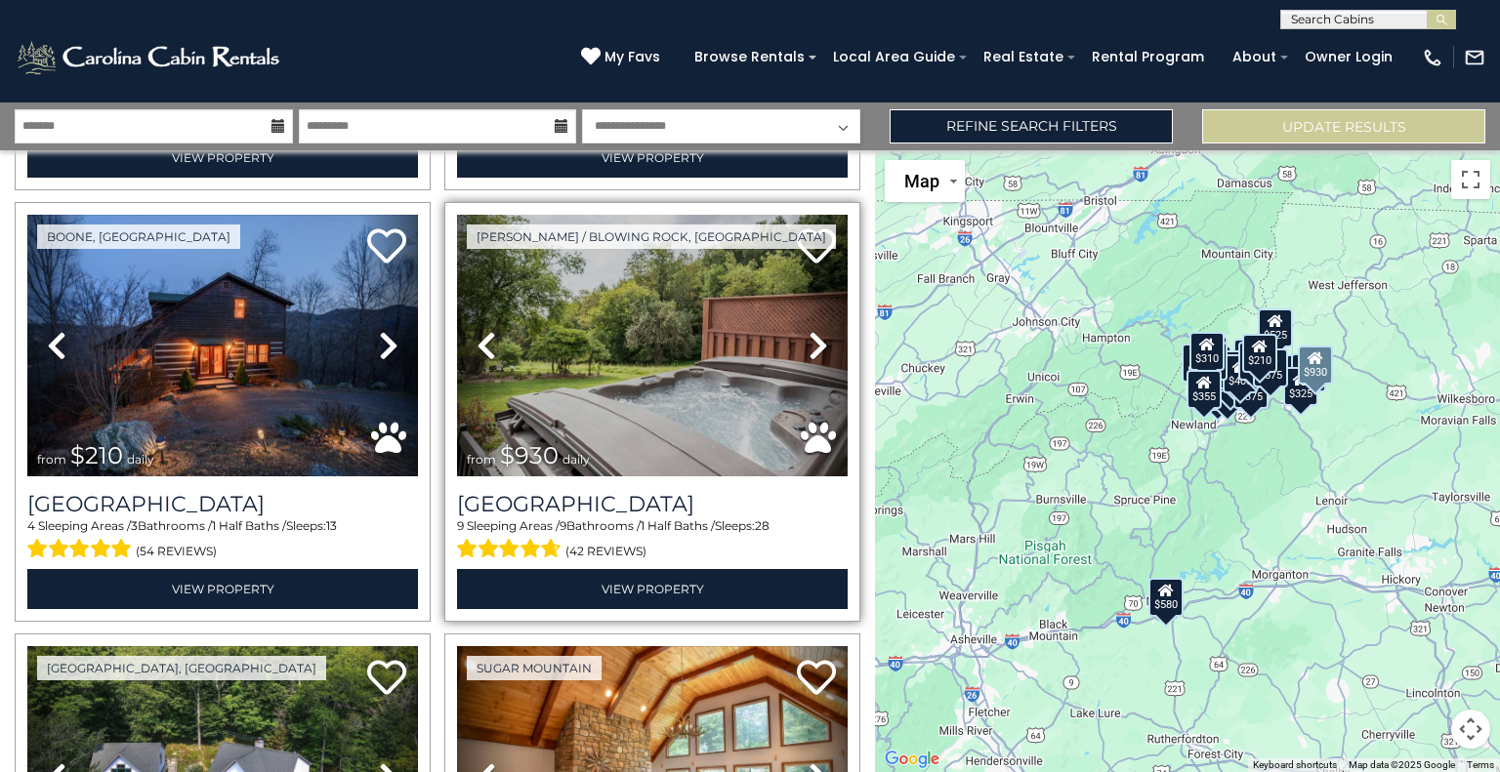
click at [809, 330] on icon at bounding box center [819, 345] width 20 height 31
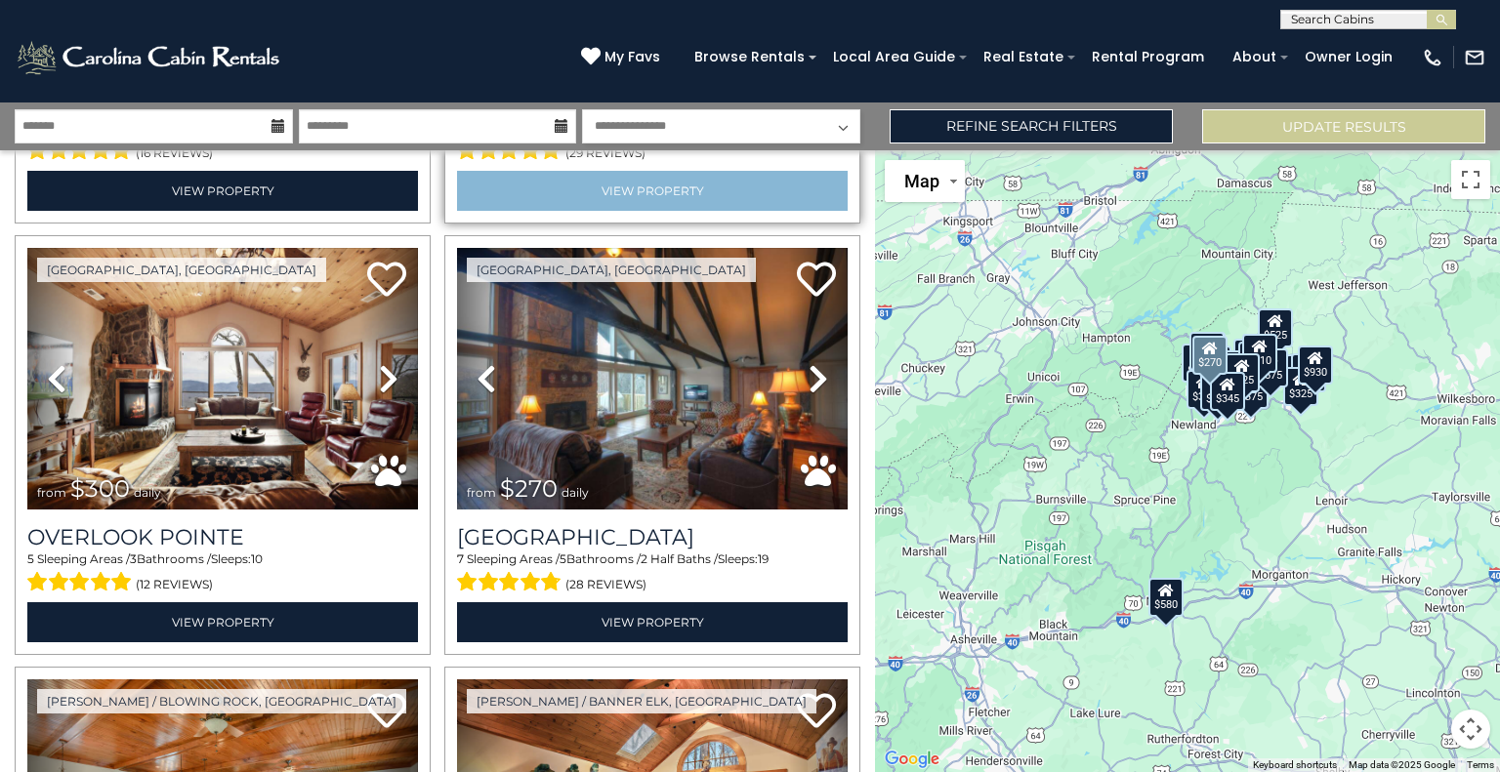
scroll to position [4265, 0]
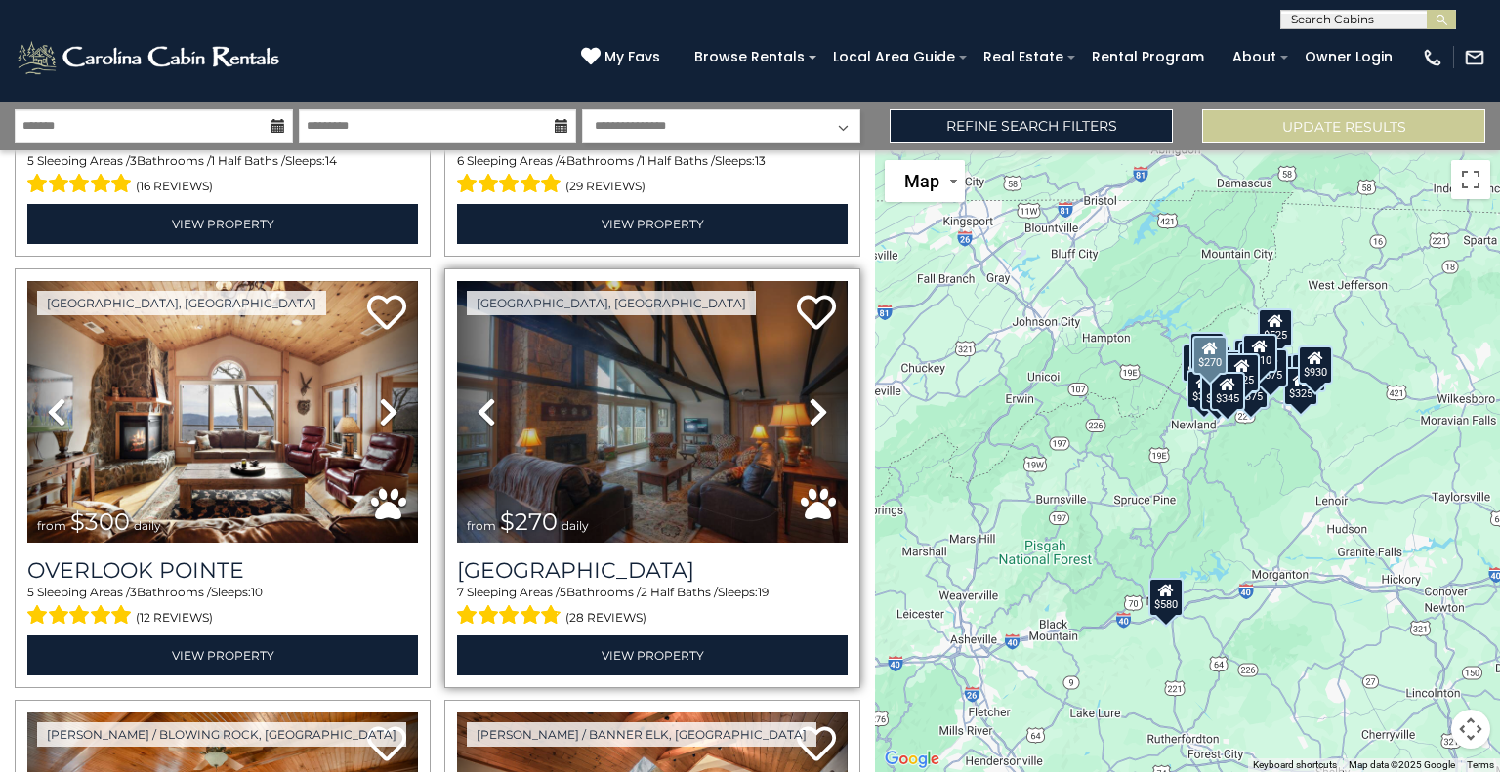
click at [809, 396] on icon at bounding box center [819, 411] width 20 height 31
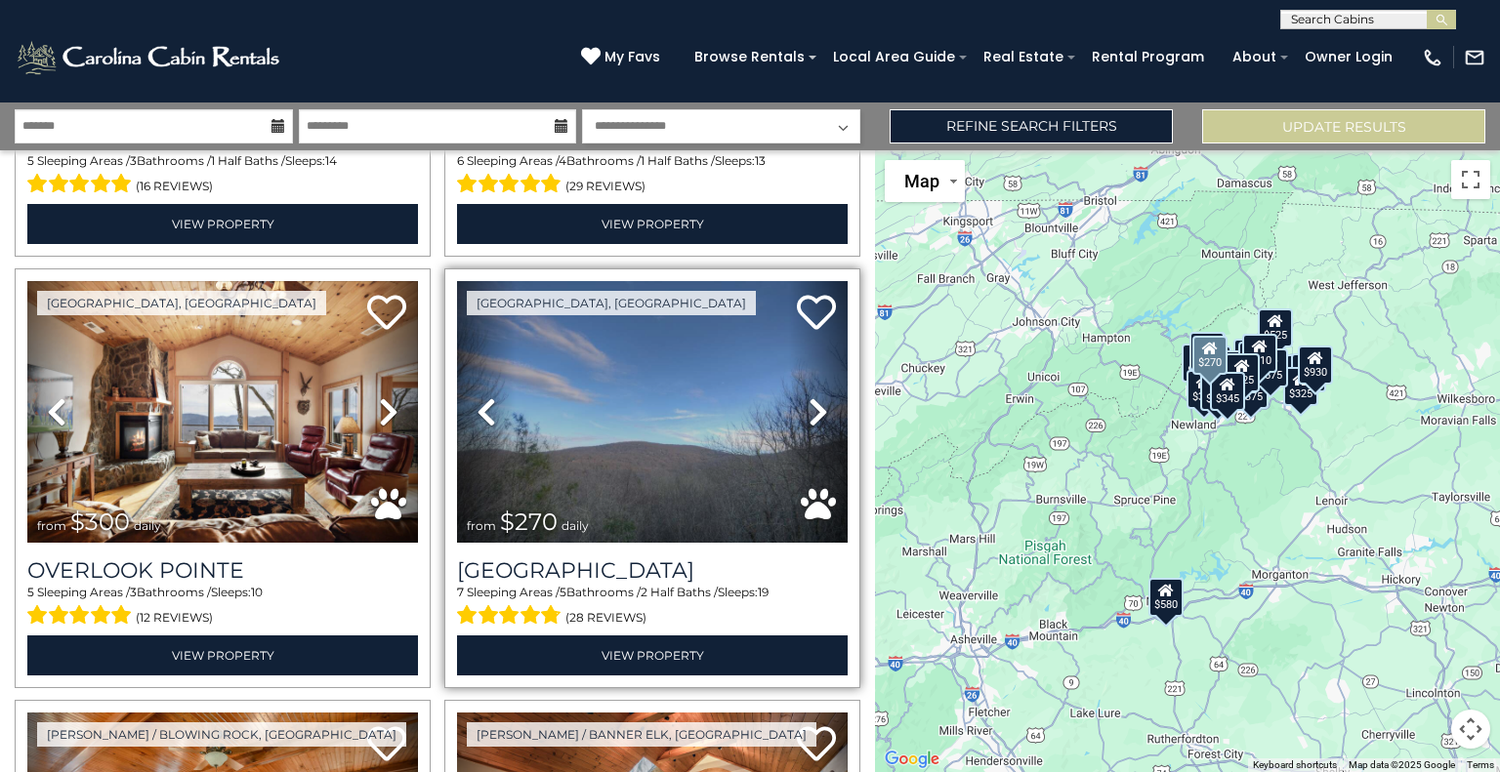
click at [809, 396] on icon at bounding box center [819, 411] width 20 height 31
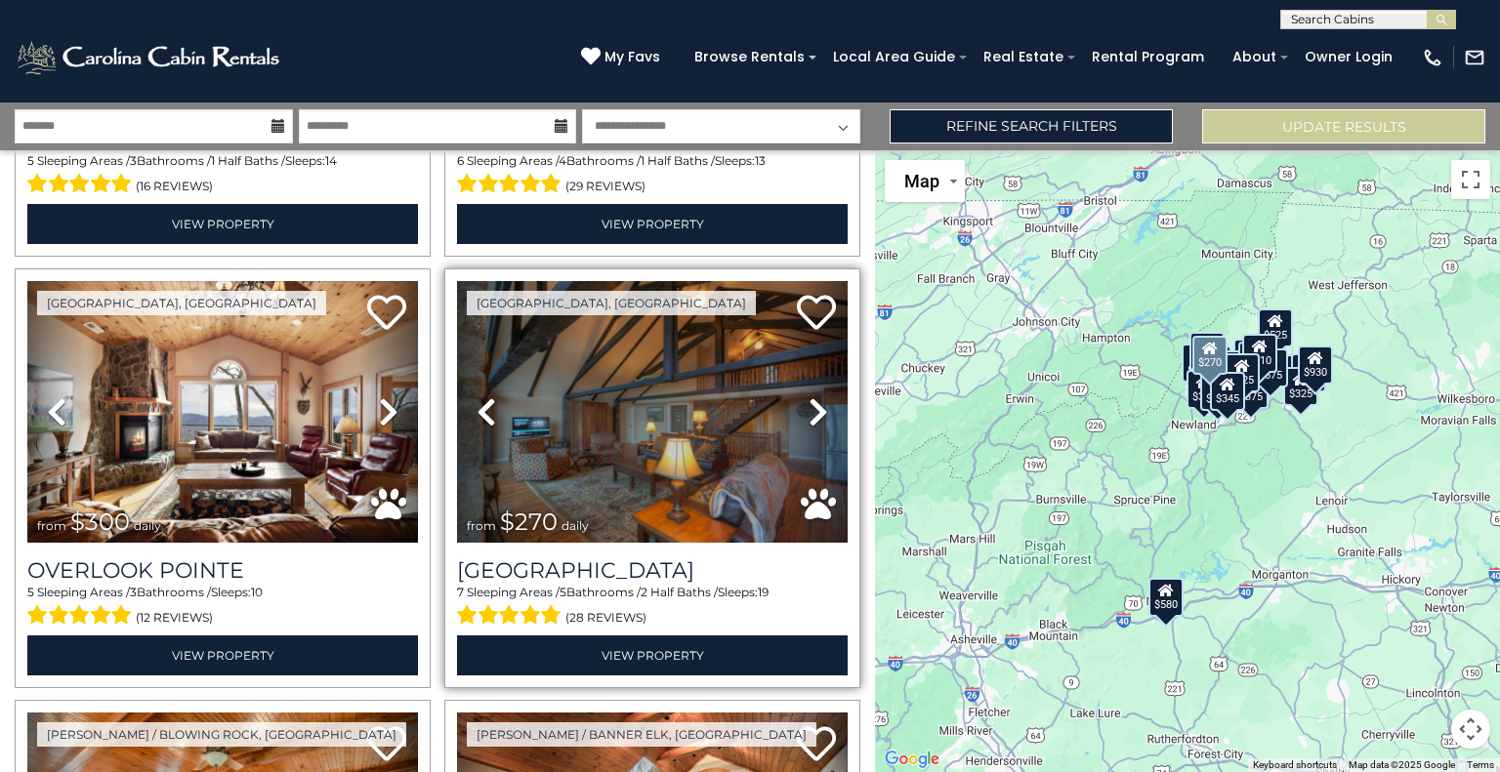
click at [809, 396] on icon at bounding box center [819, 411] width 20 height 31
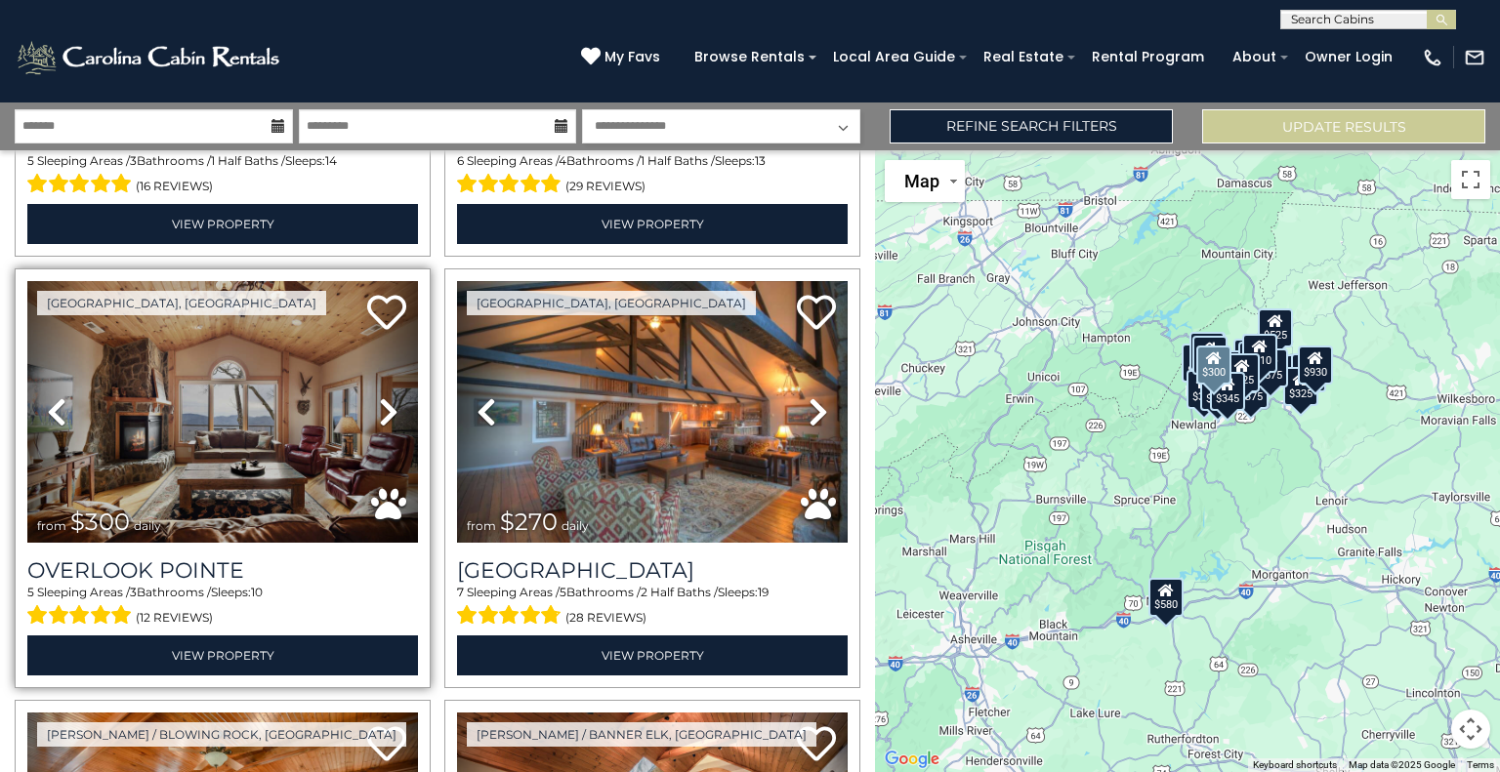
click at [395, 366] on link "Next" at bounding box center [388, 412] width 59 height 262
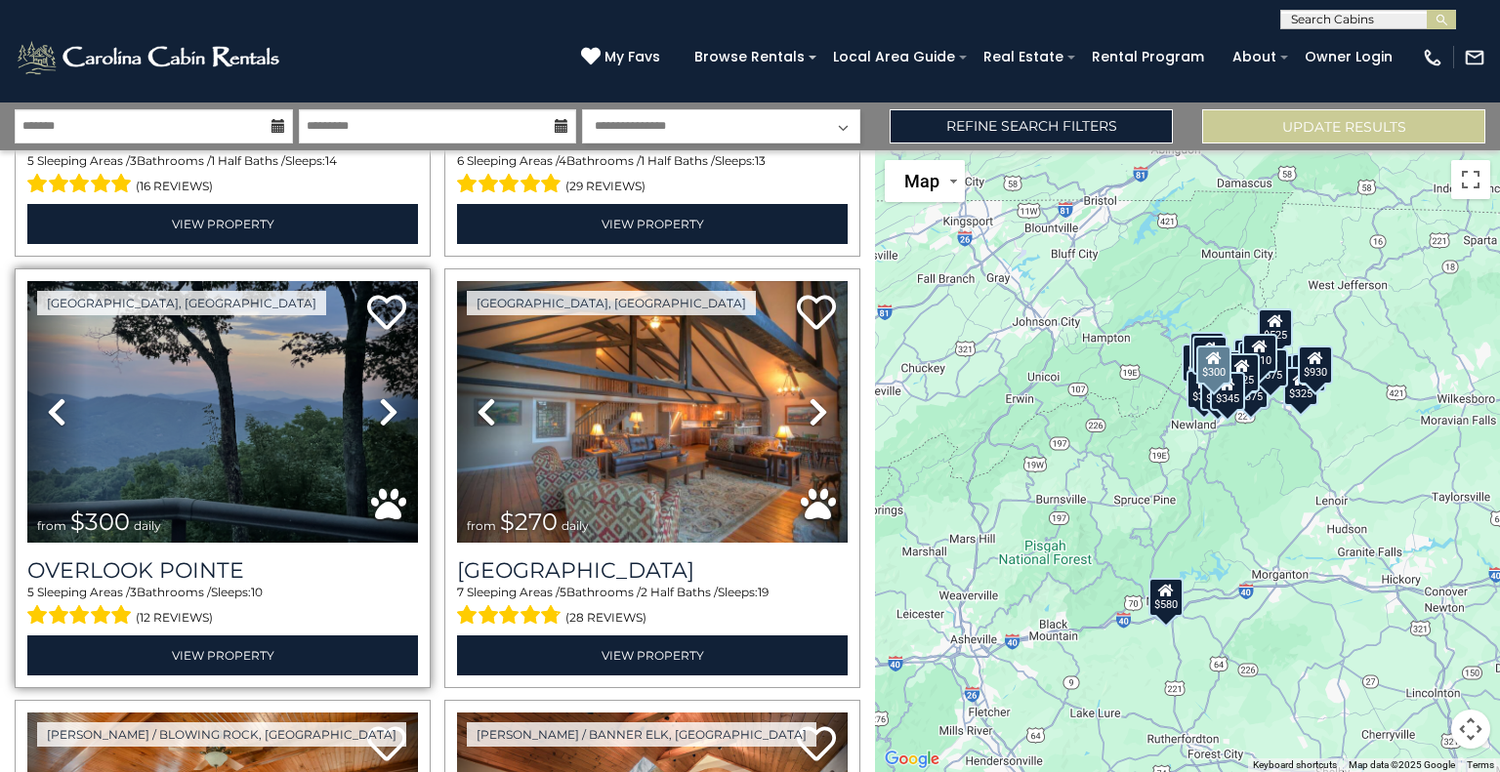
click at [395, 366] on link "Next" at bounding box center [388, 412] width 59 height 262
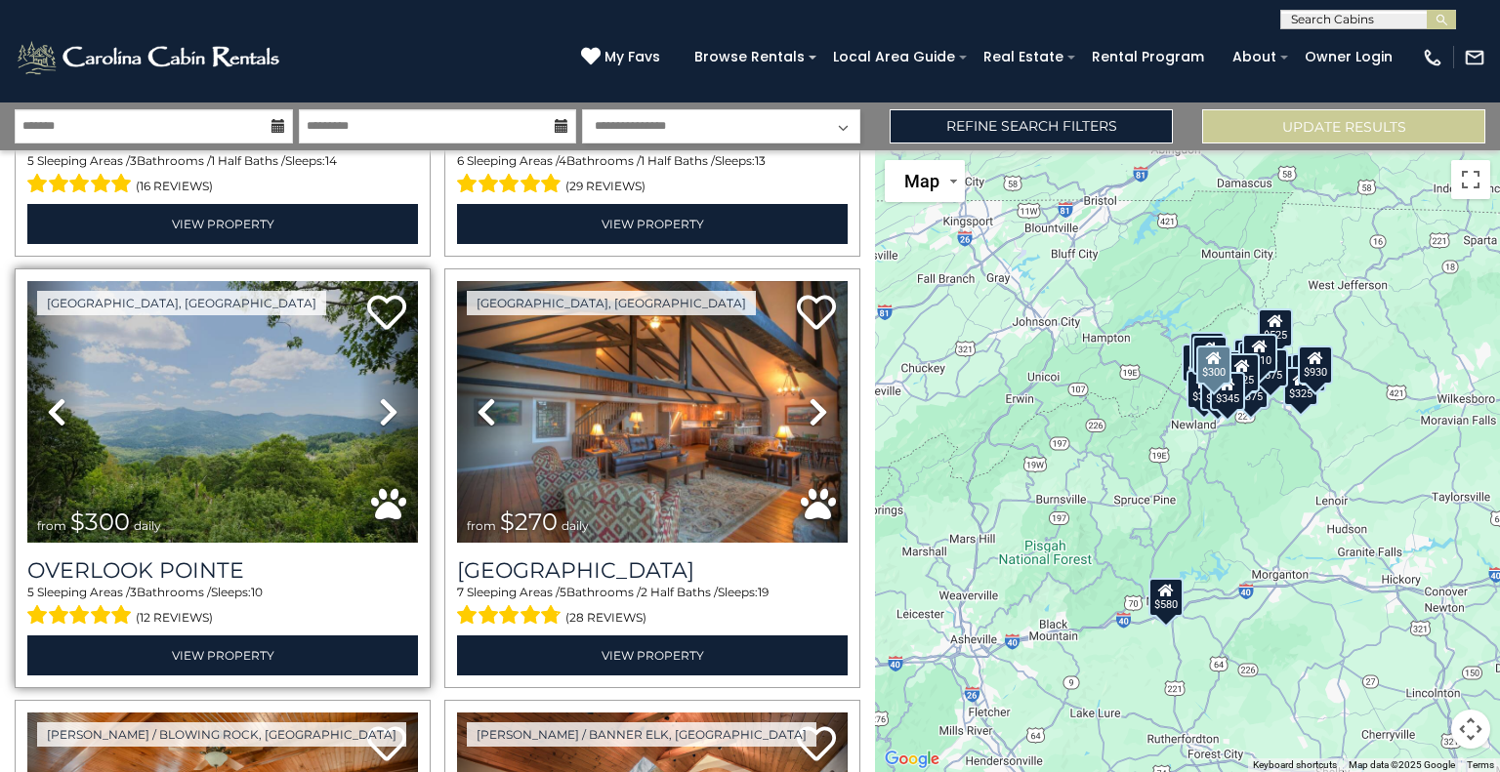
click at [395, 366] on link "Next" at bounding box center [388, 412] width 59 height 262
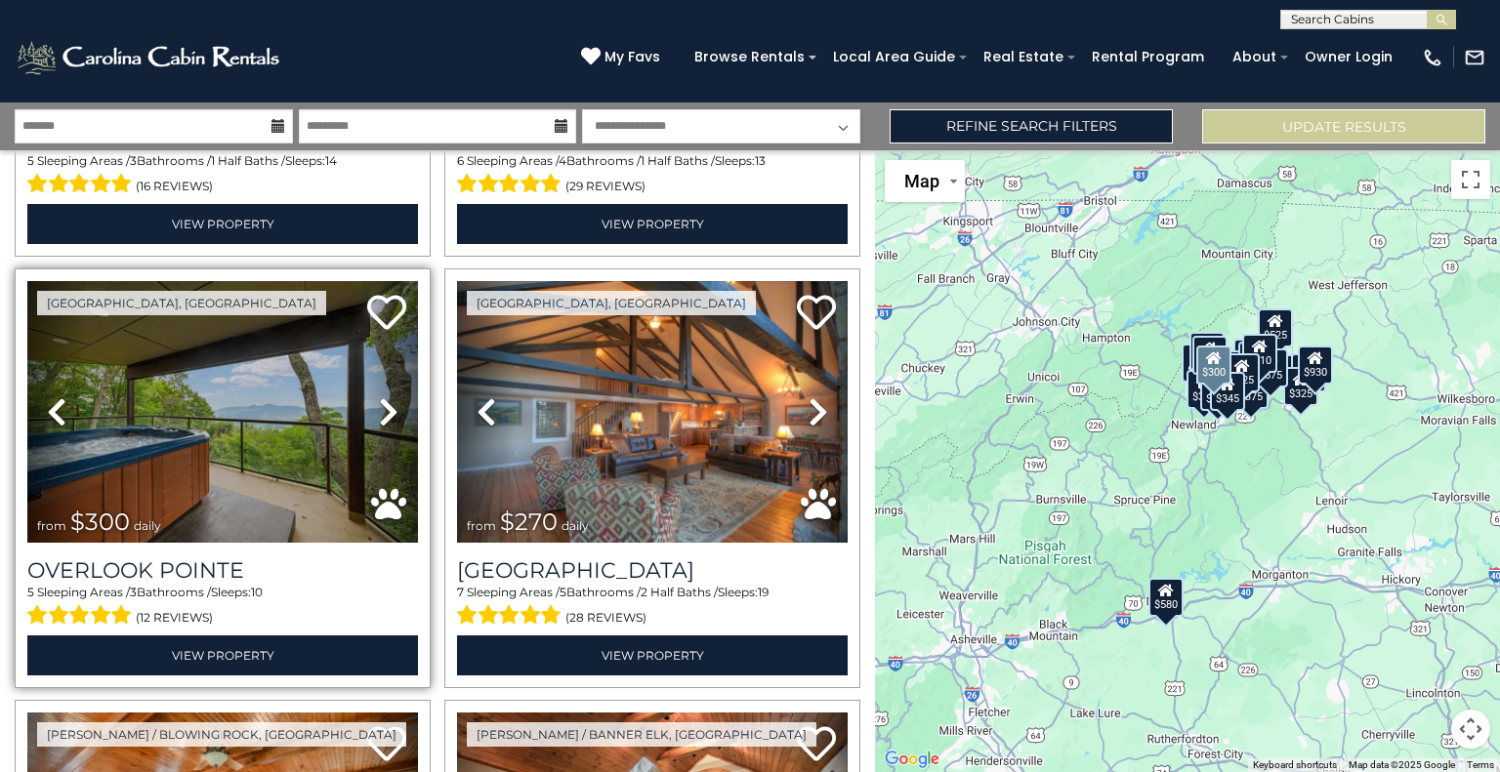
click at [395, 366] on link "Next" at bounding box center [388, 412] width 59 height 262
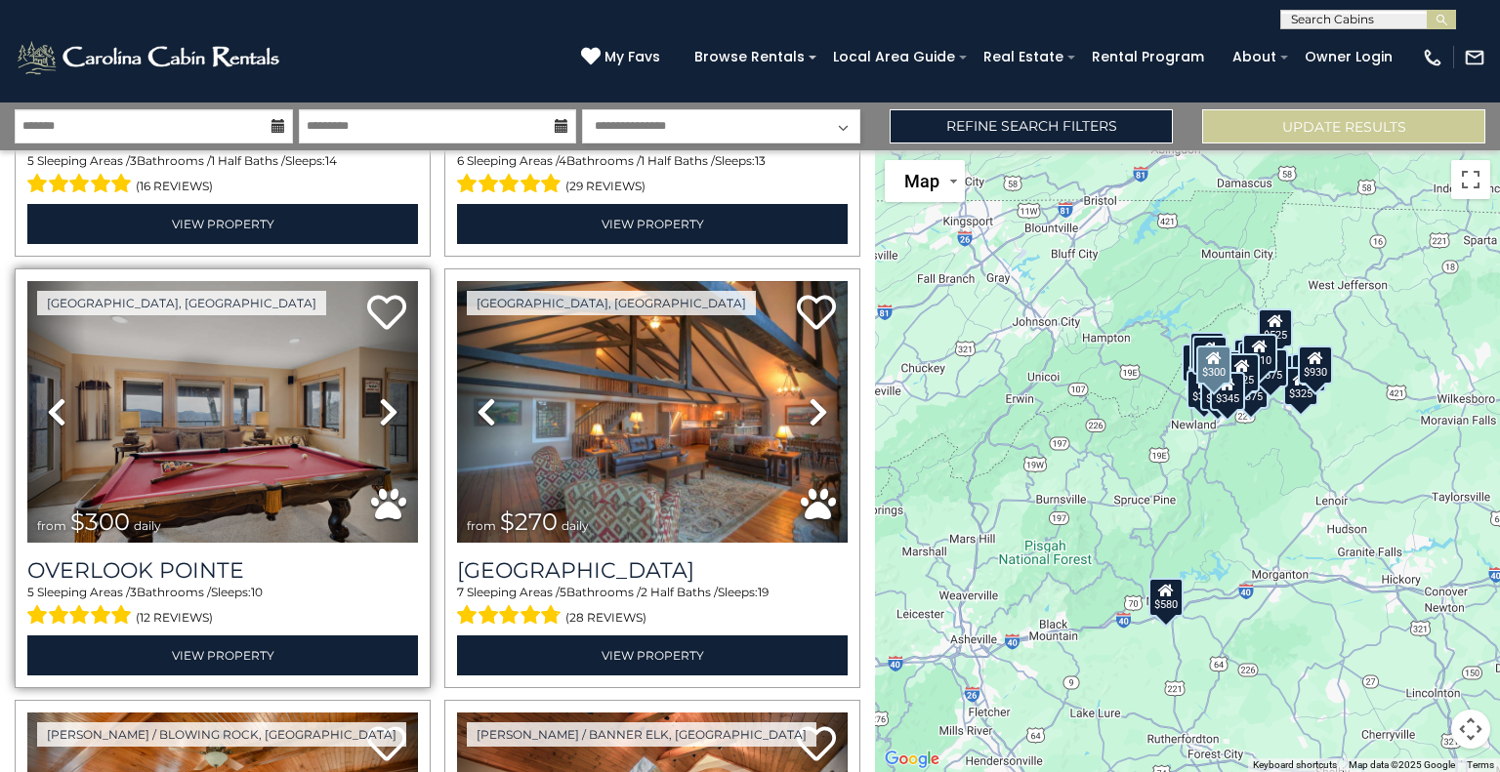
click at [395, 366] on link "Next" at bounding box center [388, 412] width 59 height 262
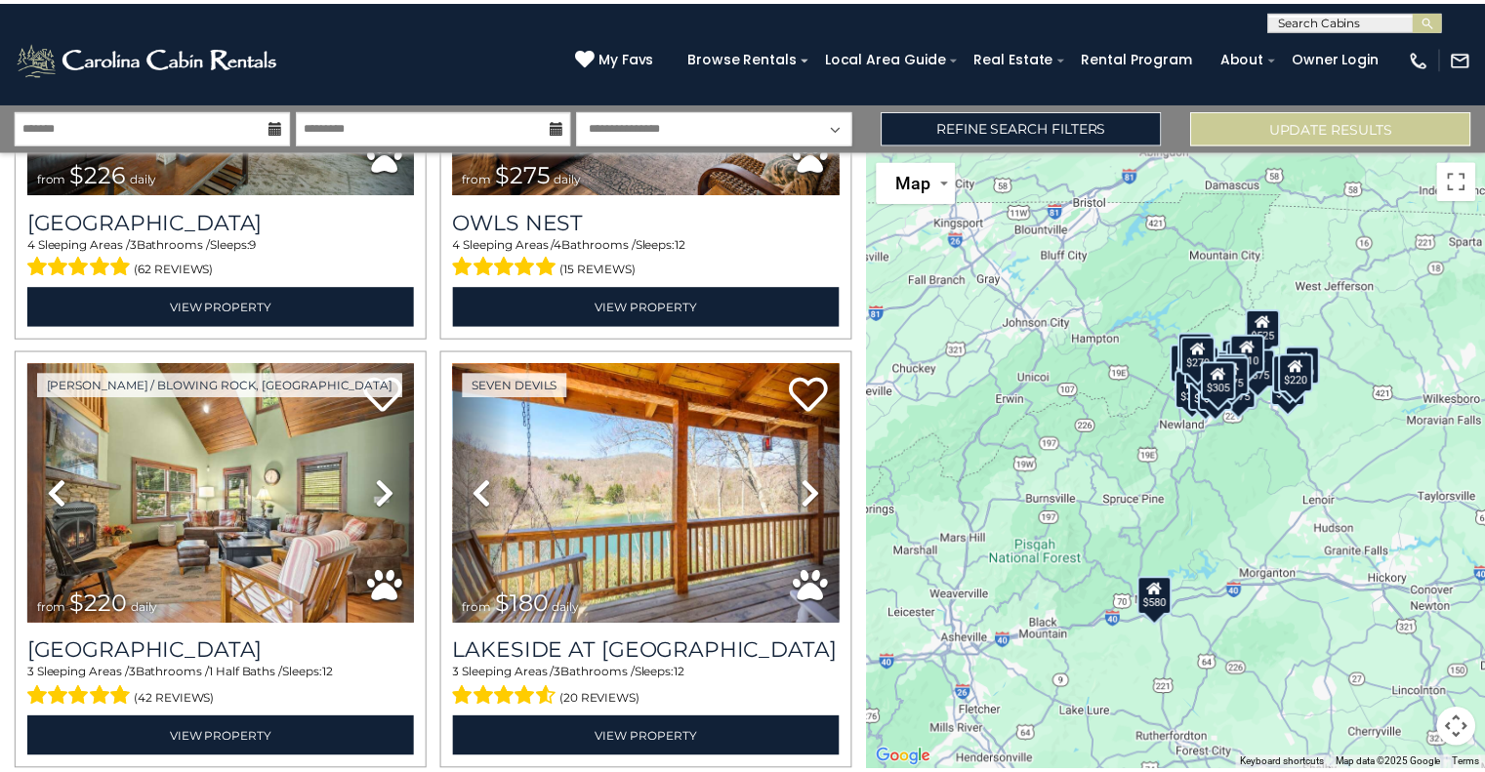
scroll to position [5047, 0]
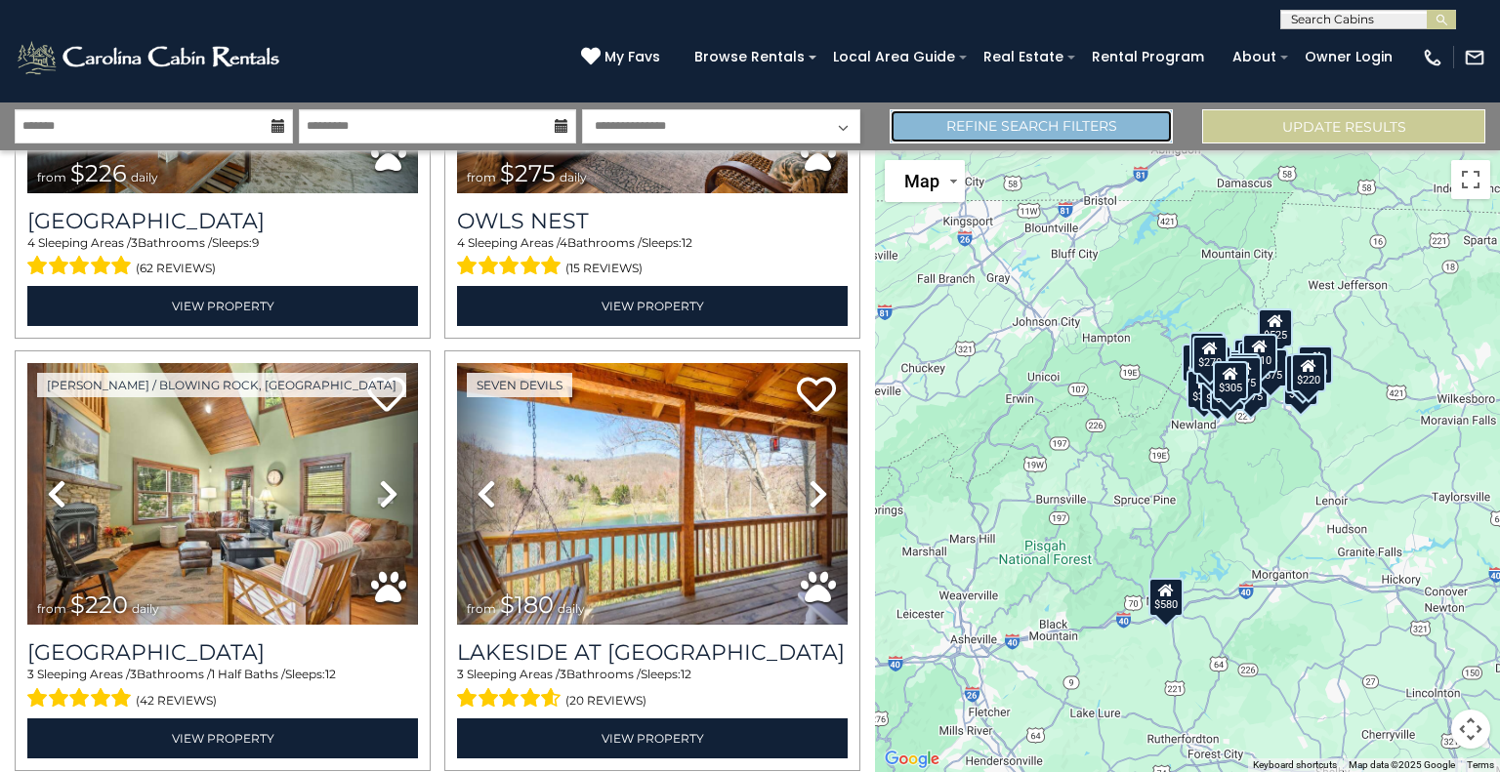
click at [1000, 139] on link "Refine Search Filters" at bounding box center [1031, 126] width 283 height 34
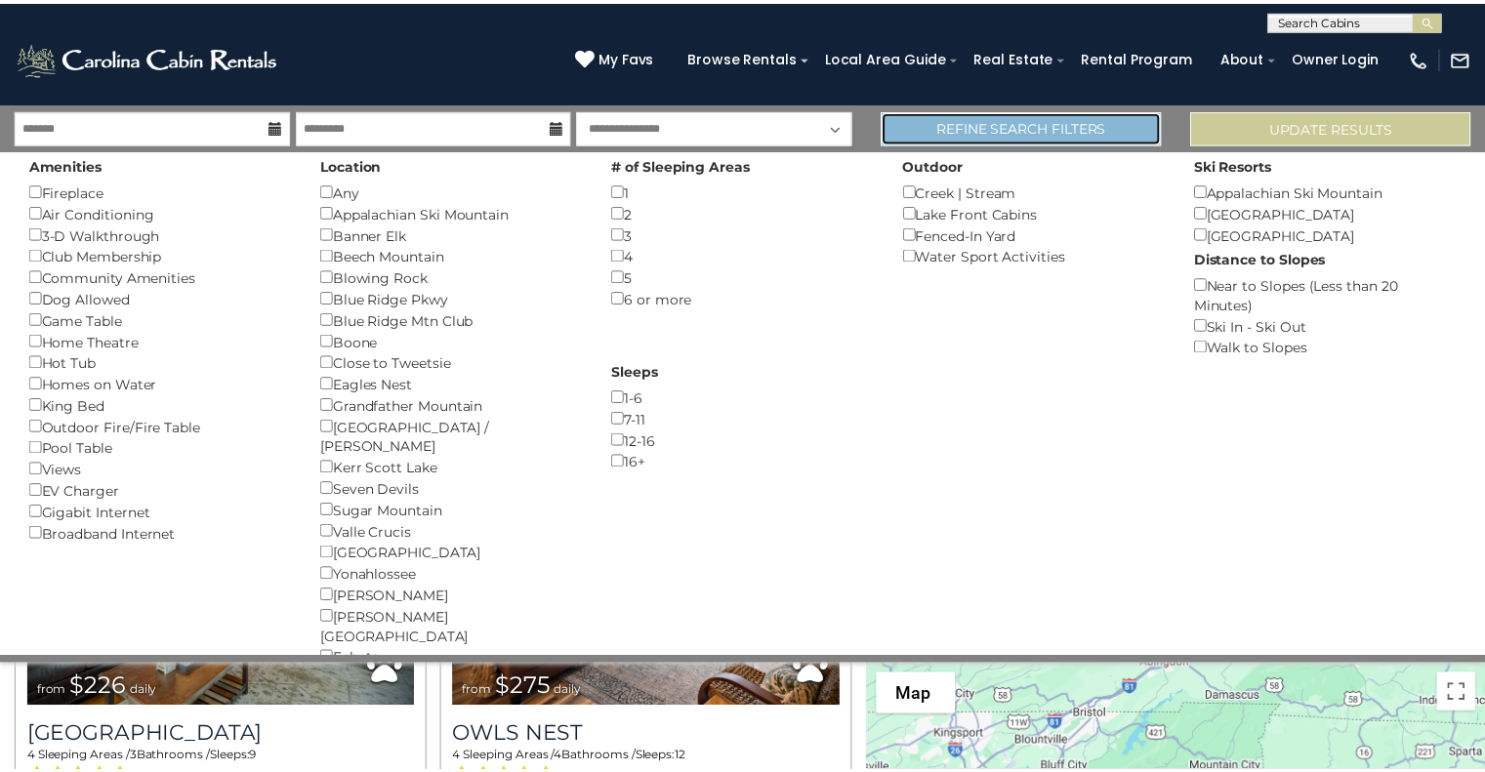
scroll to position [5015, 0]
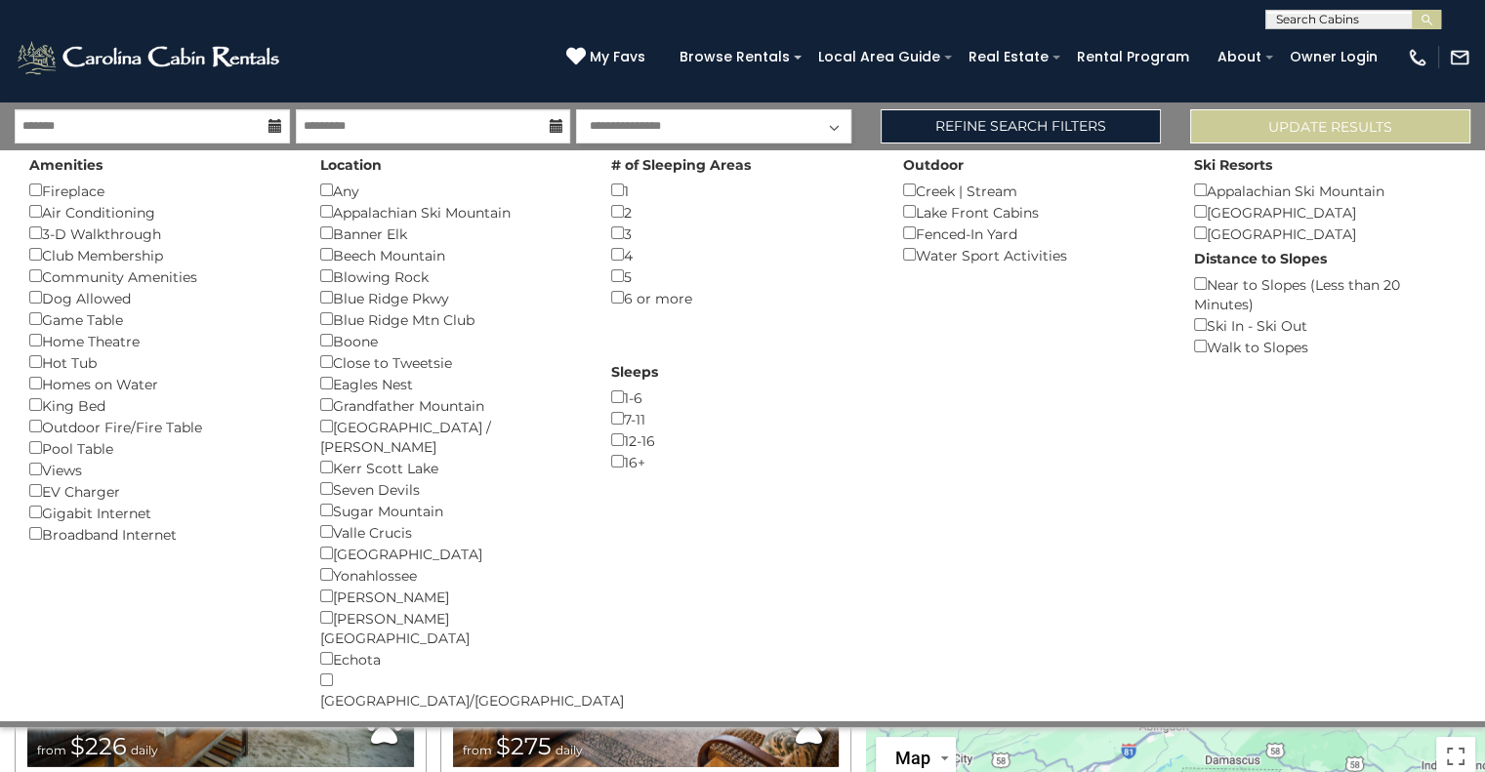
click at [75, 297] on div "Dog Allowed ()" at bounding box center [160, 297] width 262 height 21
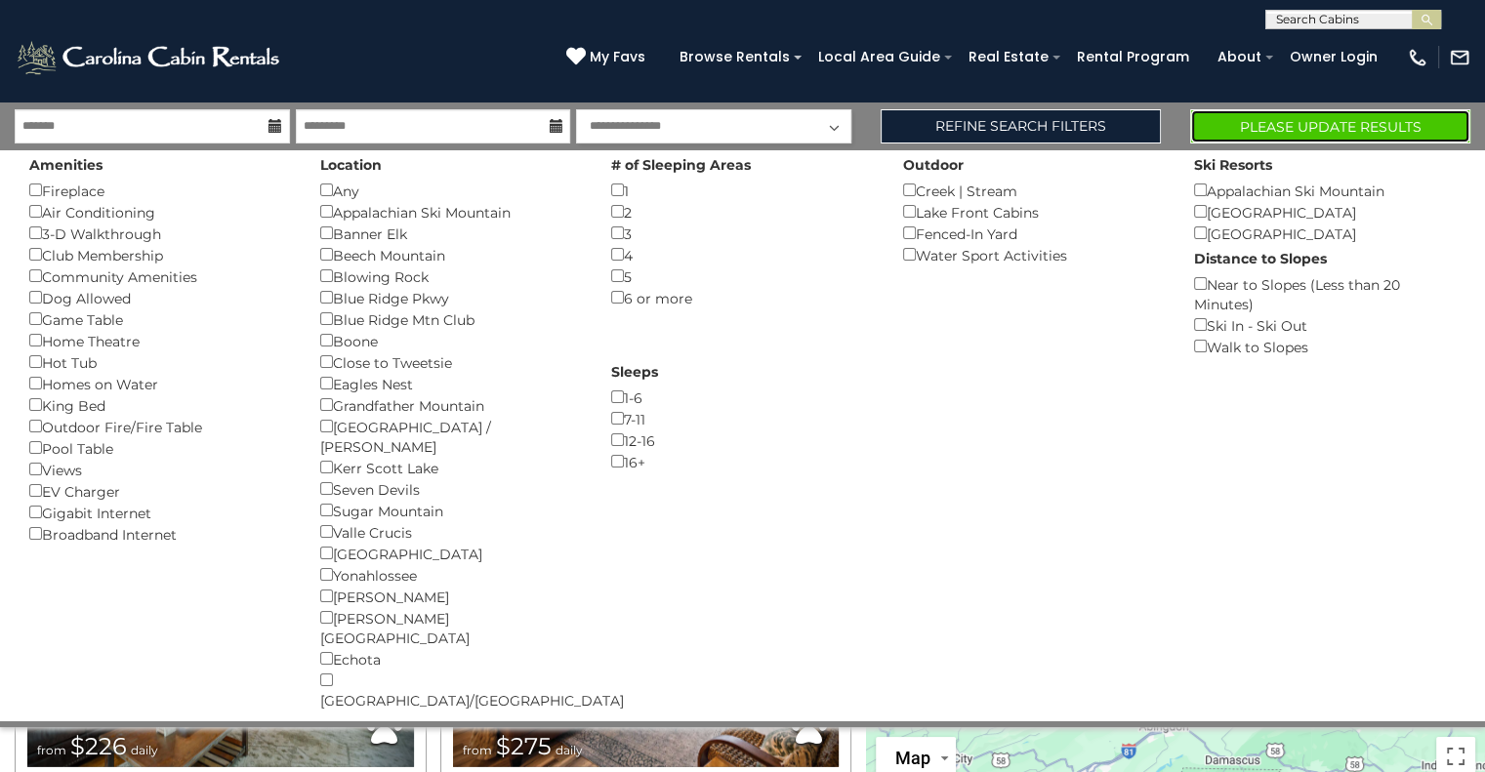
click at [1242, 124] on button "Please Update Results" at bounding box center [1330, 126] width 280 height 34
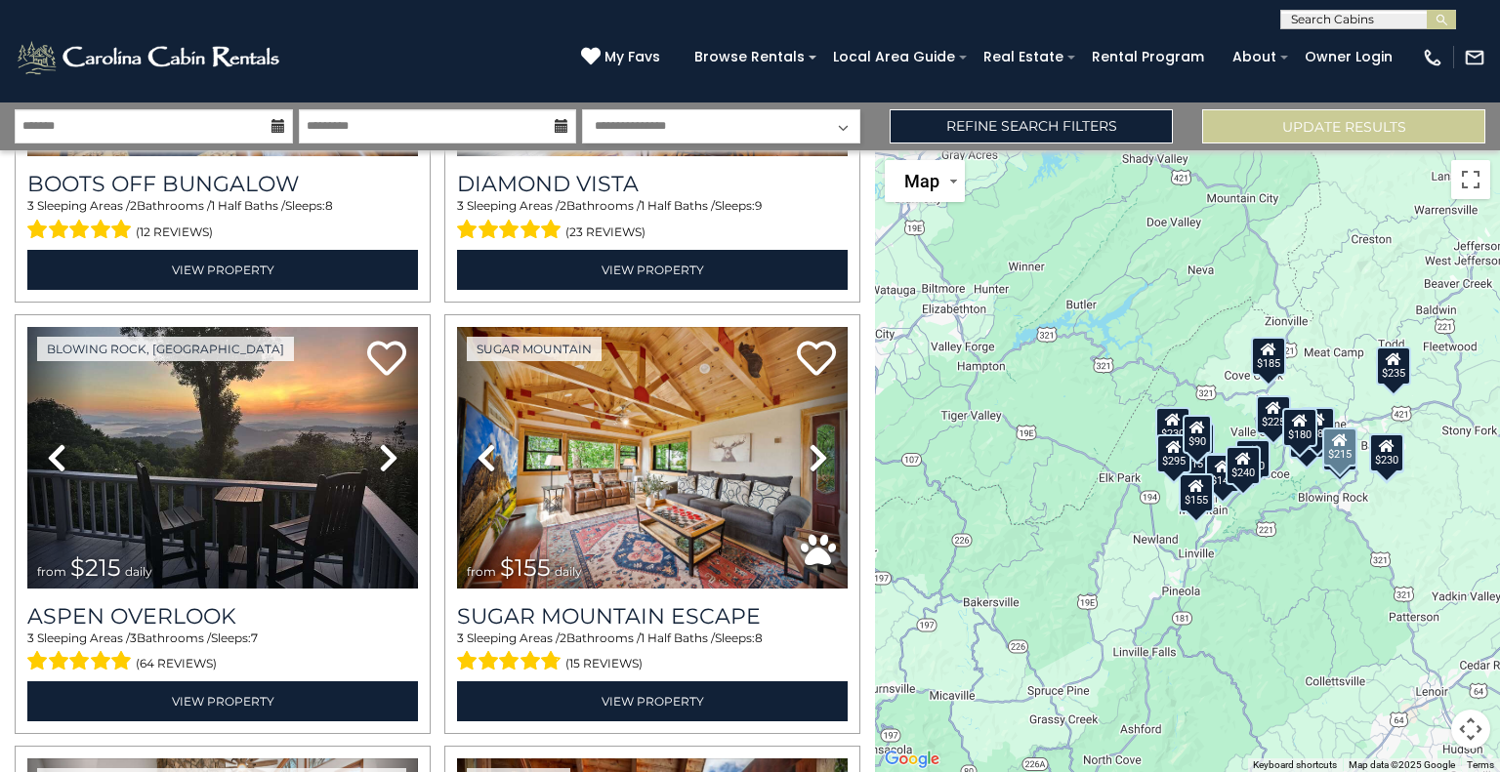
scroll to position [2496, 0]
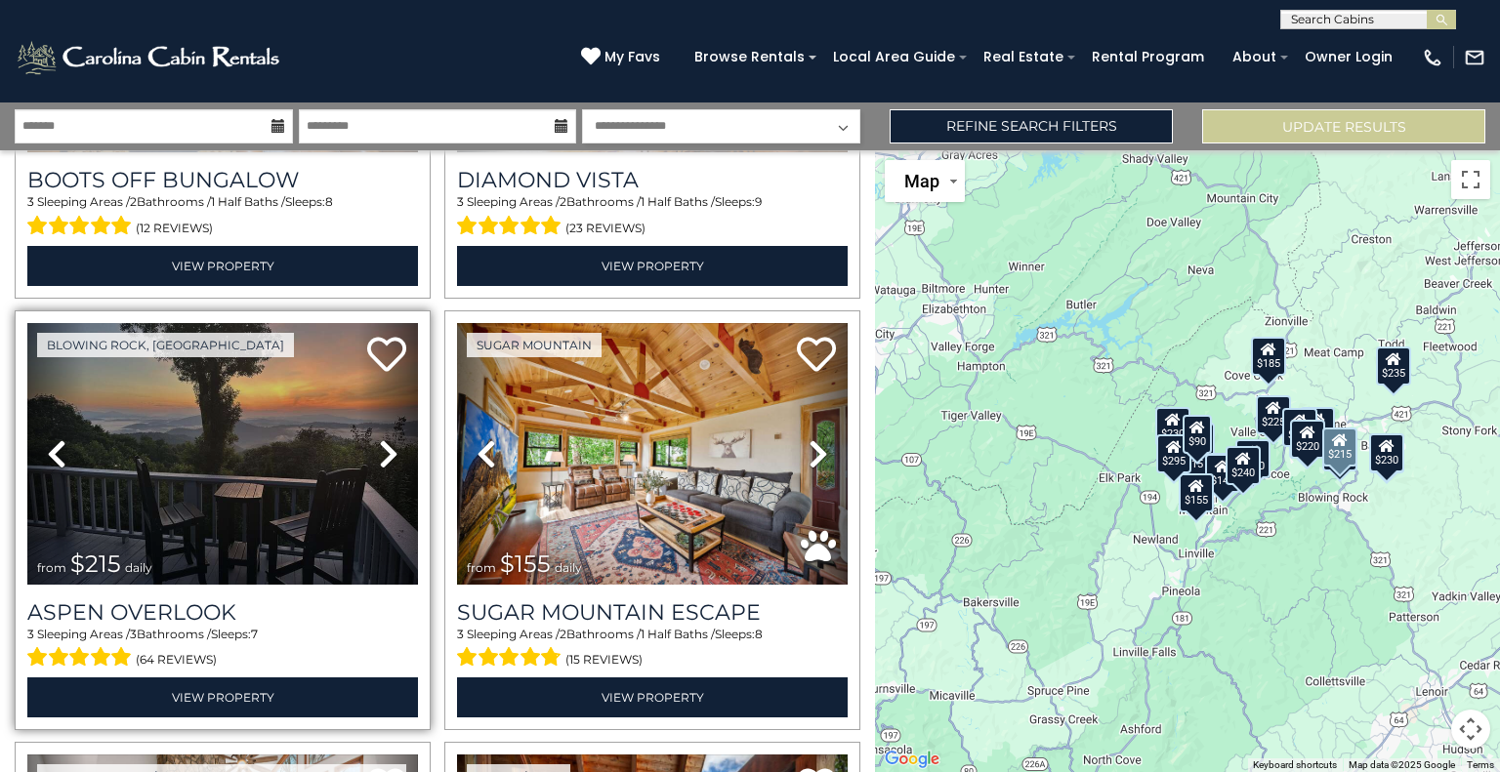
click at [395, 436] on link "Next" at bounding box center [388, 454] width 59 height 262
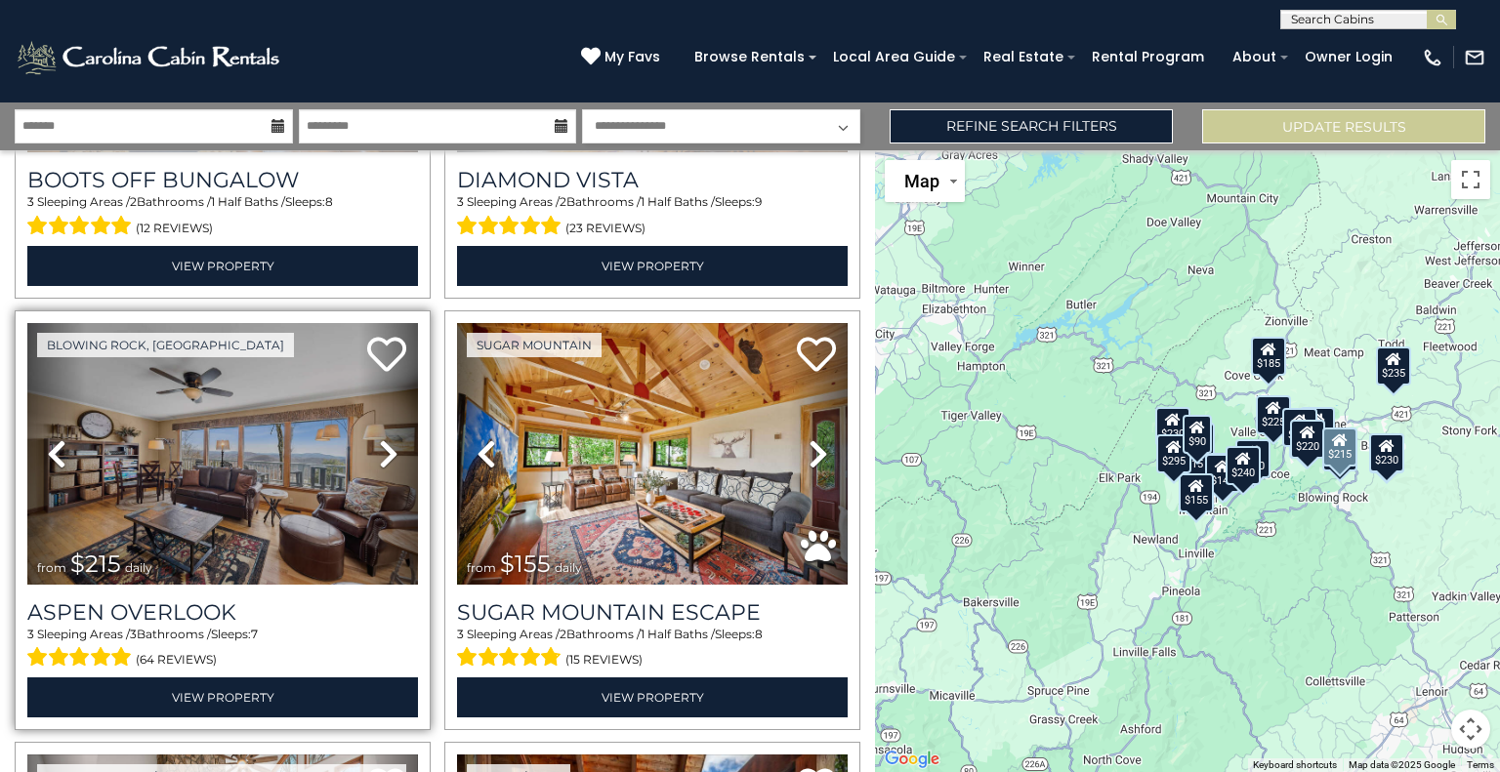
click at [395, 436] on link "Next" at bounding box center [388, 454] width 59 height 262
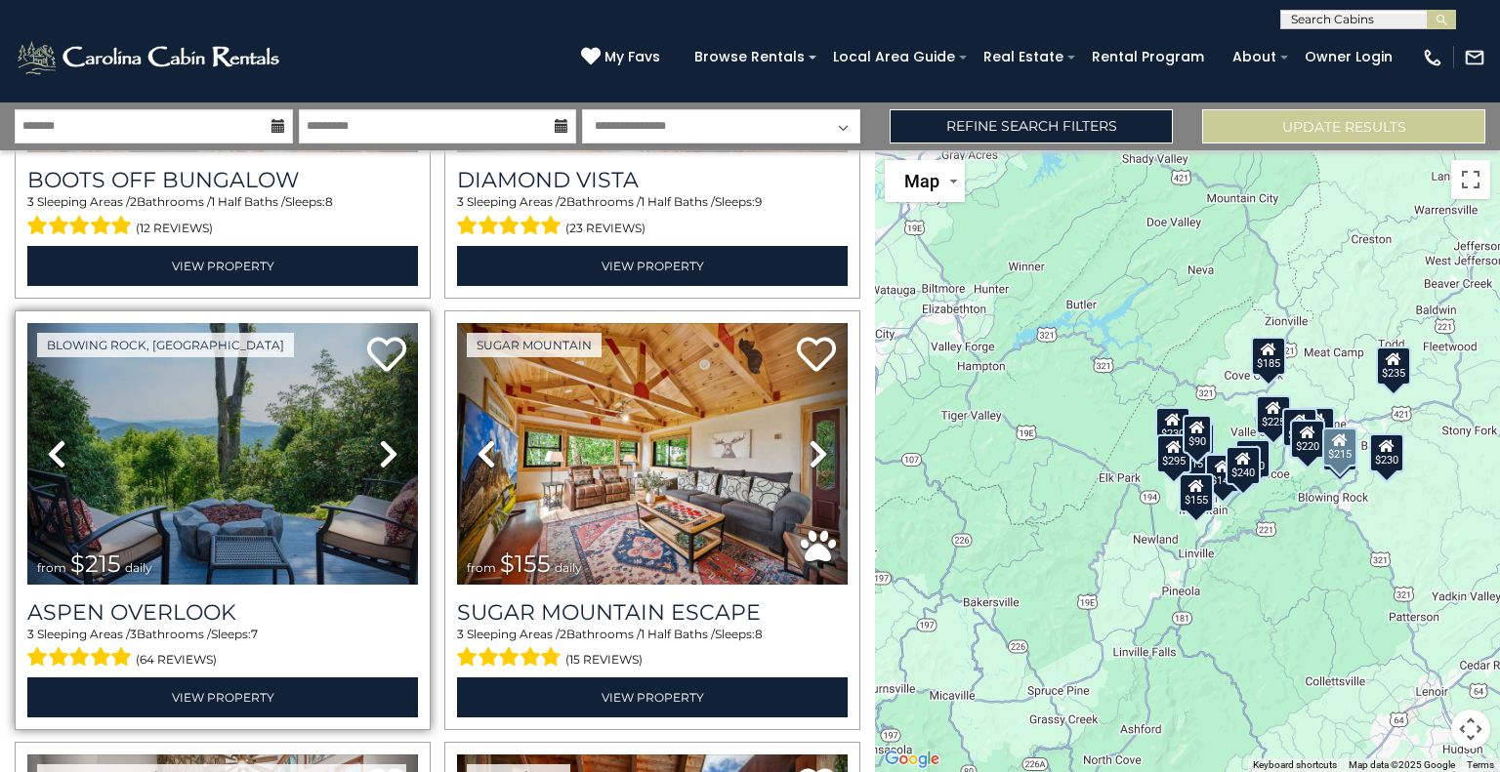
click at [395, 436] on link "Next" at bounding box center [388, 454] width 59 height 262
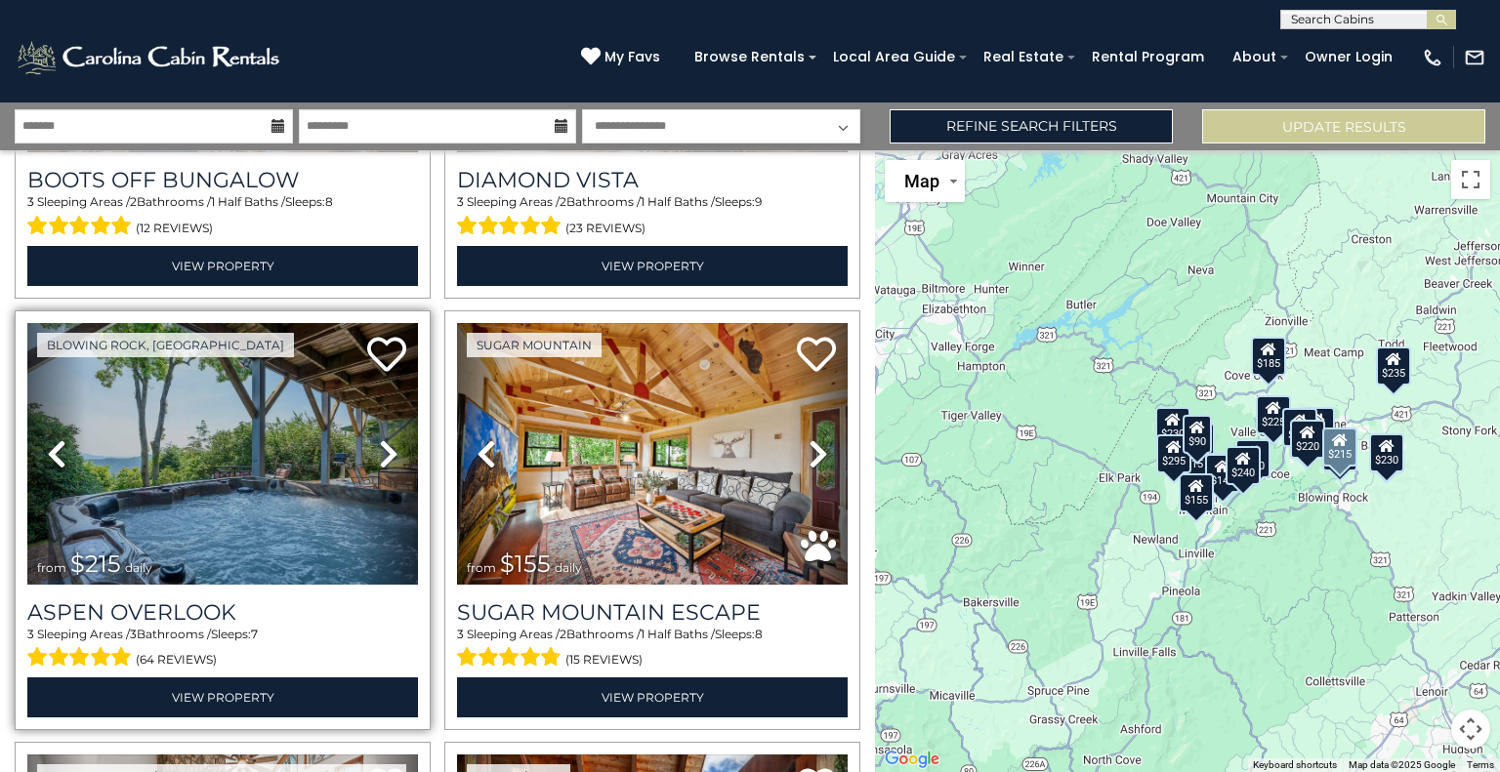
click at [395, 436] on link "Next" at bounding box center [388, 454] width 59 height 262
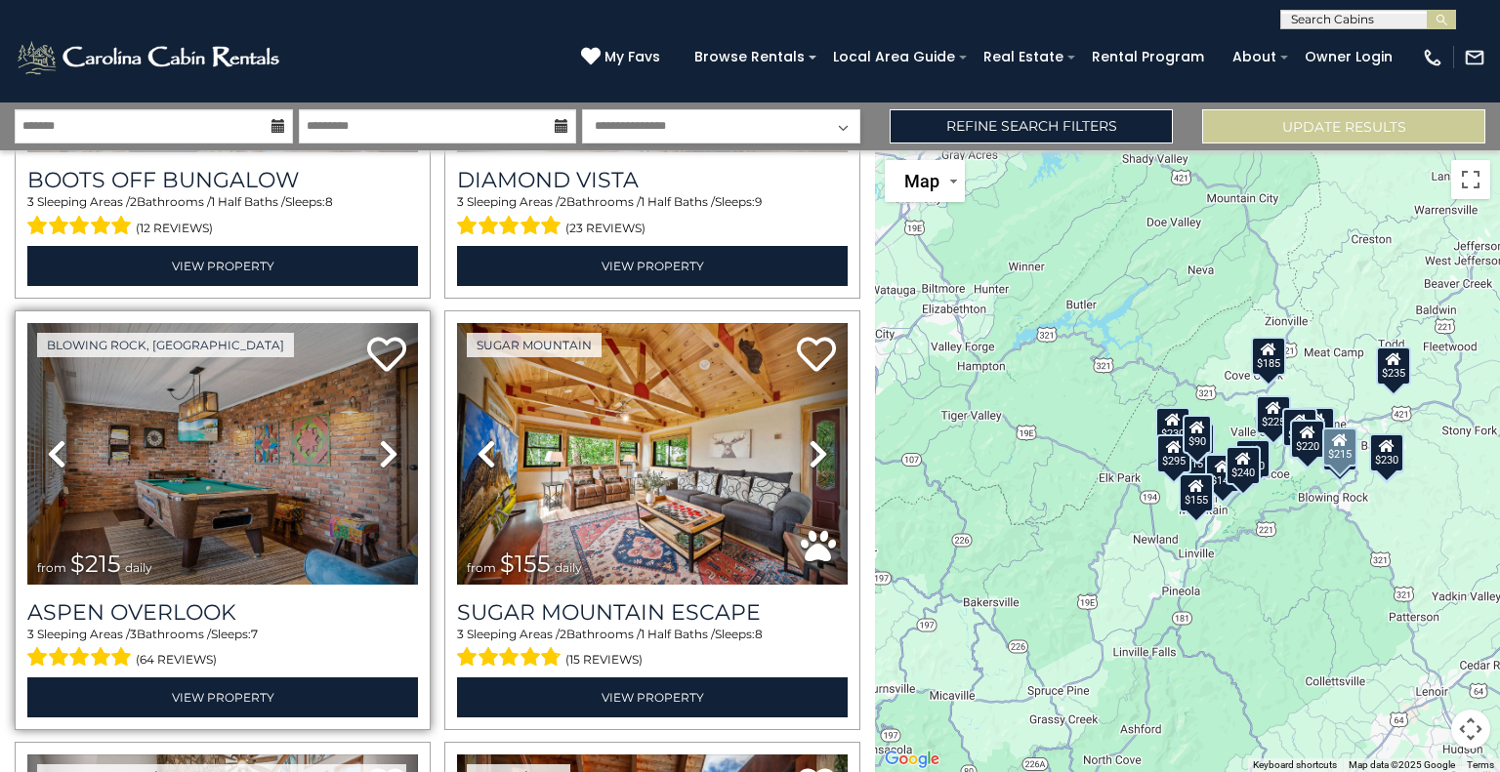
click at [395, 436] on link "Next" at bounding box center [388, 454] width 59 height 262
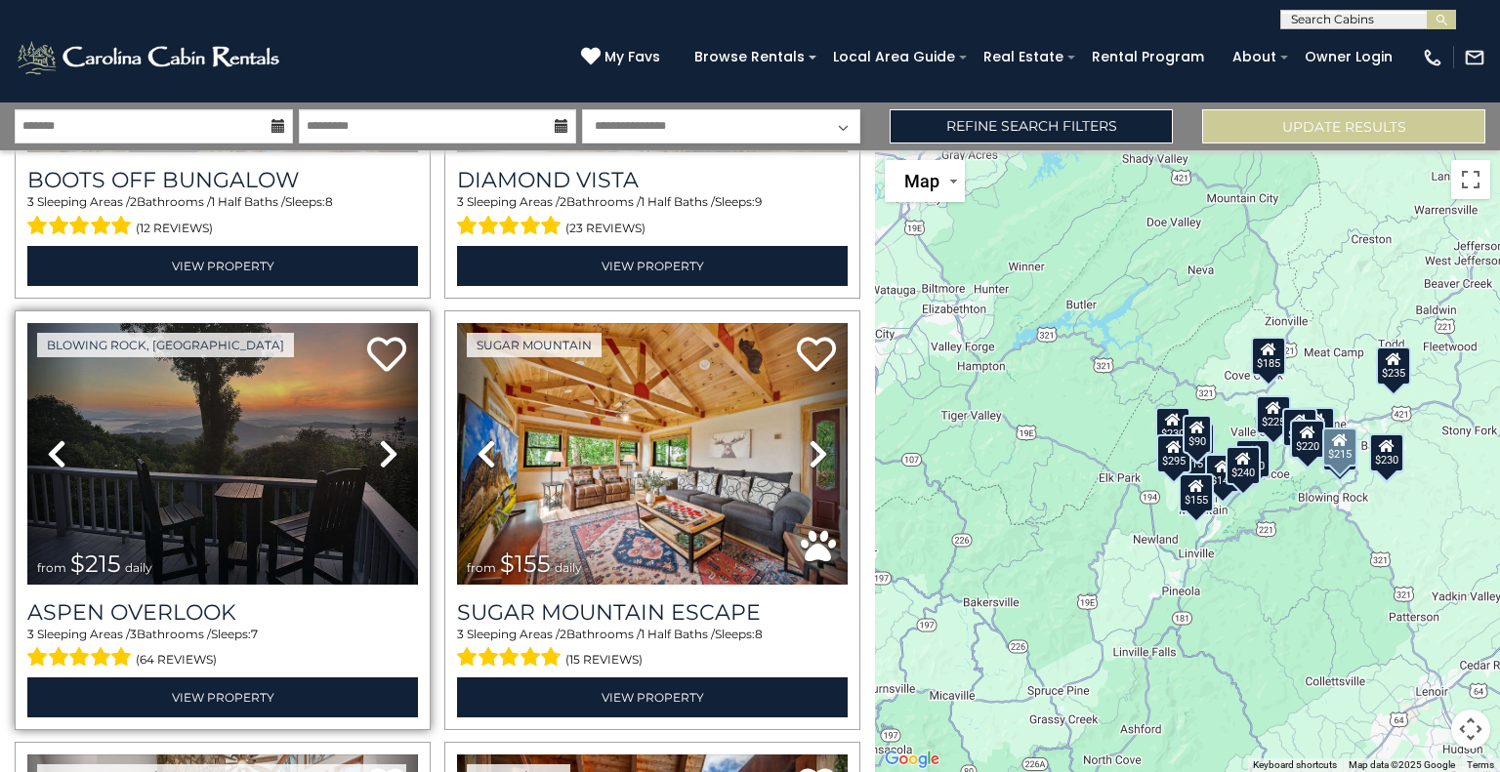
click at [395, 436] on link "Next" at bounding box center [388, 454] width 59 height 262
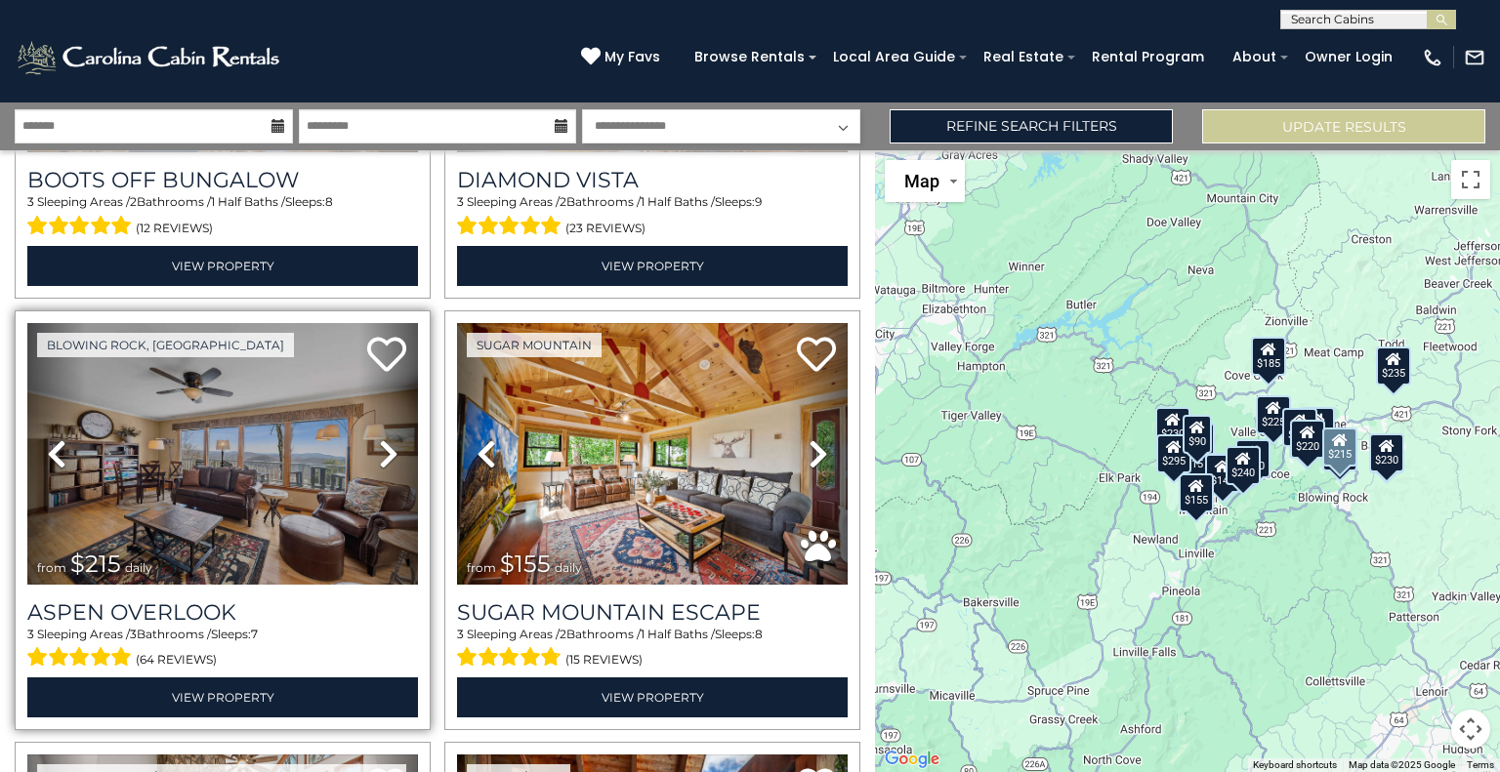
click at [395, 436] on link "Next" at bounding box center [388, 454] width 59 height 262
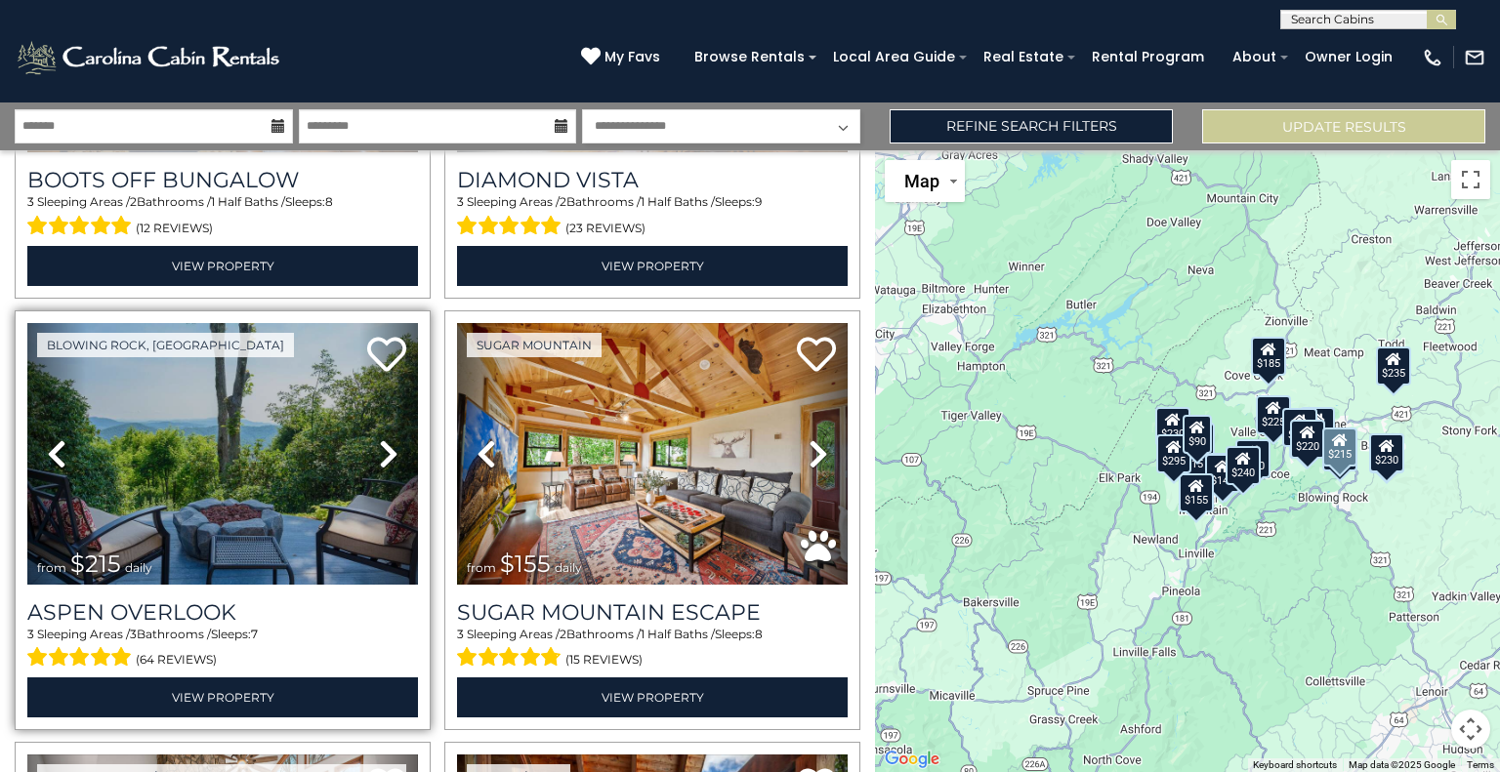
click at [395, 436] on link "Next" at bounding box center [388, 454] width 59 height 262
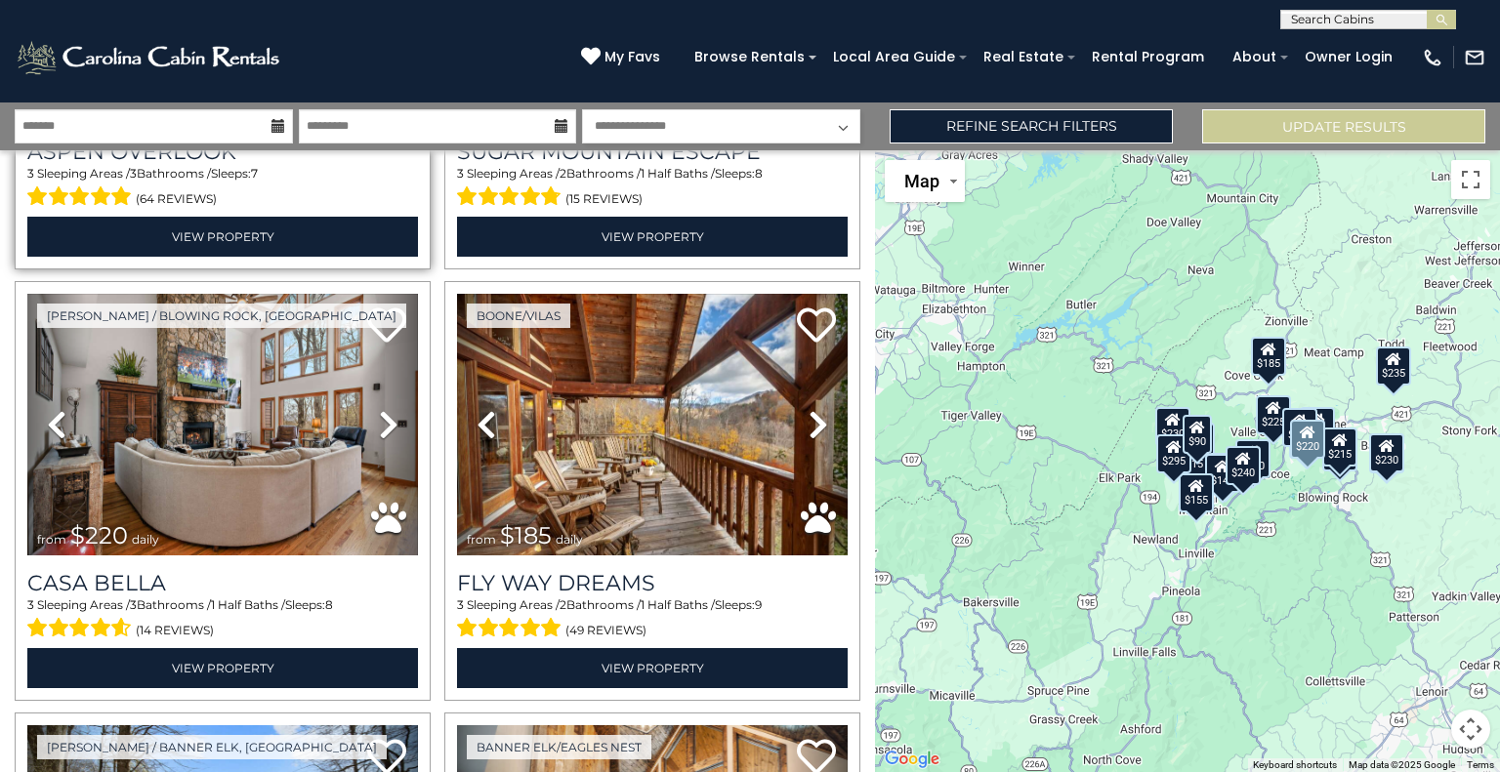
scroll to position [2968, 0]
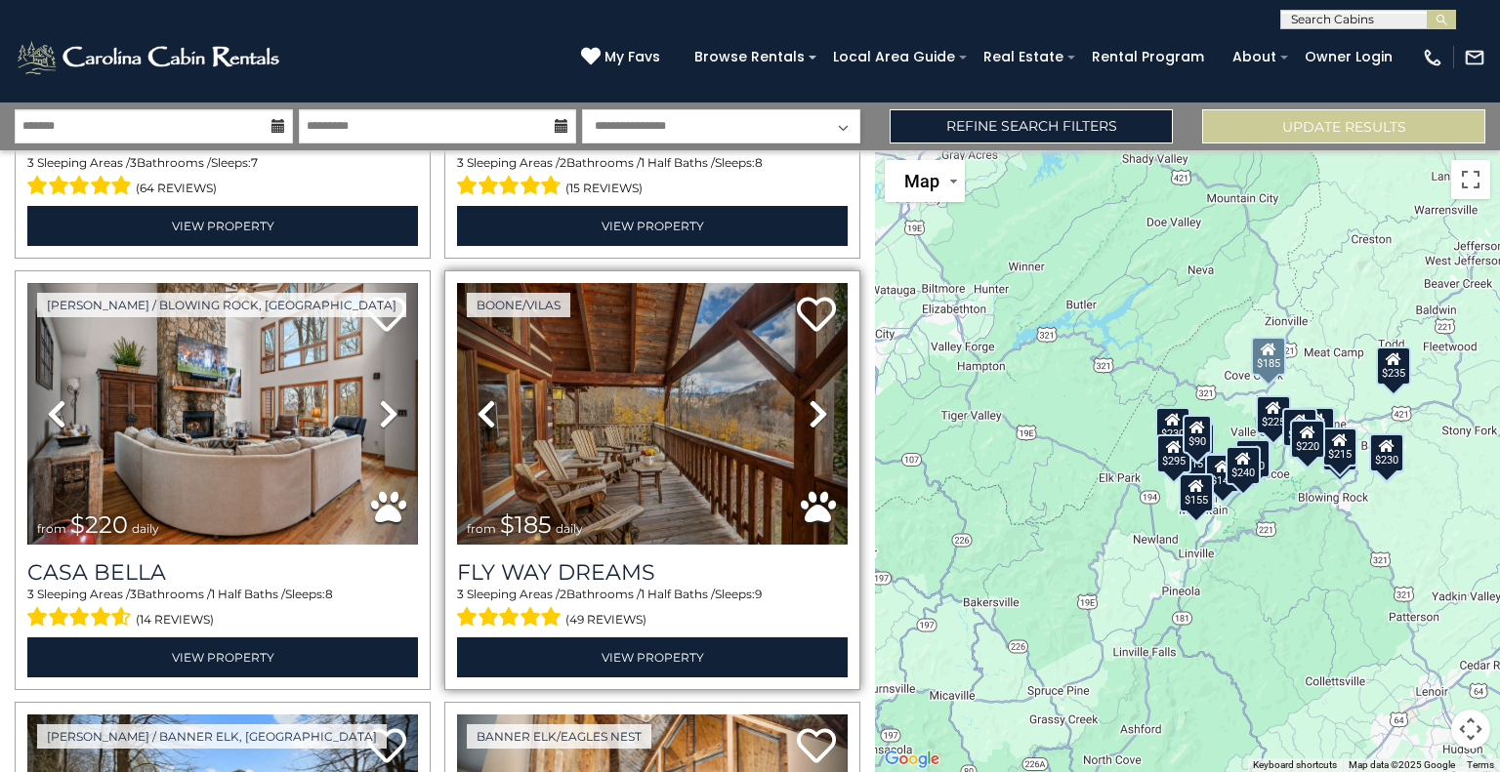
click at [824, 383] on link "Next" at bounding box center [818, 414] width 59 height 262
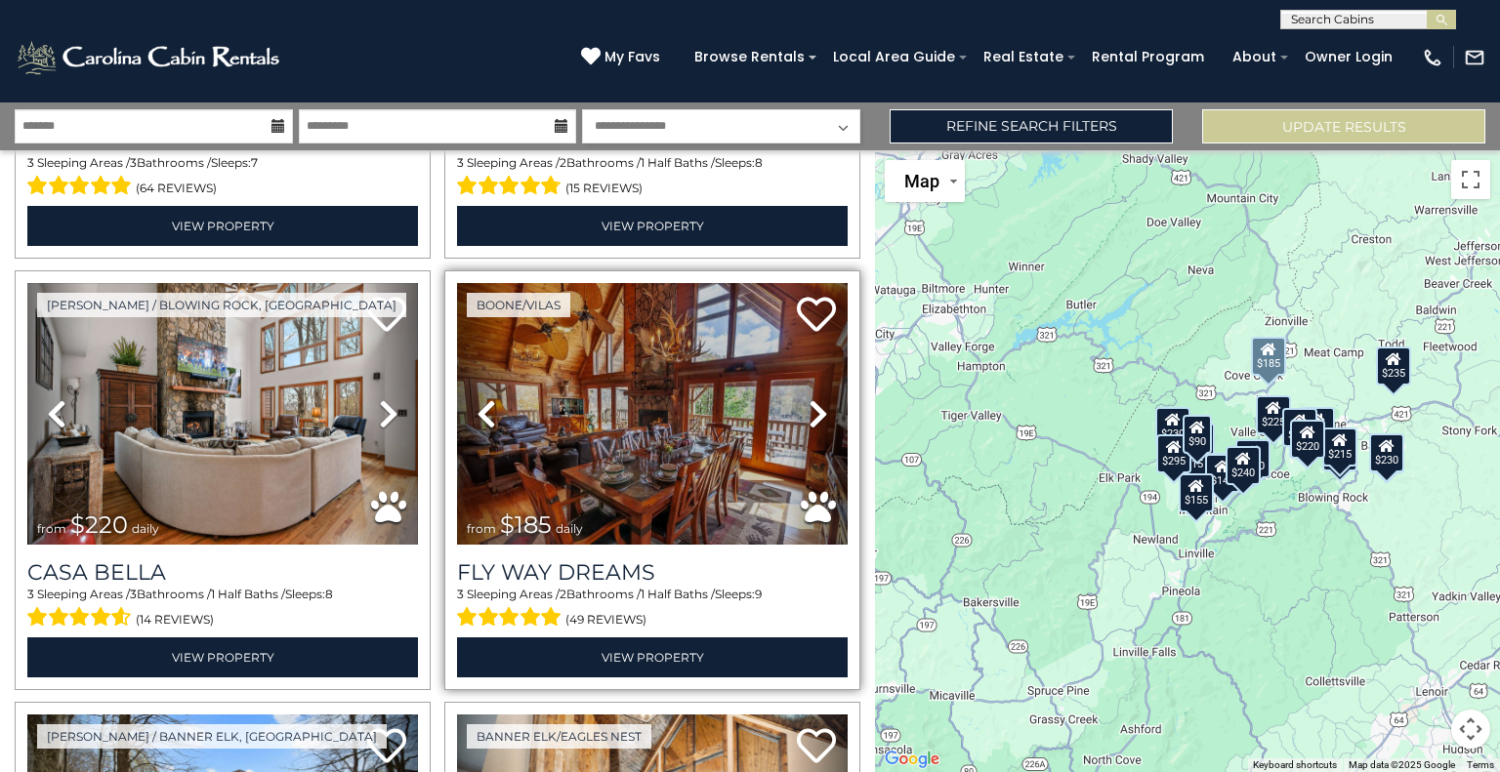
click at [824, 383] on link "Next" at bounding box center [818, 414] width 59 height 262
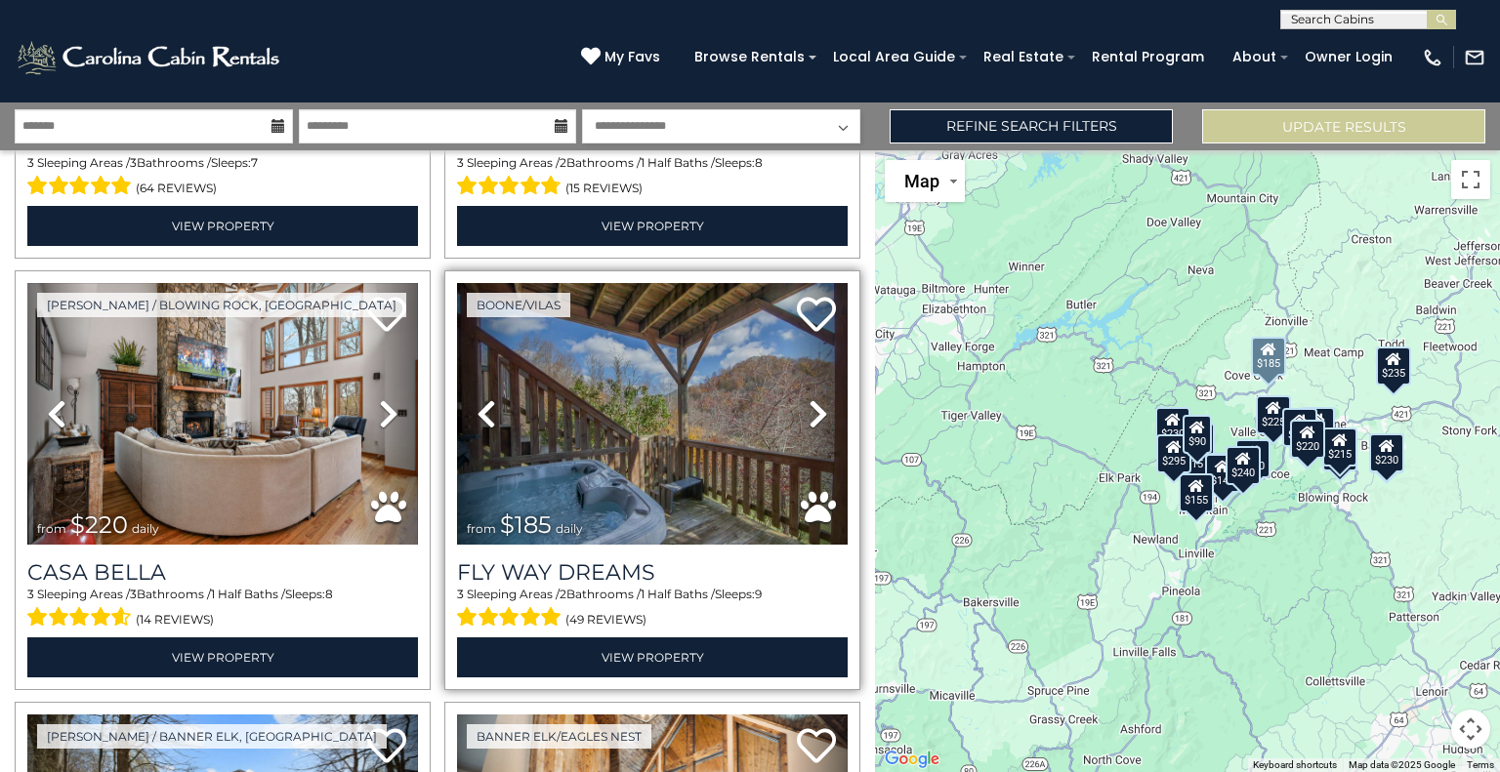
click at [815, 398] on icon at bounding box center [819, 413] width 20 height 31
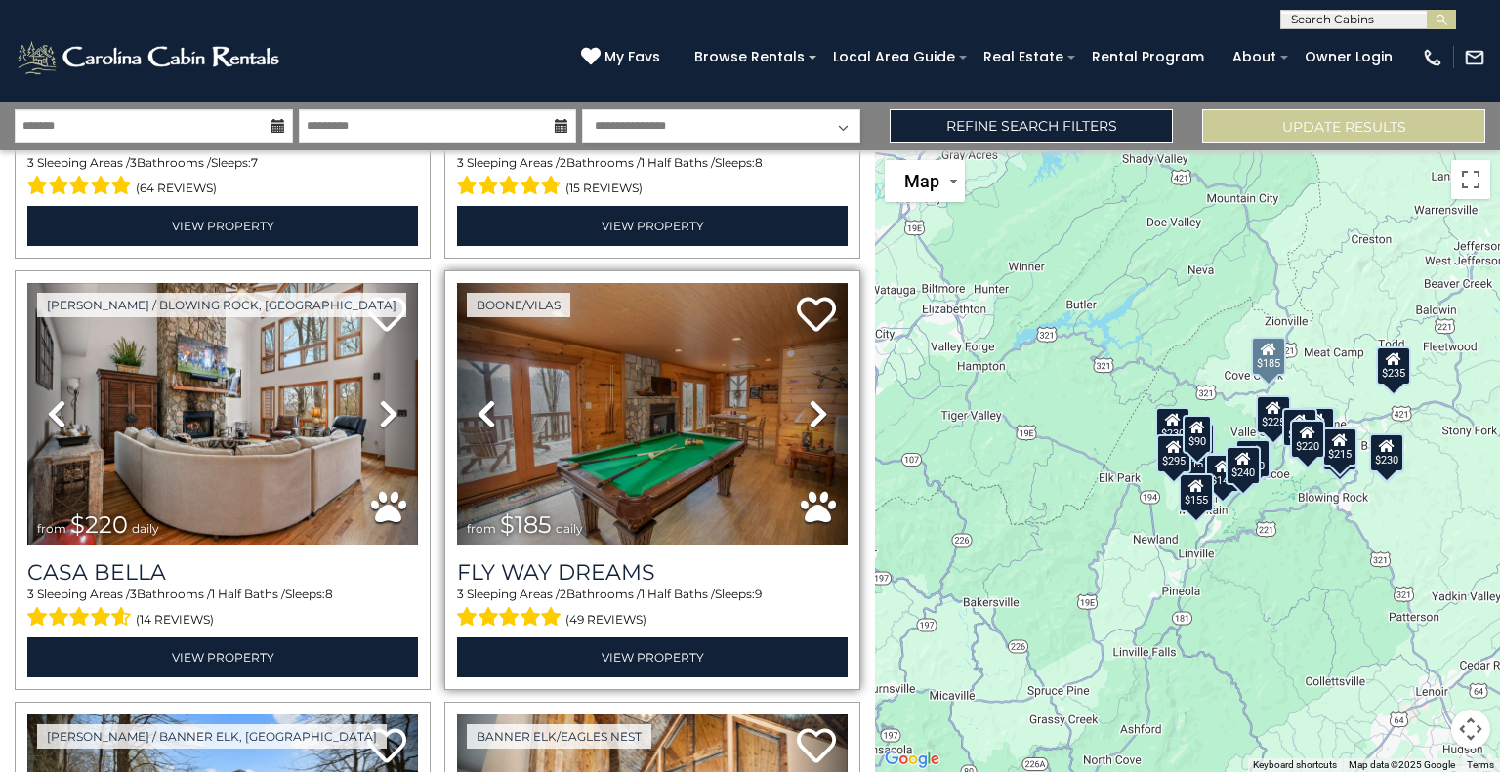
click at [815, 398] on icon at bounding box center [819, 413] width 20 height 31
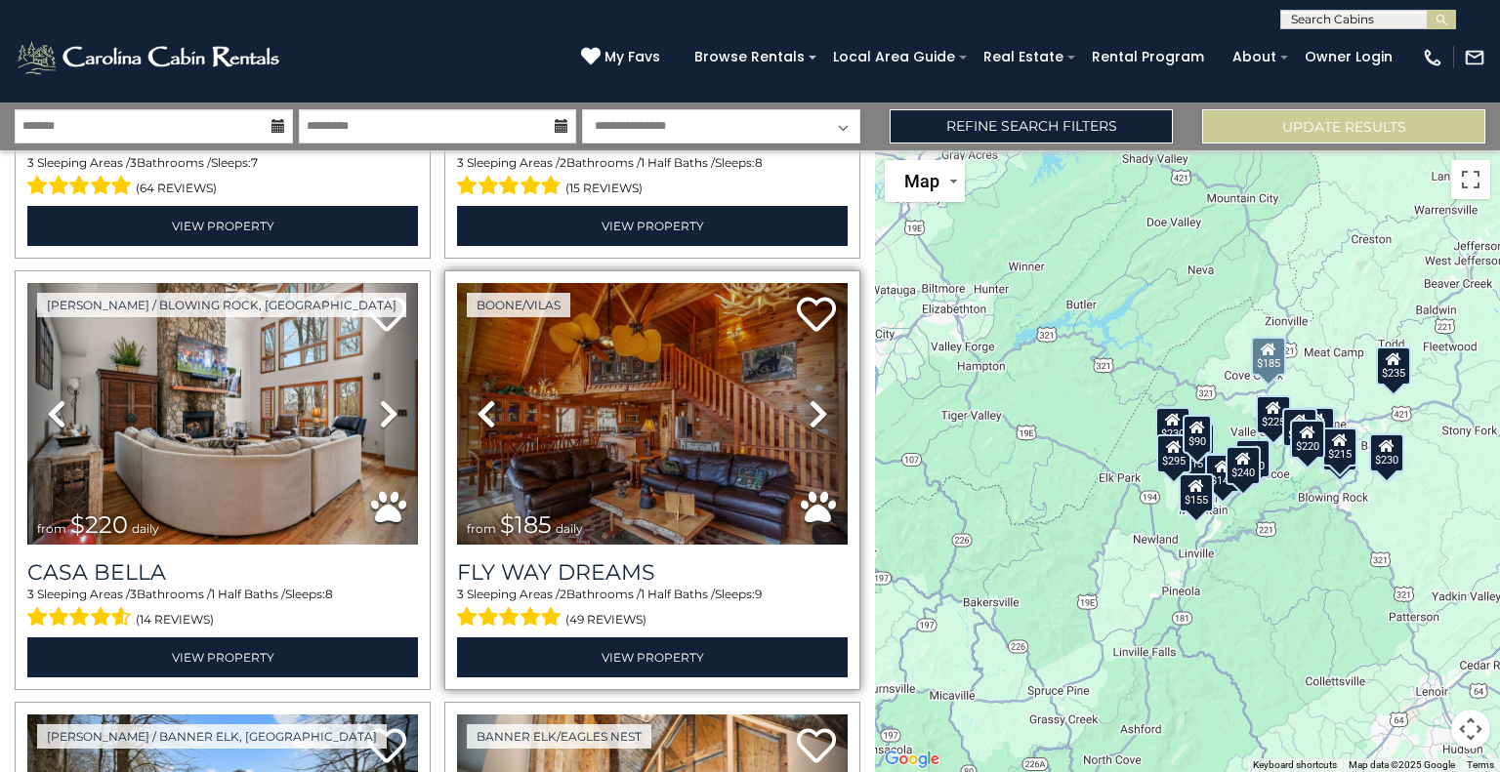
click at [815, 398] on icon at bounding box center [819, 413] width 20 height 31
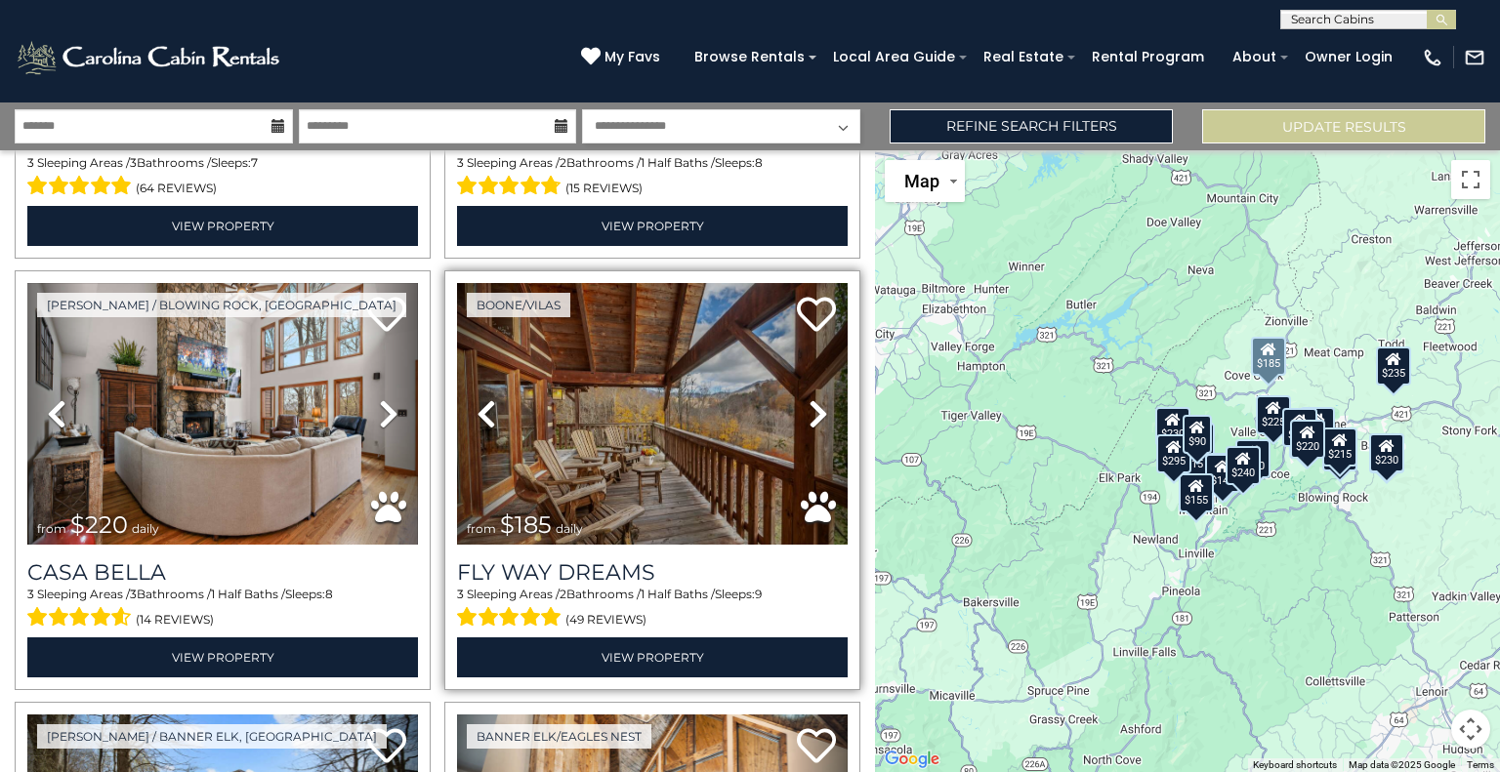
click at [815, 398] on icon at bounding box center [819, 413] width 20 height 31
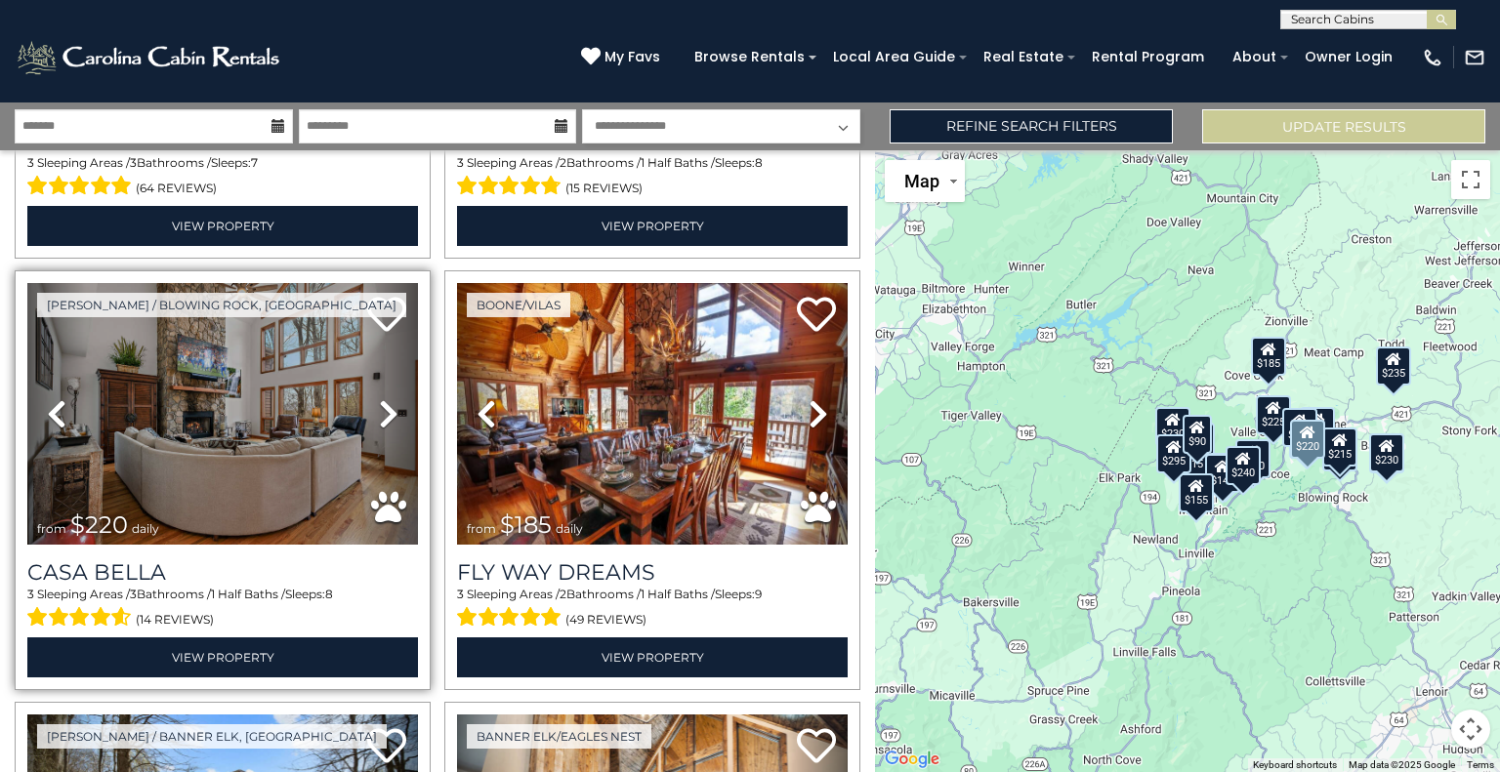
click at [391, 398] on icon at bounding box center [389, 413] width 20 height 31
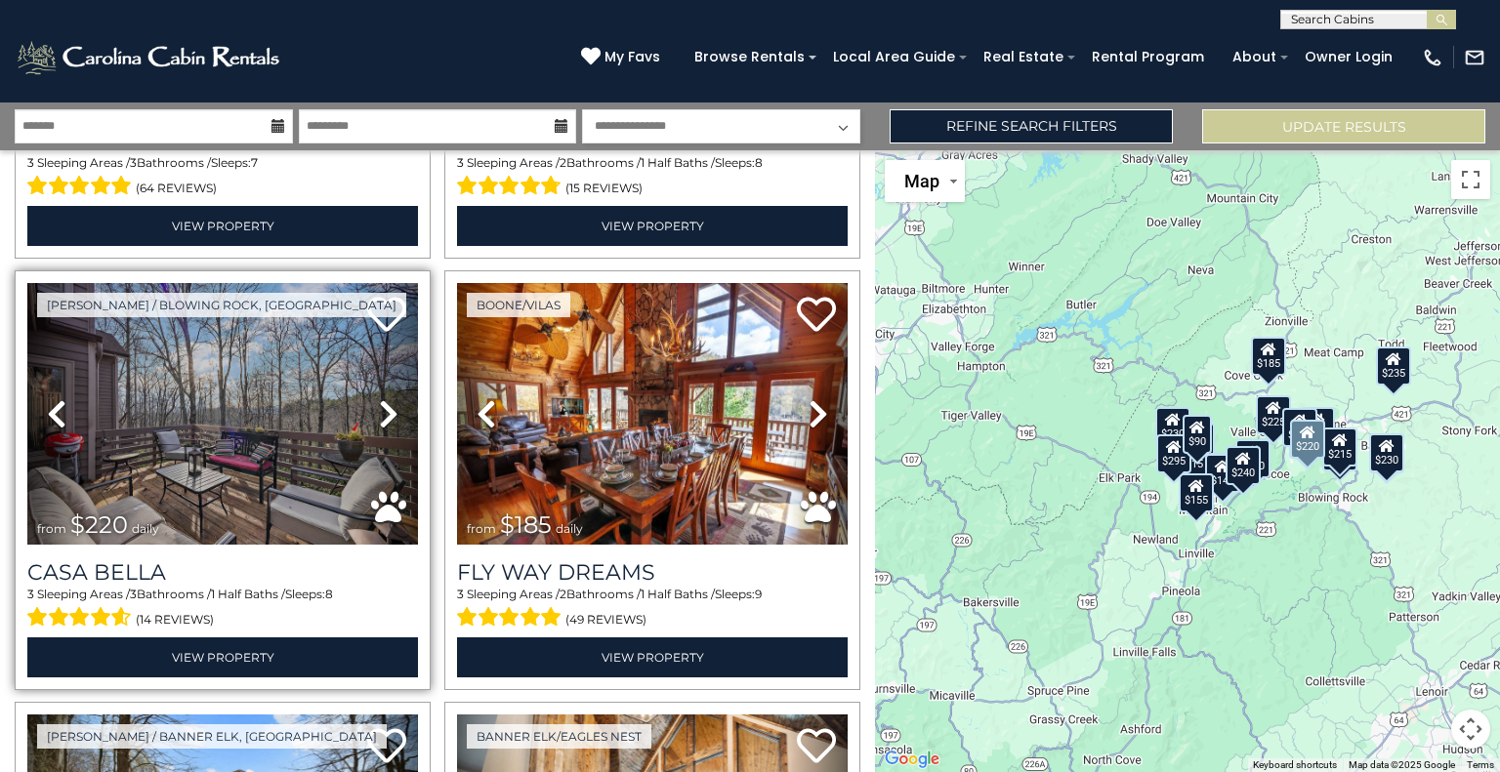
click at [391, 398] on icon at bounding box center [389, 413] width 20 height 31
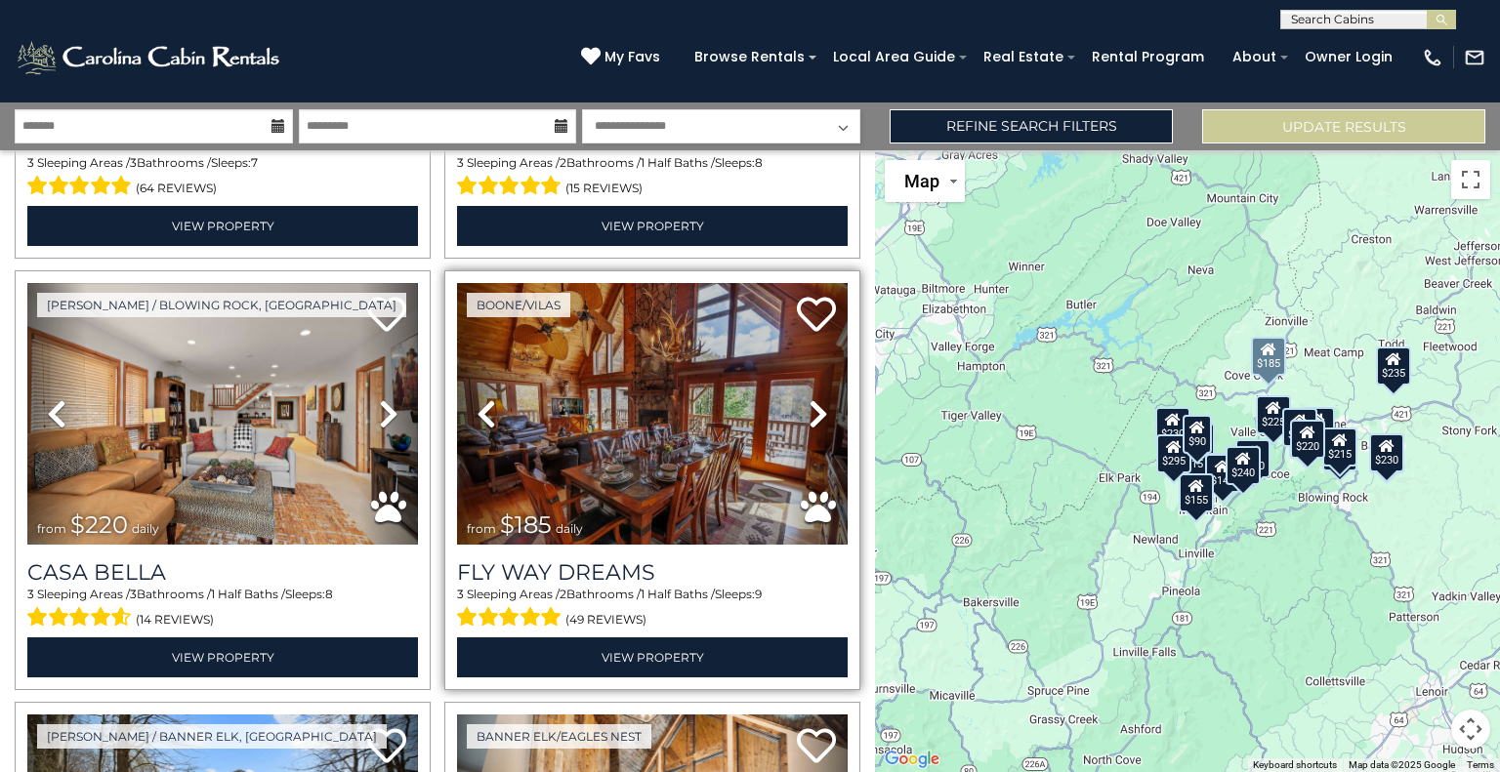
click at [819, 397] on link "Next" at bounding box center [818, 414] width 59 height 262
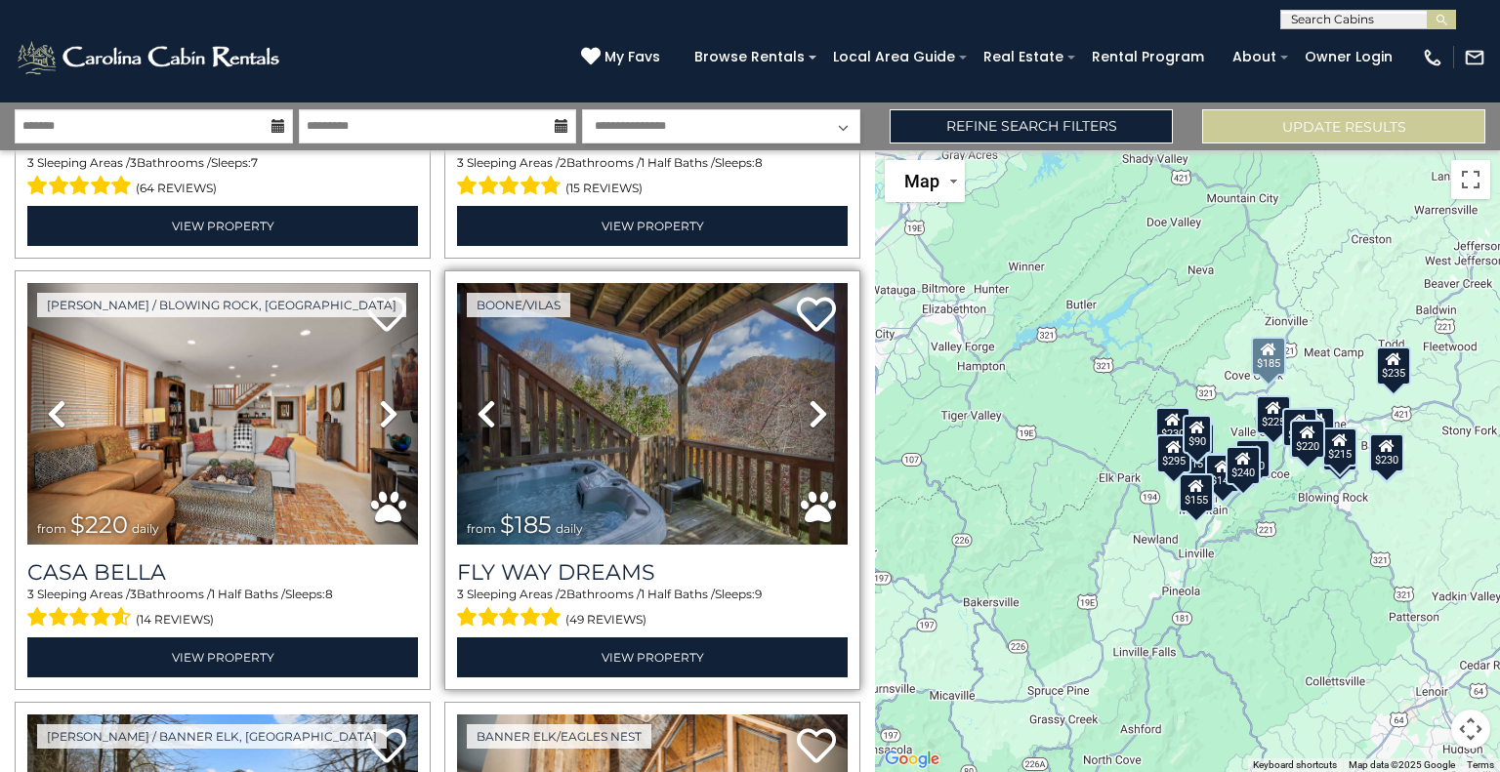
click at [819, 397] on link "Next" at bounding box center [818, 414] width 59 height 262
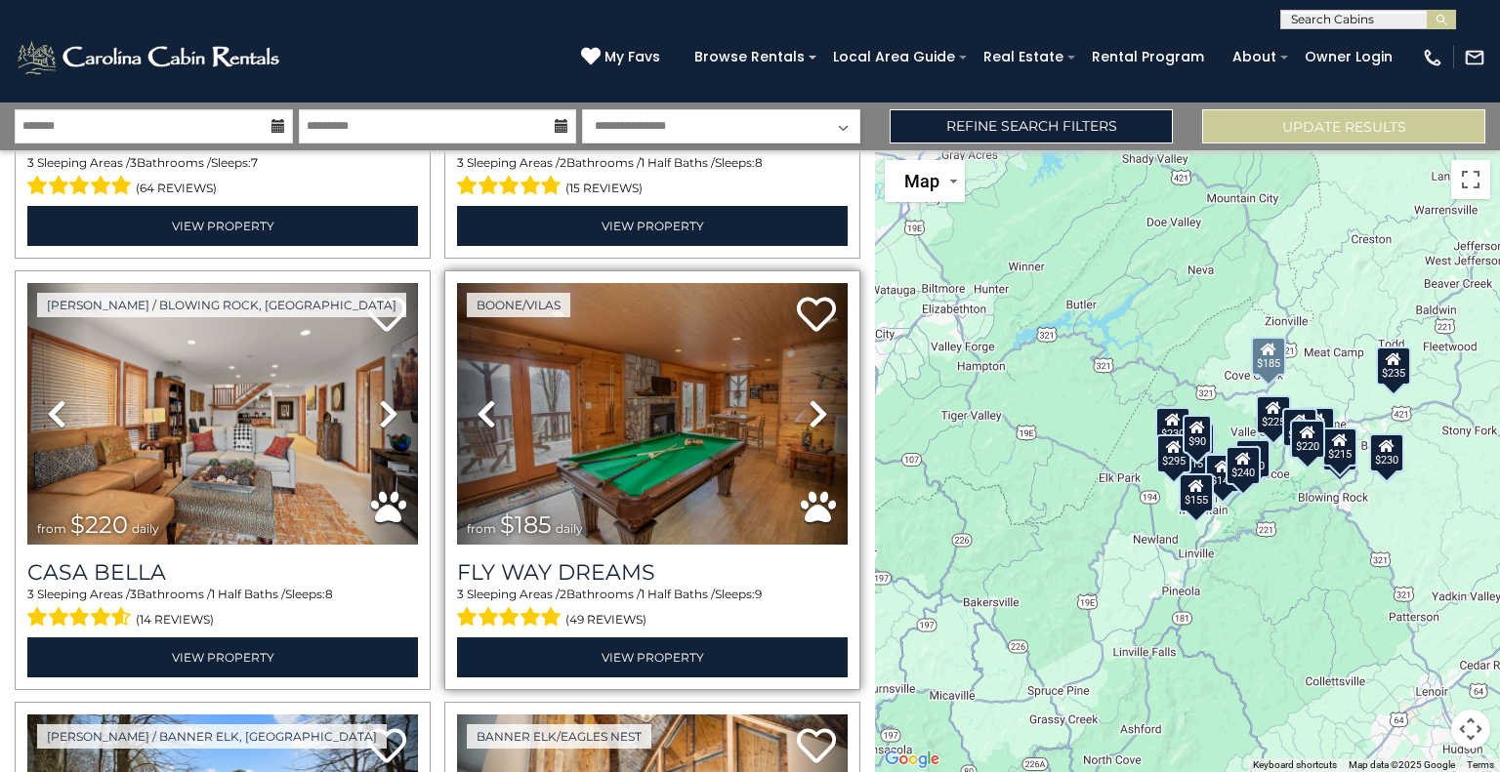
click at [819, 397] on link "Next" at bounding box center [818, 414] width 59 height 262
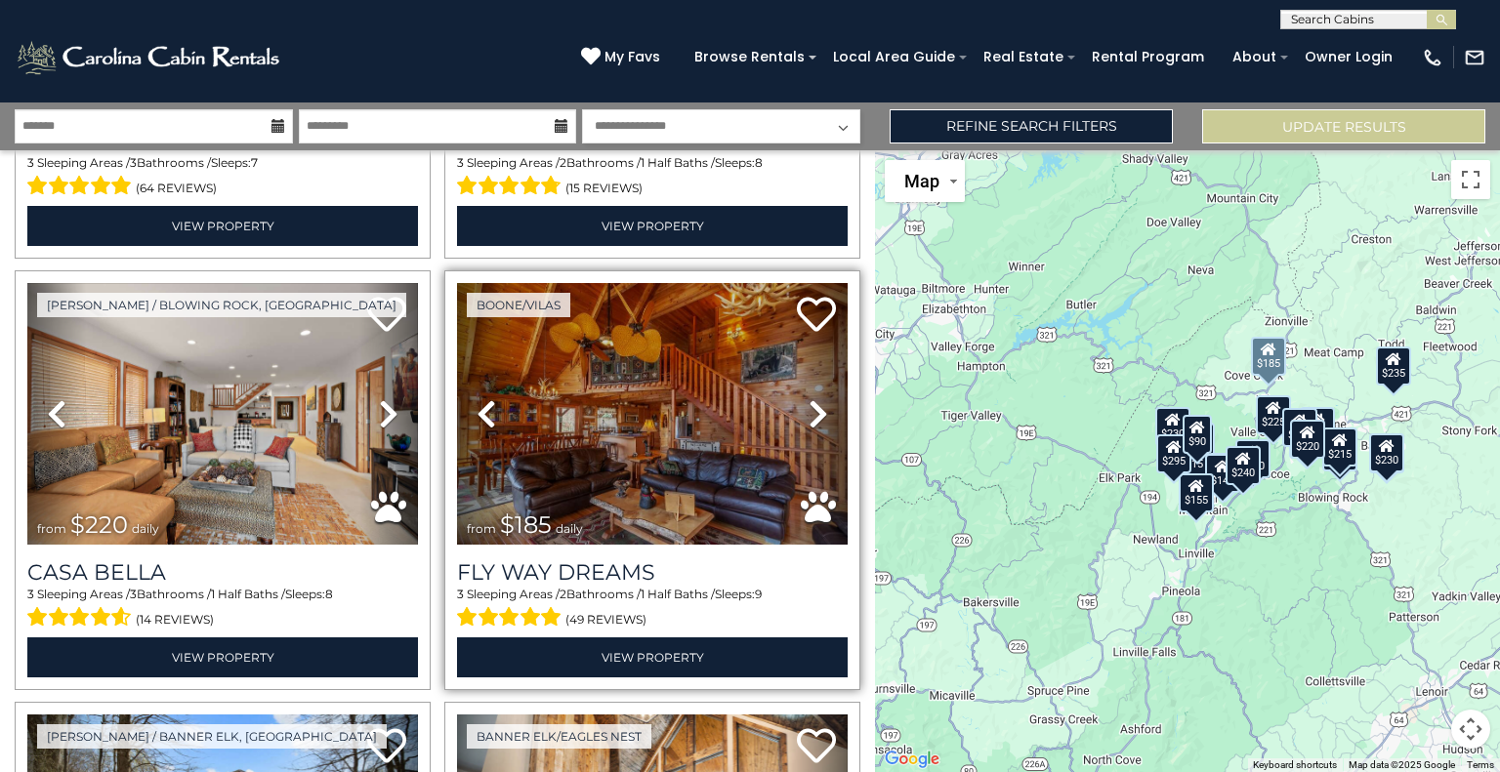
click at [819, 397] on link "Next" at bounding box center [818, 414] width 59 height 262
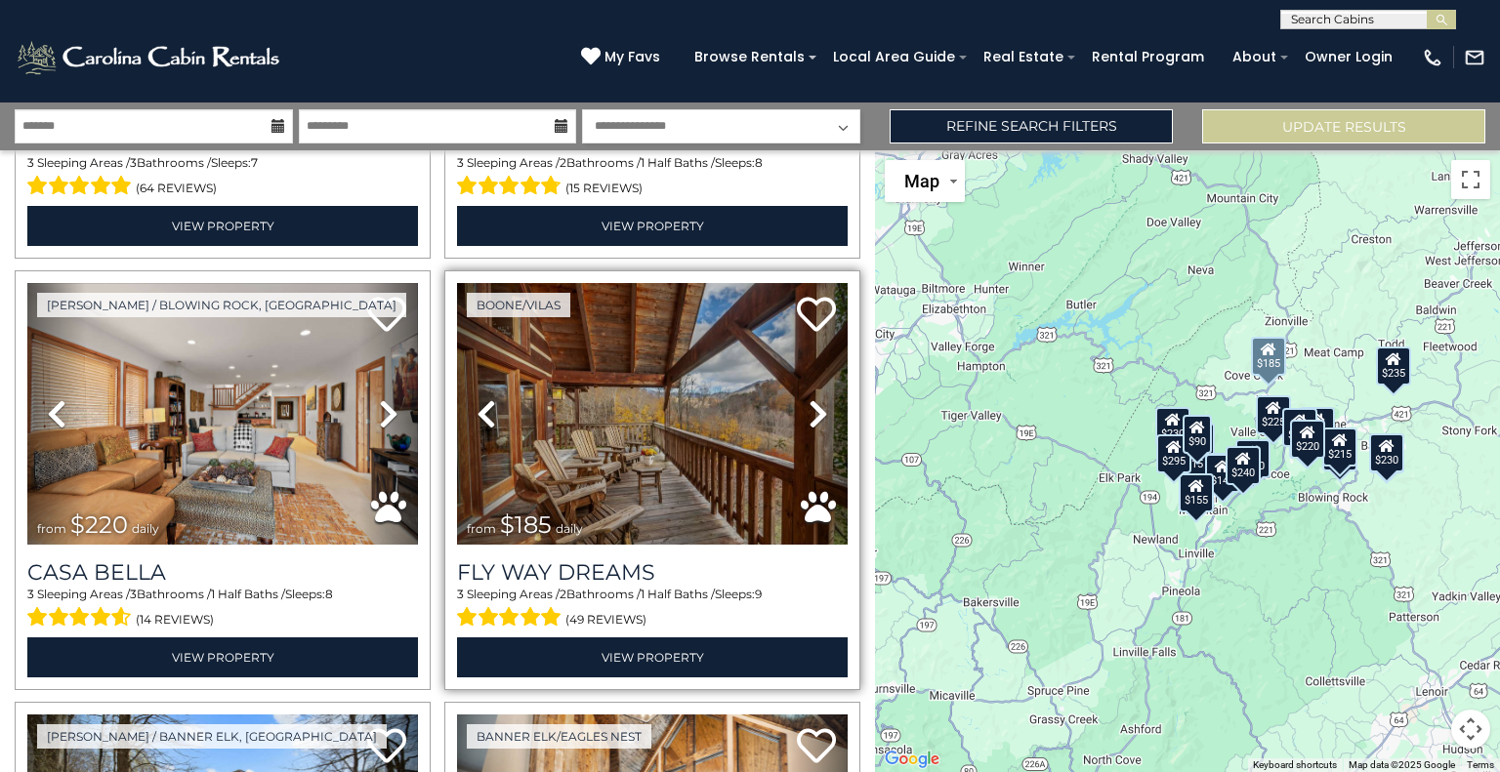
click at [819, 397] on link "Next" at bounding box center [818, 414] width 59 height 262
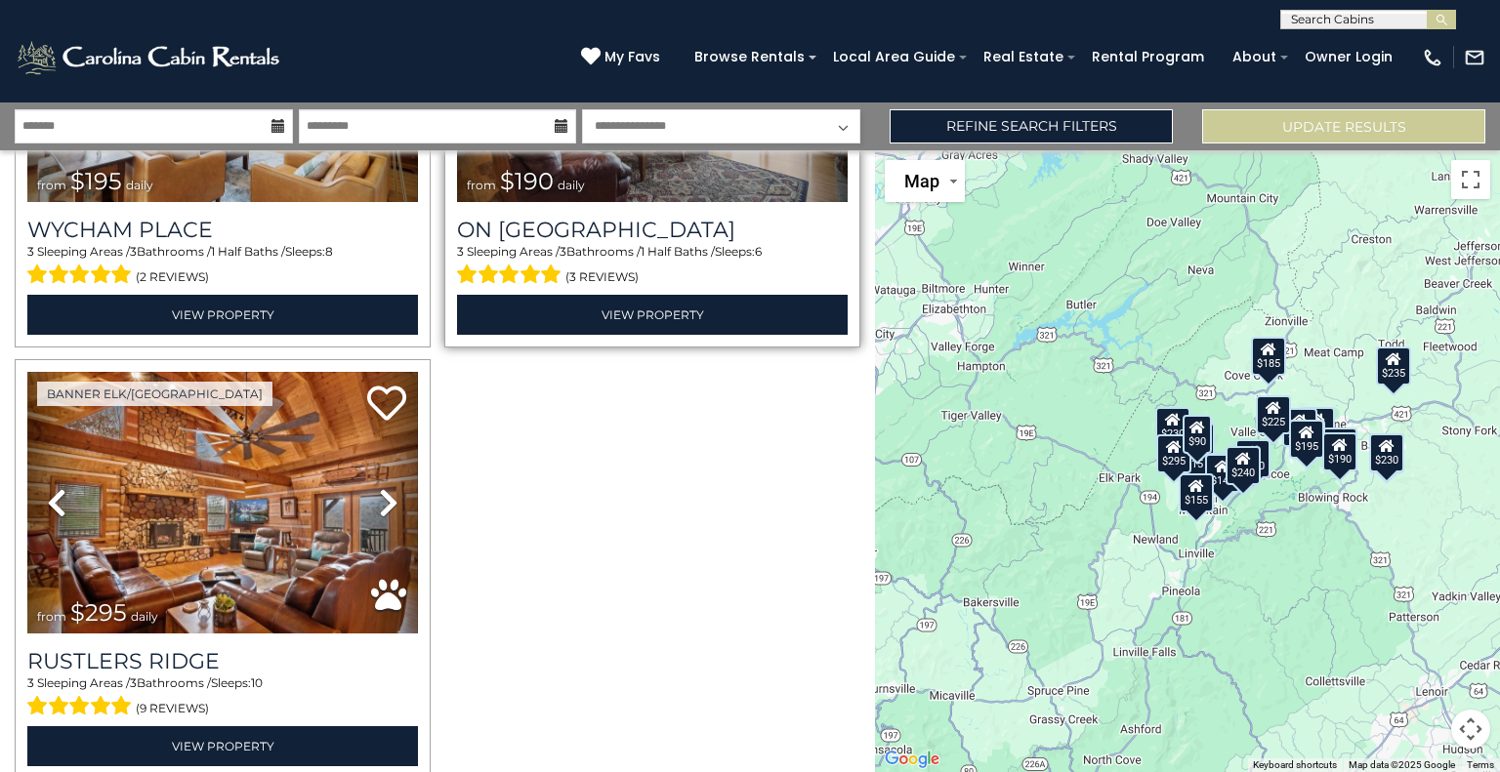
scroll to position [4223, 0]
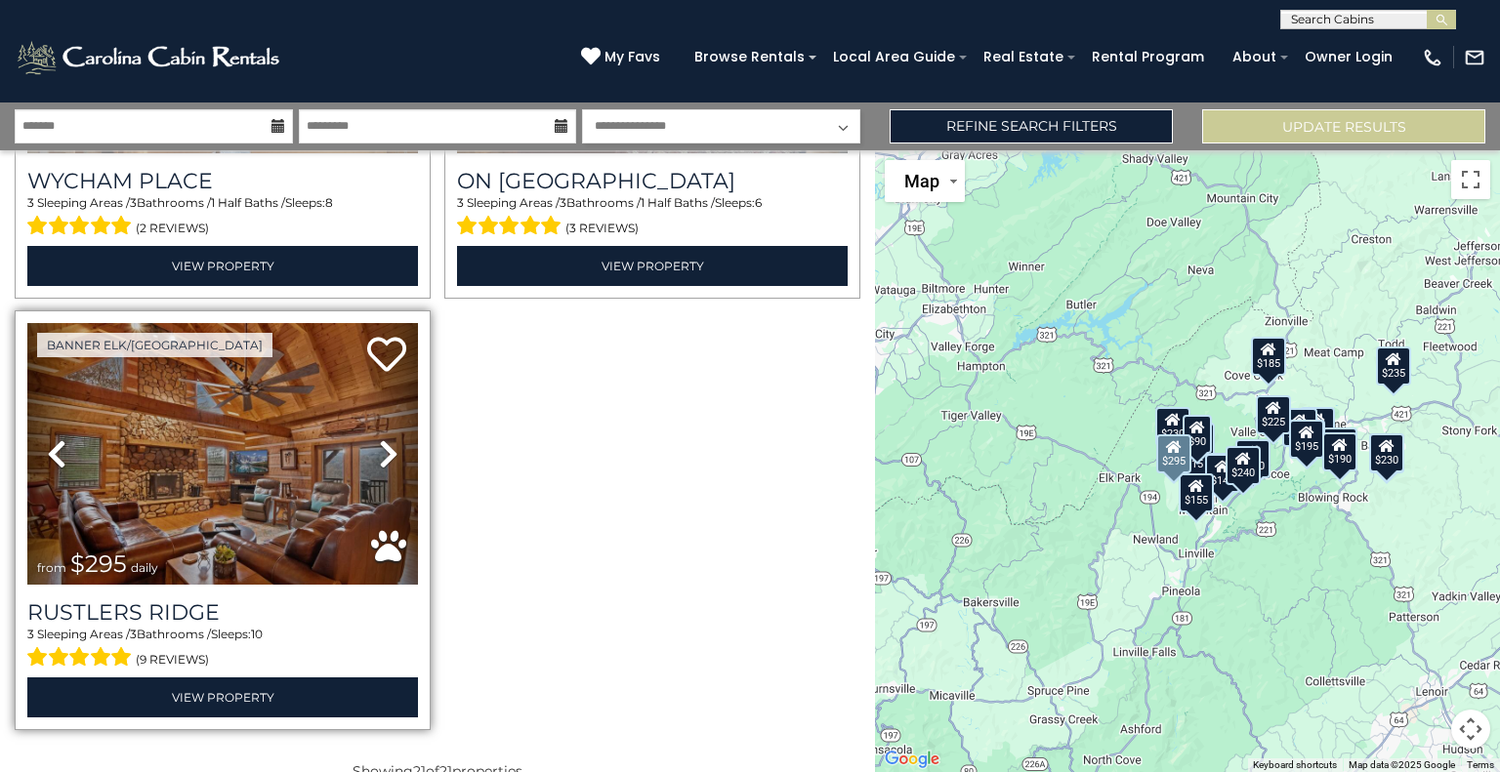
click at [386, 438] on icon at bounding box center [389, 453] width 20 height 31
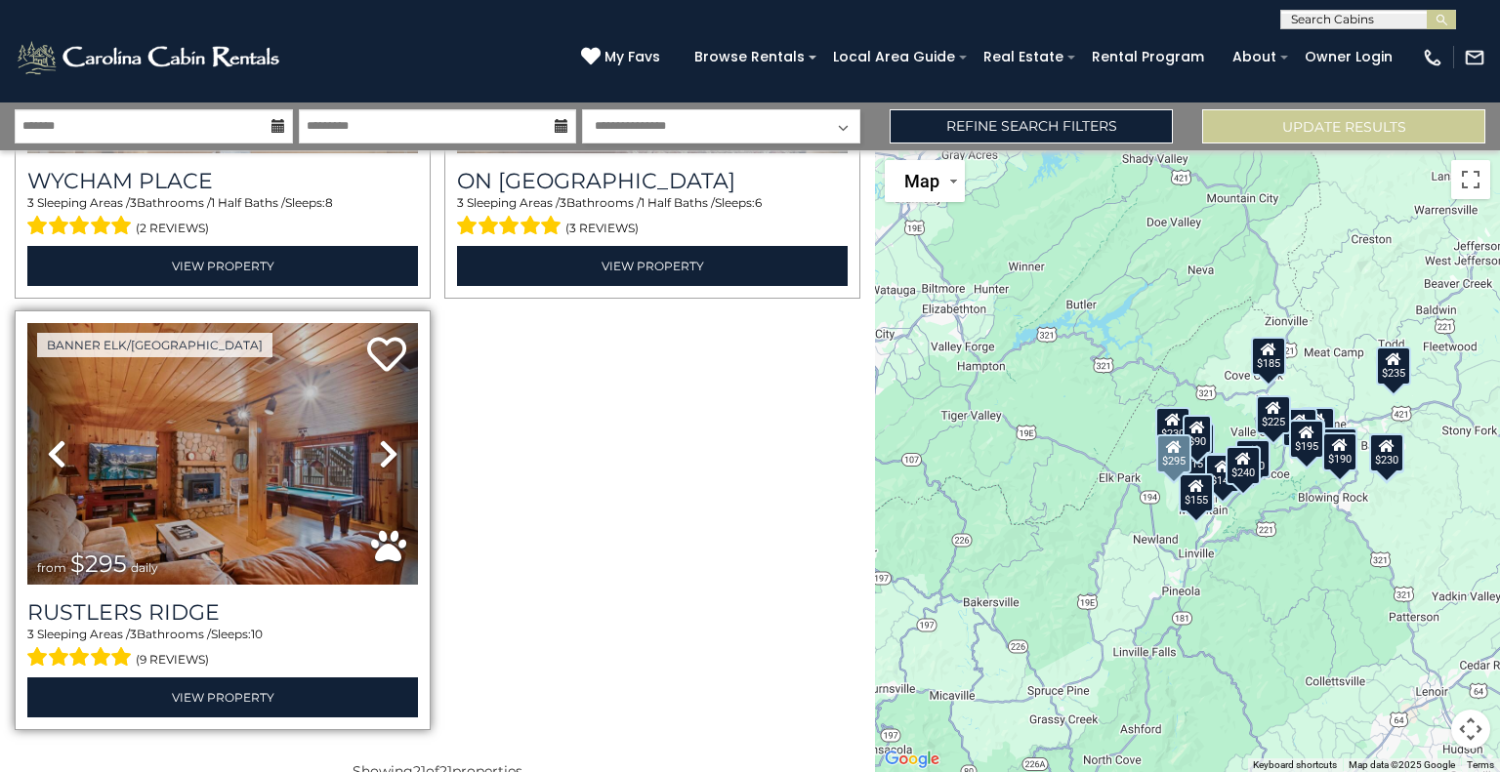
click at [386, 438] on icon at bounding box center [389, 453] width 20 height 31
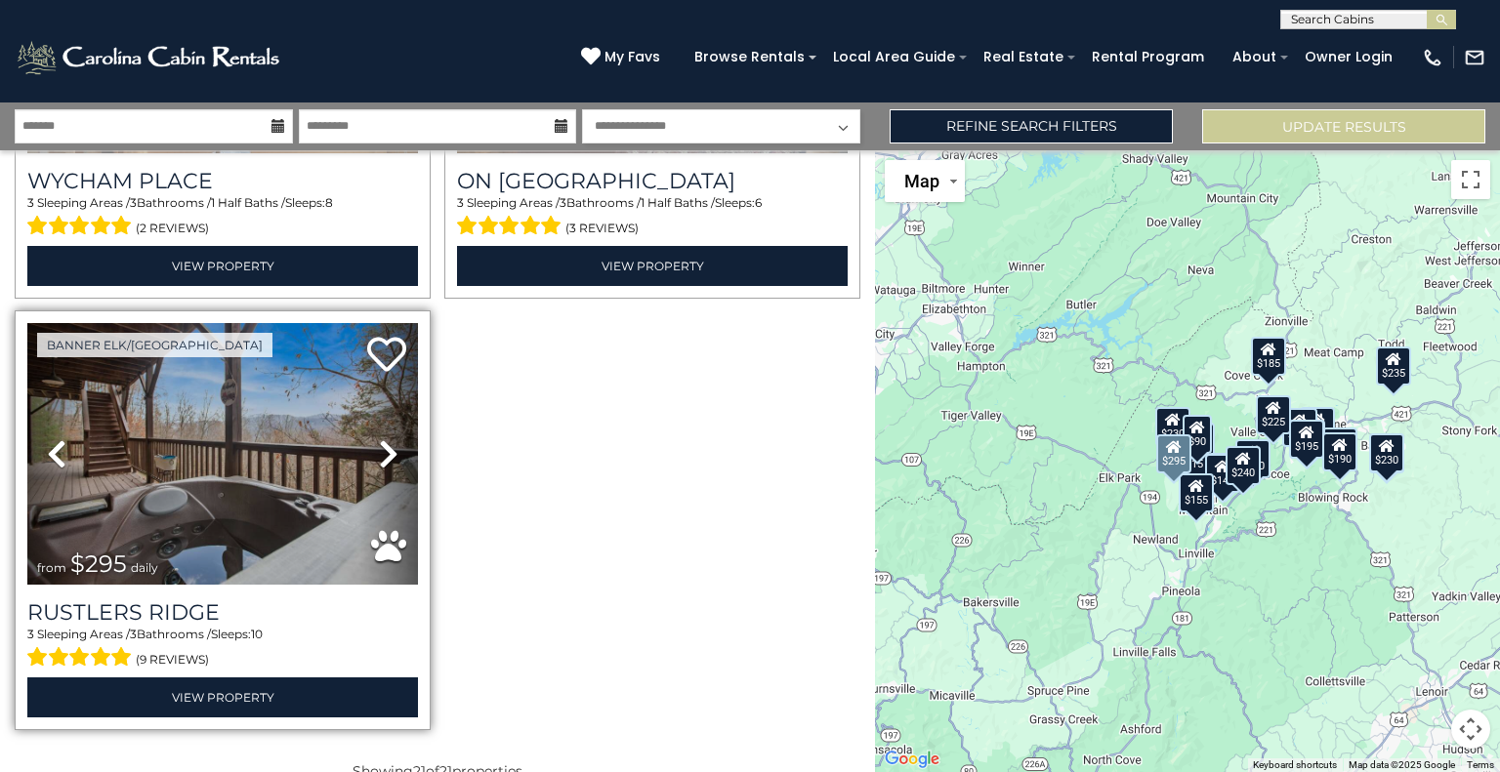
click at [386, 438] on icon at bounding box center [389, 453] width 20 height 31
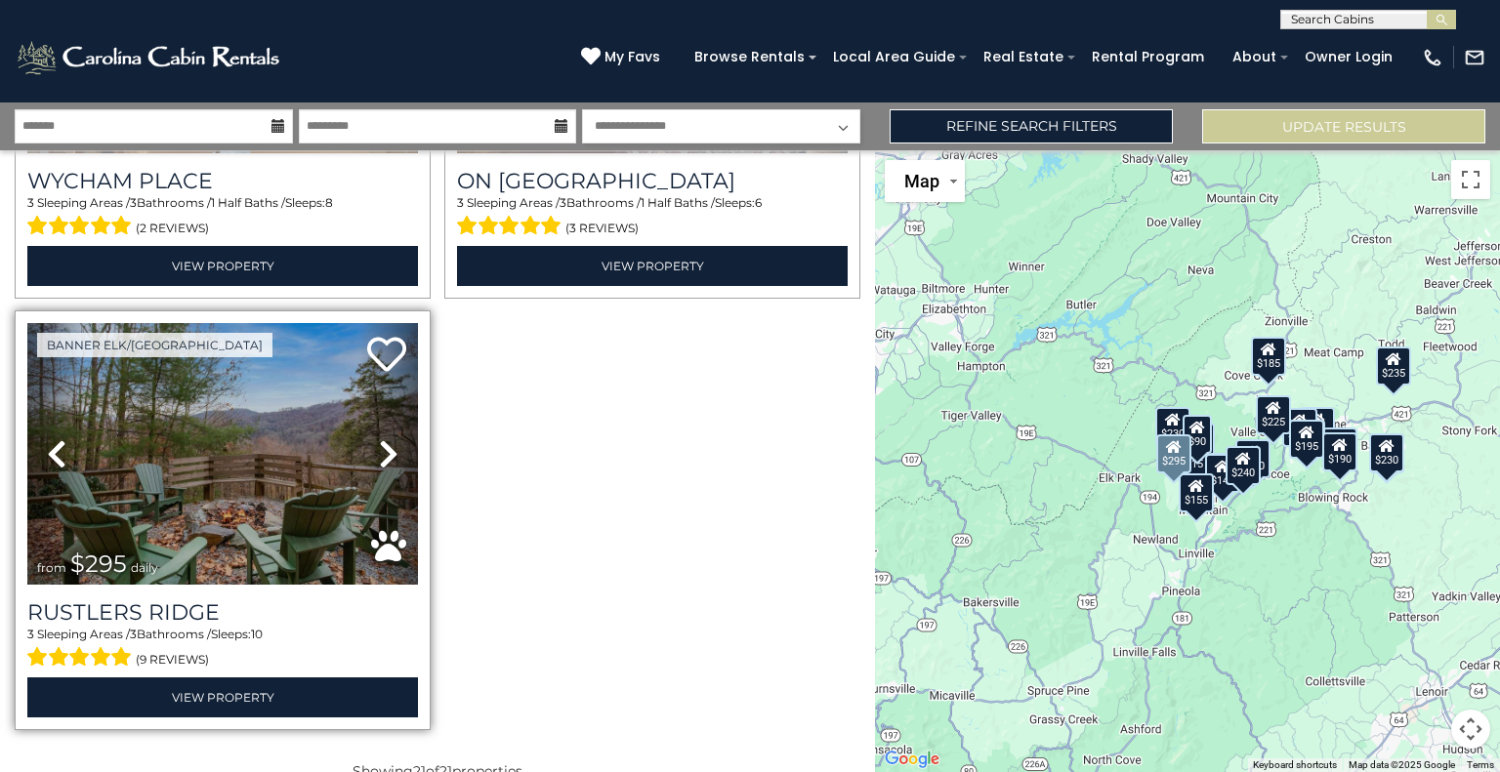
click at [386, 438] on icon at bounding box center [389, 453] width 20 height 31
